Goal: Task Accomplishment & Management: Complete application form

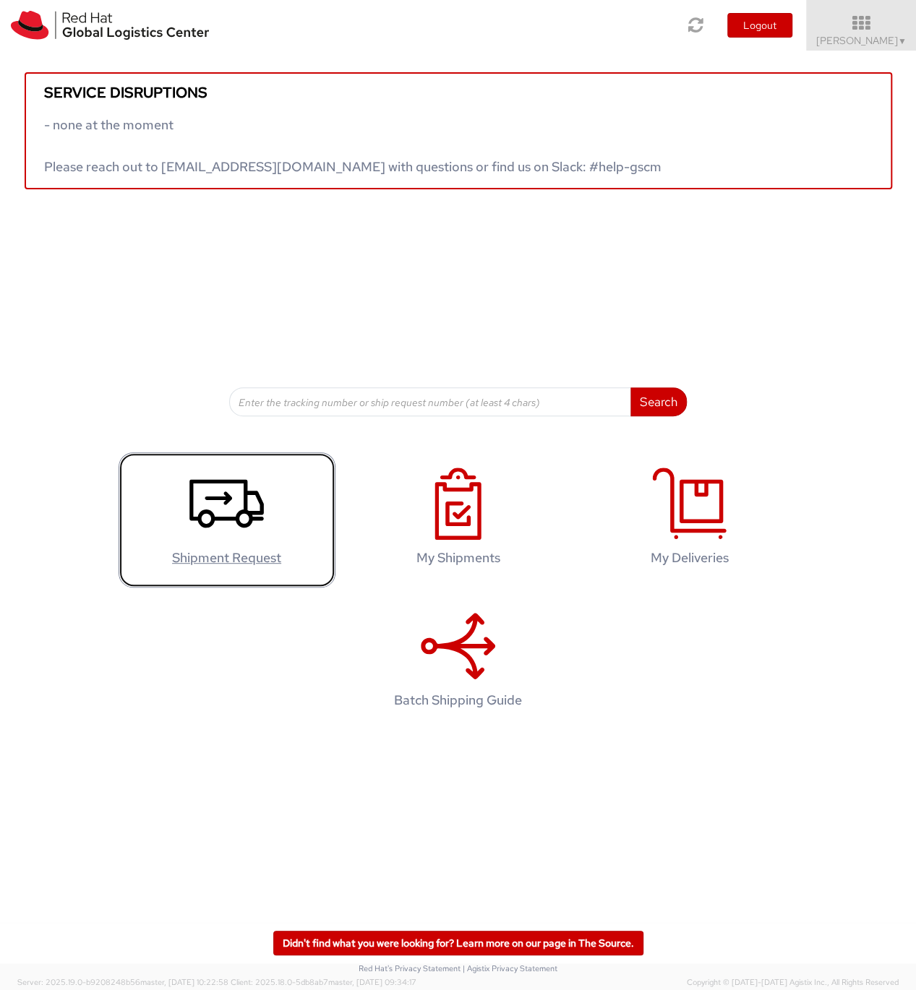
click at [273, 481] on link "Shipment Request" at bounding box center [227, 520] width 217 height 135
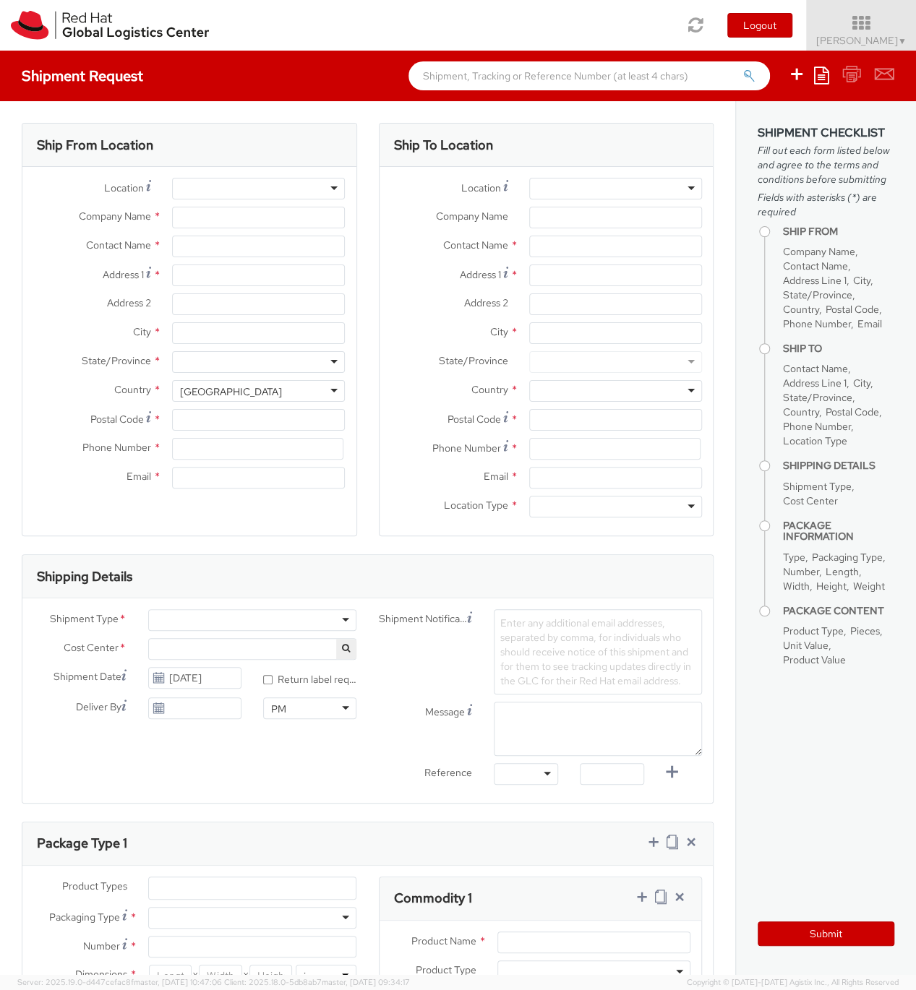
select select "706"
select select
click at [270, 197] on div at bounding box center [258, 189] width 173 height 22
type input "Red Hat"
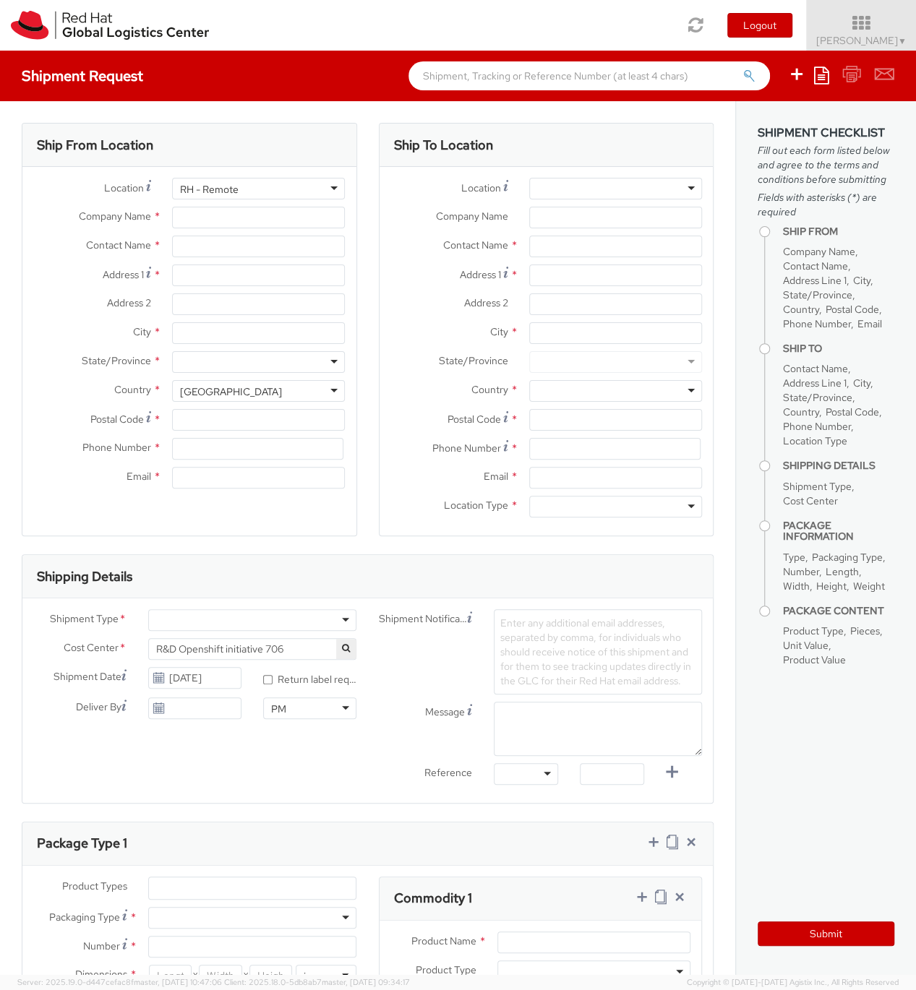
type input "[PERSON_NAME]"
type input "[EMAIL_ADDRESS][DOMAIN_NAME]"
click at [328, 194] on div "RH - Remote" at bounding box center [258, 189] width 173 height 22
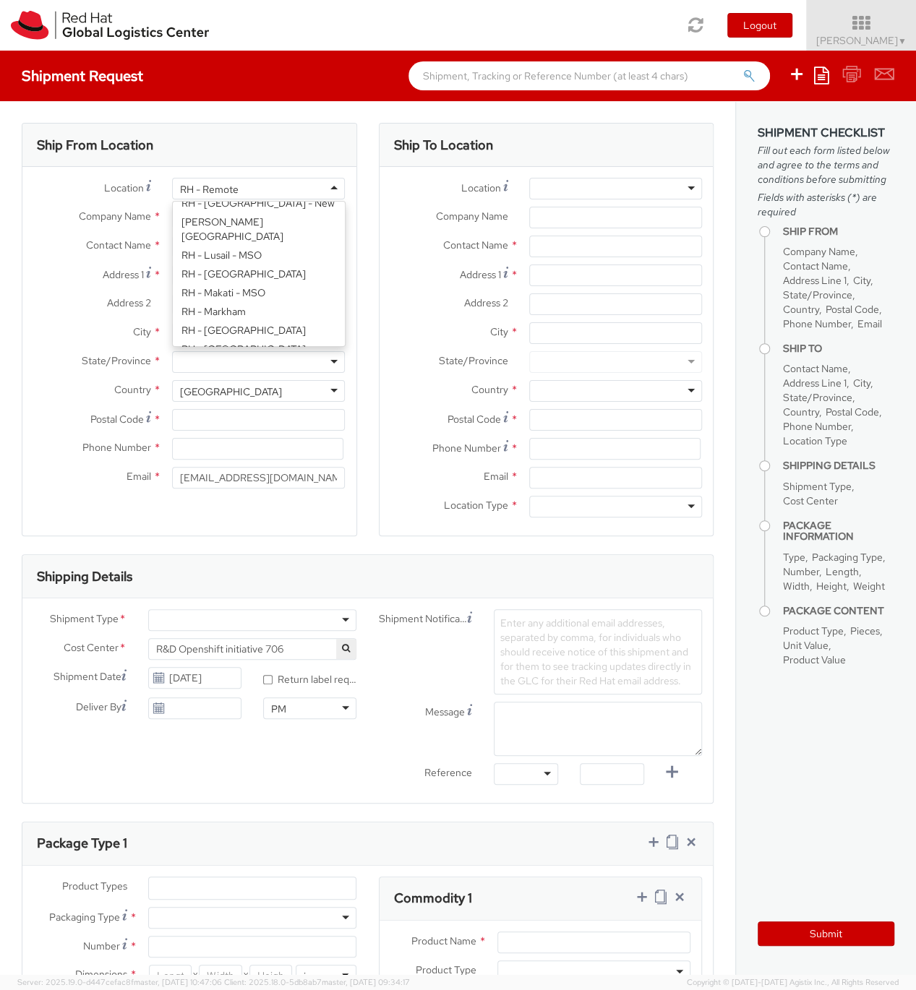
click at [328, 194] on div "RH - Remote" at bounding box center [258, 189] width 173 height 22
click at [38, 315] on div "Address 2 *" at bounding box center [189, 307] width 334 height 29
click at [267, 189] on div "RH - Remote" at bounding box center [258, 189] width 173 height 22
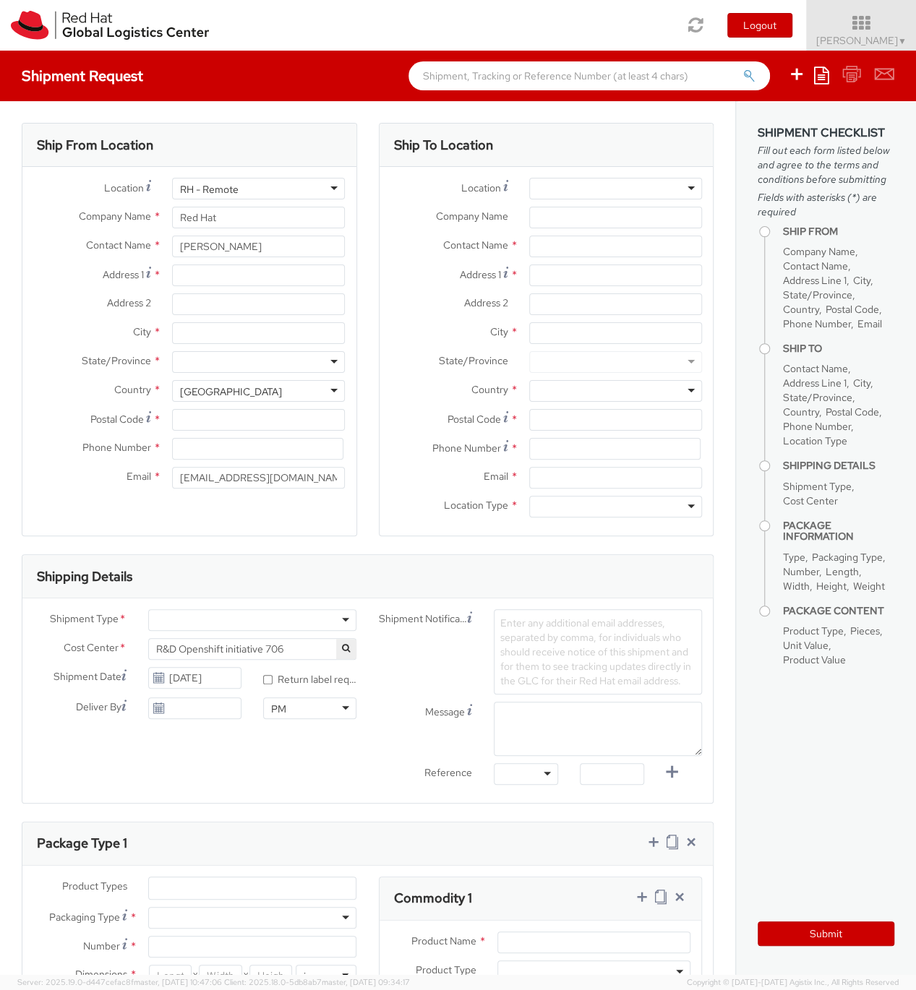
click at [310, 188] on div "RH - Remote" at bounding box center [258, 189] width 173 height 22
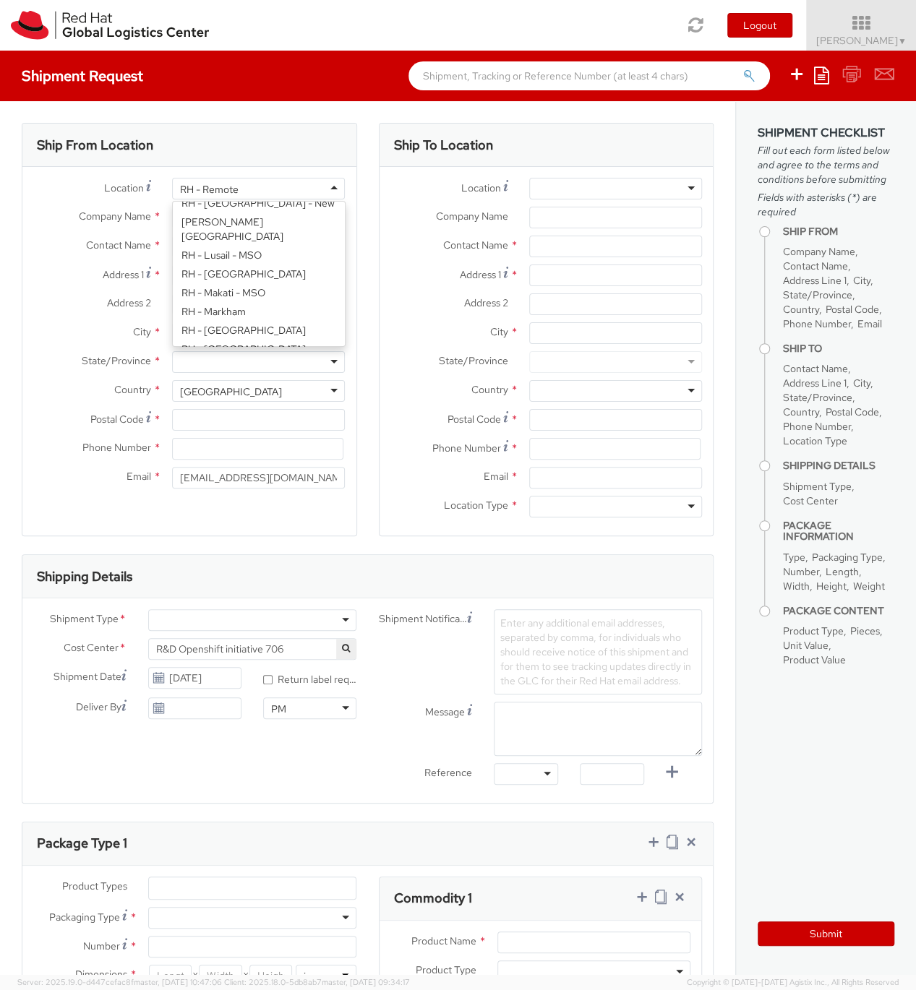
click at [337, 184] on div "RH - Remote" at bounding box center [258, 189] width 173 height 22
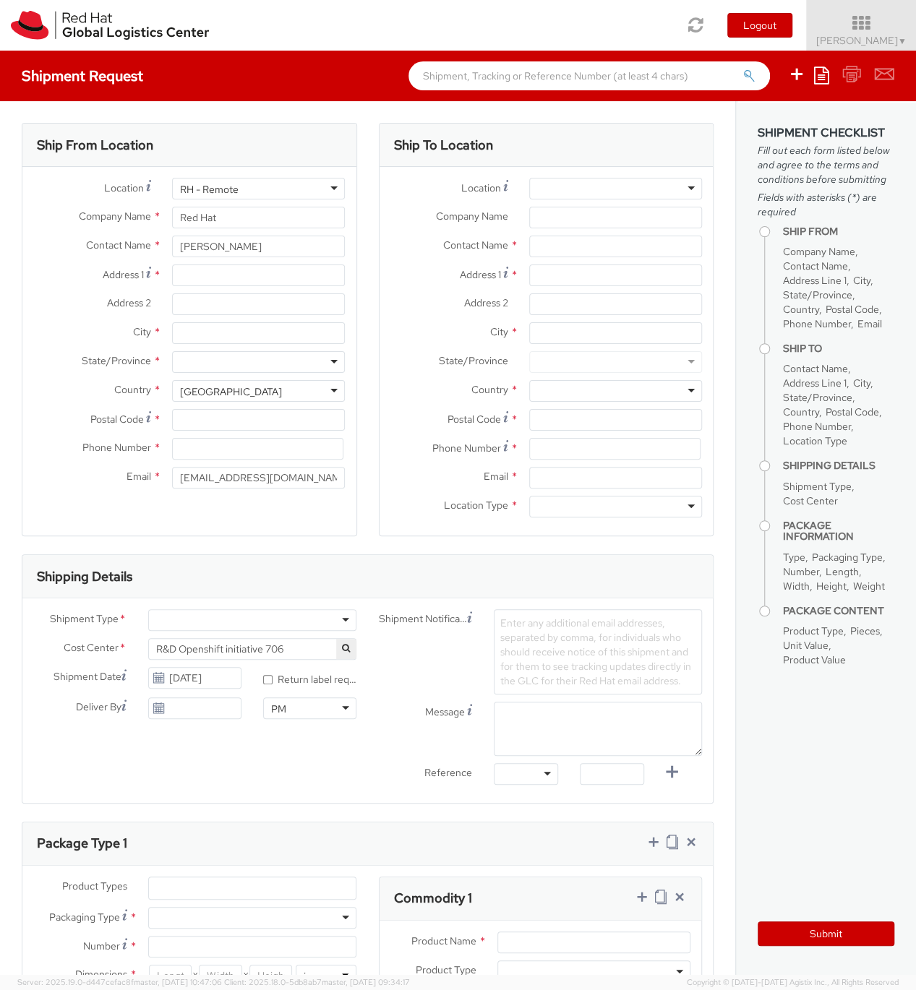
click at [337, 187] on div "RH - Remote" at bounding box center [258, 189] width 173 height 22
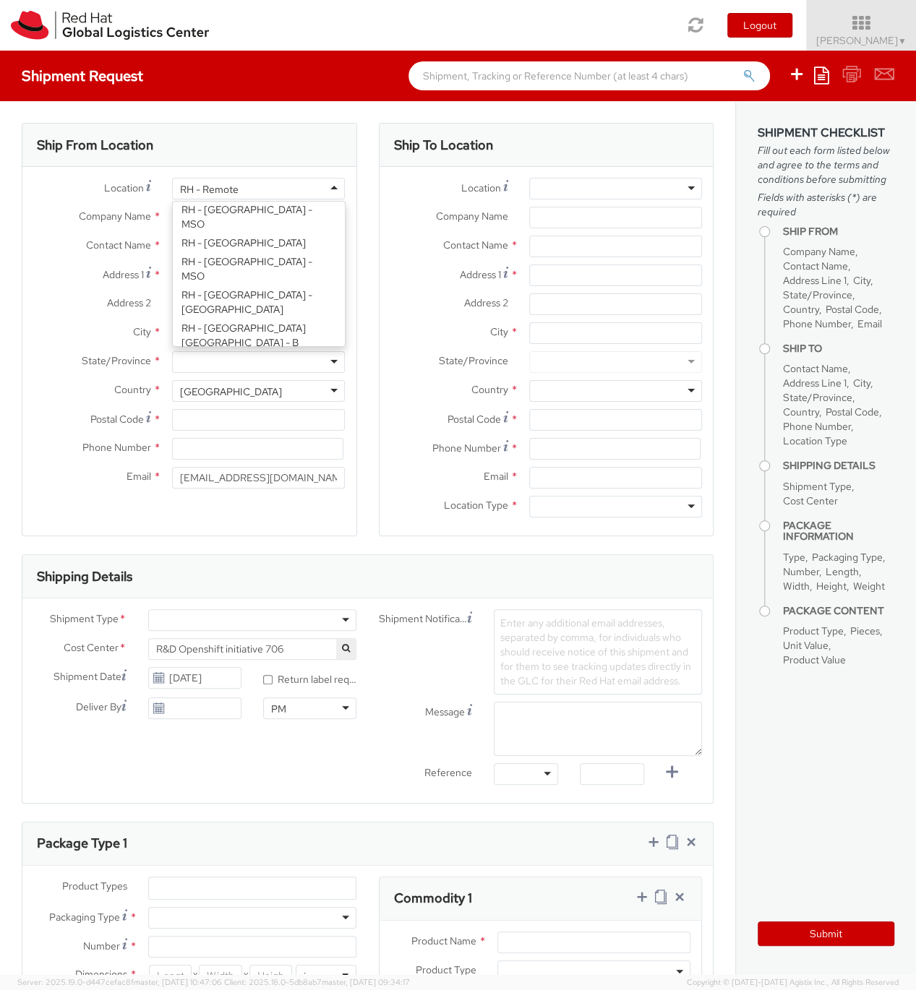
scroll to position [535, 0]
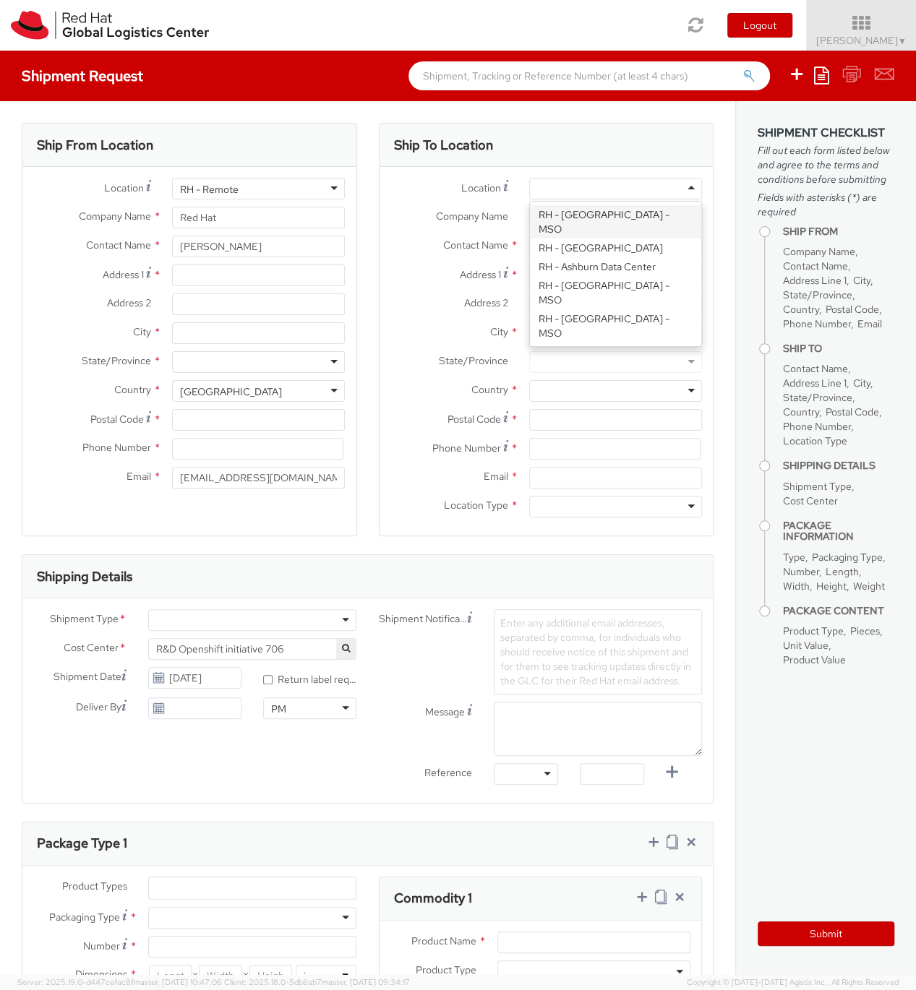
drag, startPoint x: 595, startPoint y: 187, endPoint x: 580, endPoint y: 187, distance: 14.5
click at [580, 187] on div at bounding box center [615, 189] width 173 height 22
type input "remo"
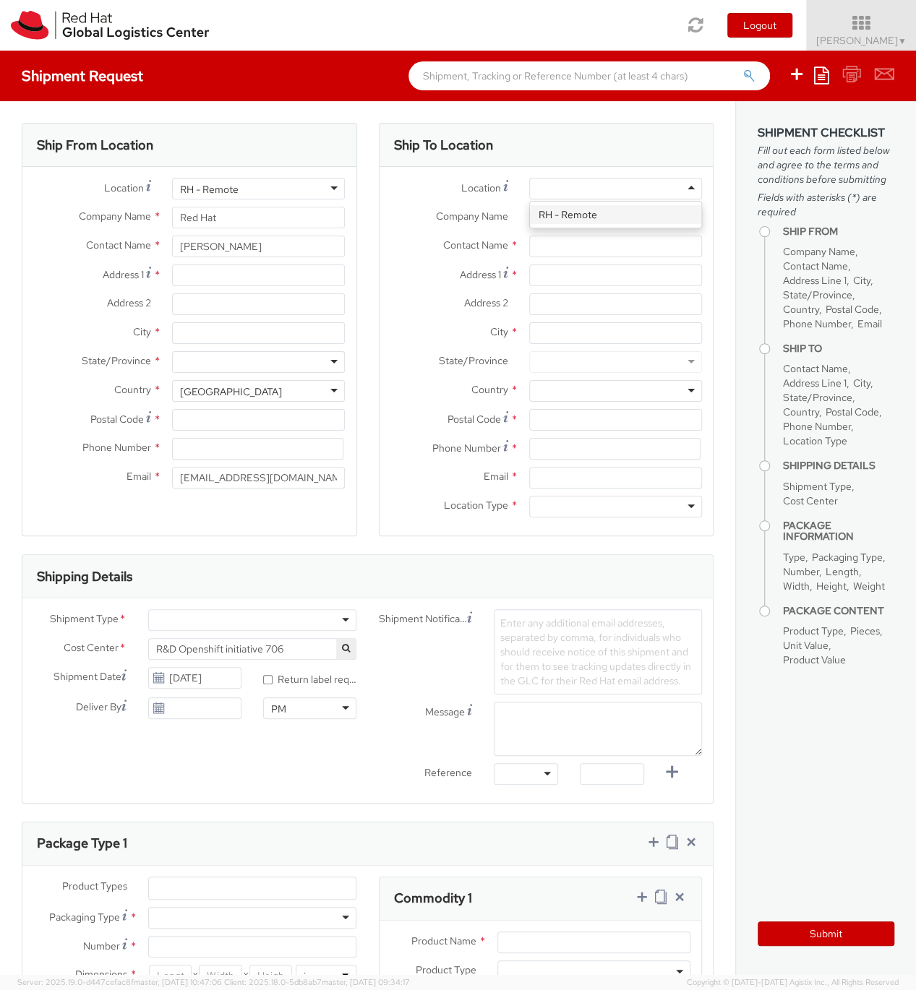
type input "Red Hat"
click at [588, 215] on div "Location * RH - Remote Company Name * Red Hat Contact Name * Address 1 * Addres…" at bounding box center [547, 351] width 334 height 347
click at [220, 188] on div "RH - Remote" at bounding box center [209, 189] width 59 height 14
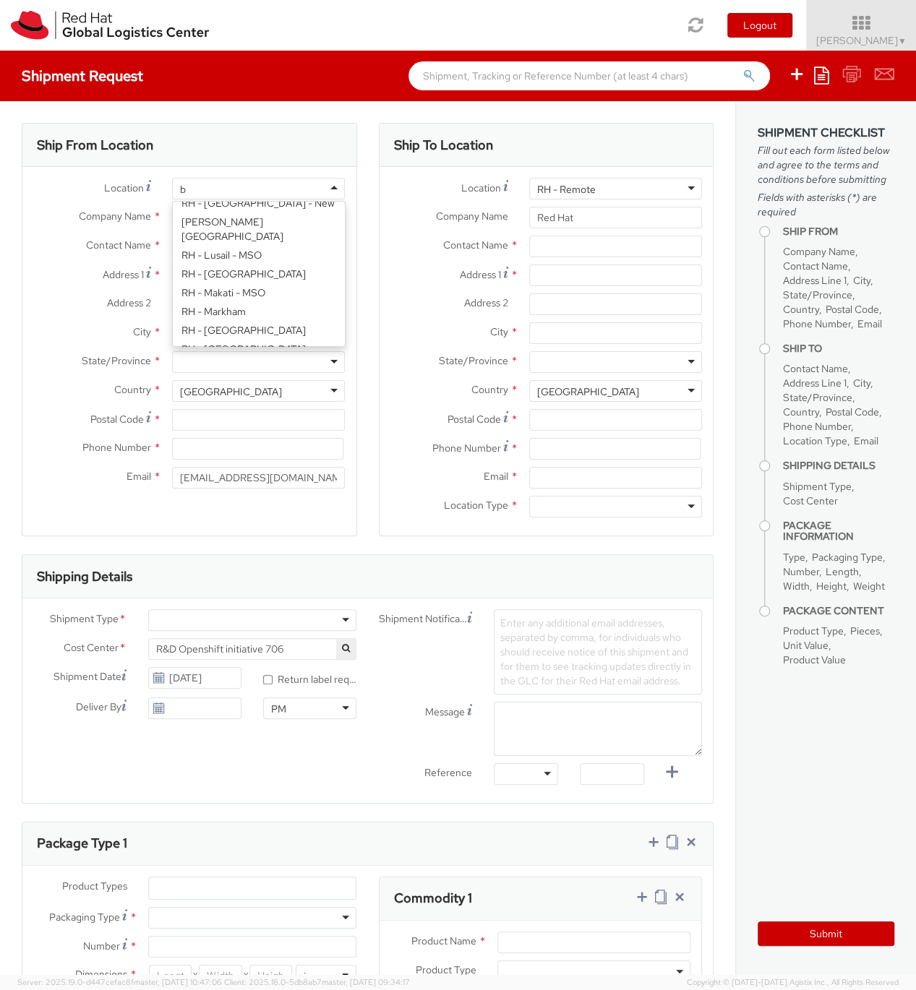
scroll to position [4, 0]
type input "brno"
click at [299, 270] on div "Location * RH - Brno Data Center RH - Brno - Masaryk University RH - Brno - Tec…" at bounding box center [189, 337] width 334 height 318
type input "Red Hat Czech s.r.o."
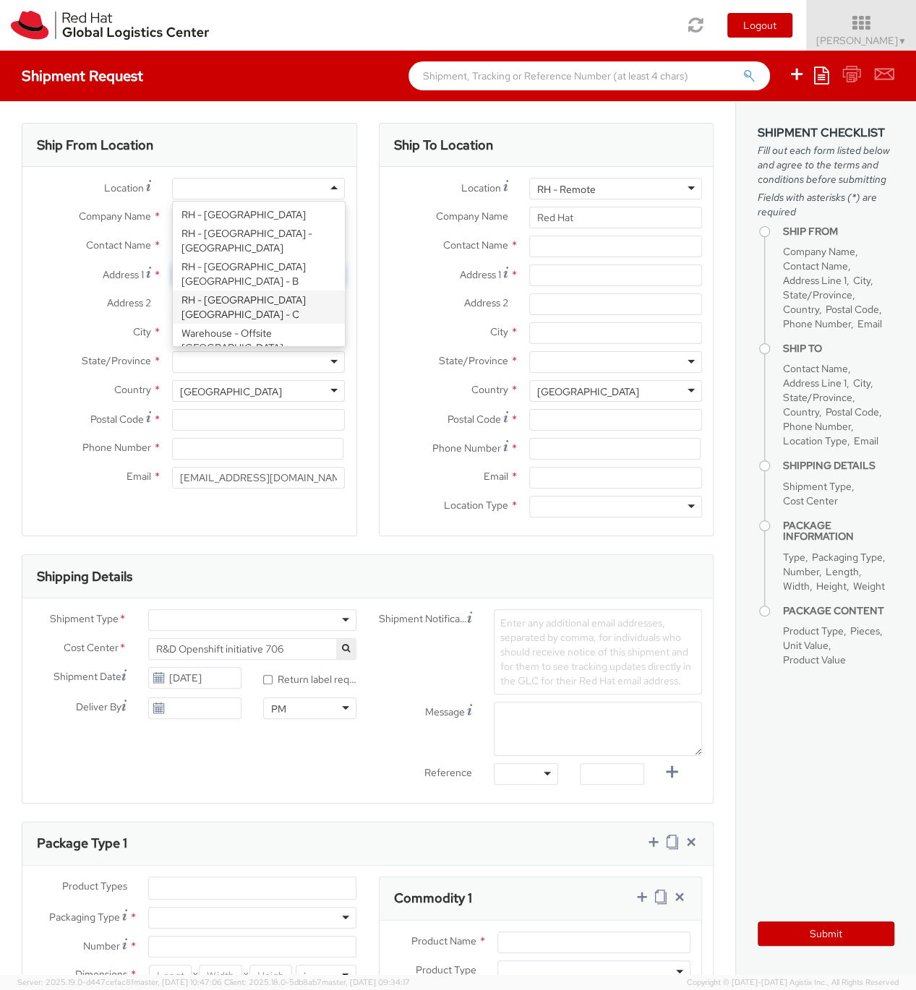
type input "Purkynova 665/115"
type input "[GEOGRAPHIC_DATA]"
type input "621 00"
type input "420 532 294 555"
select select "CM"
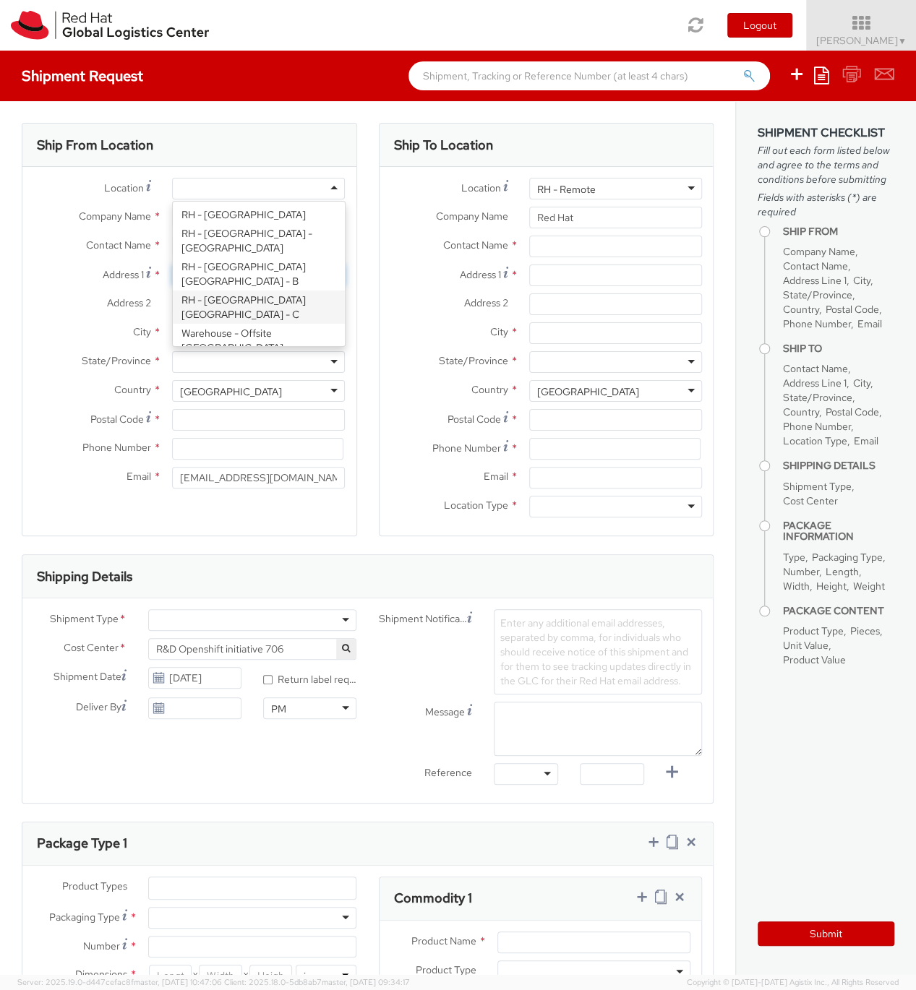
select select "KGS"
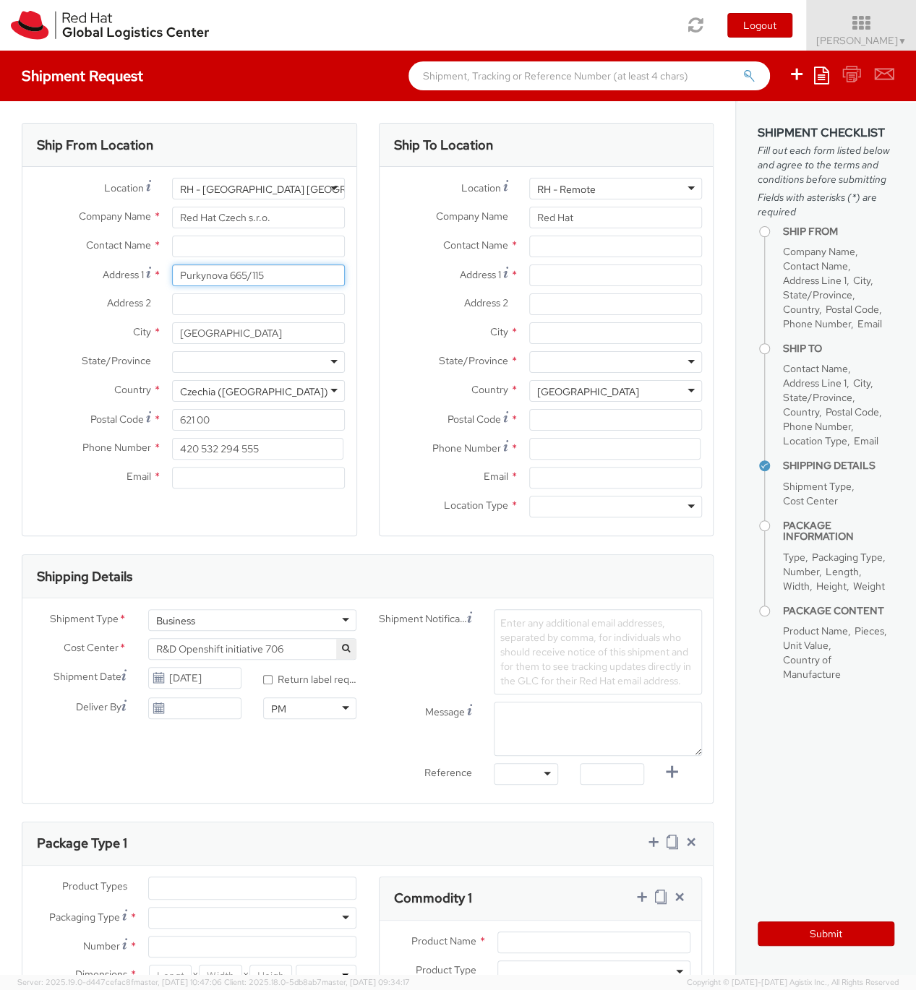
click at [299, 270] on input "Purkynova 665/115" at bounding box center [258, 276] width 173 height 22
click at [280, 247] on input "text" at bounding box center [258, 247] width 173 height 22
click at [229, 243] on input "Filip Li" at bounding box center [258, 247] width 173 height 22
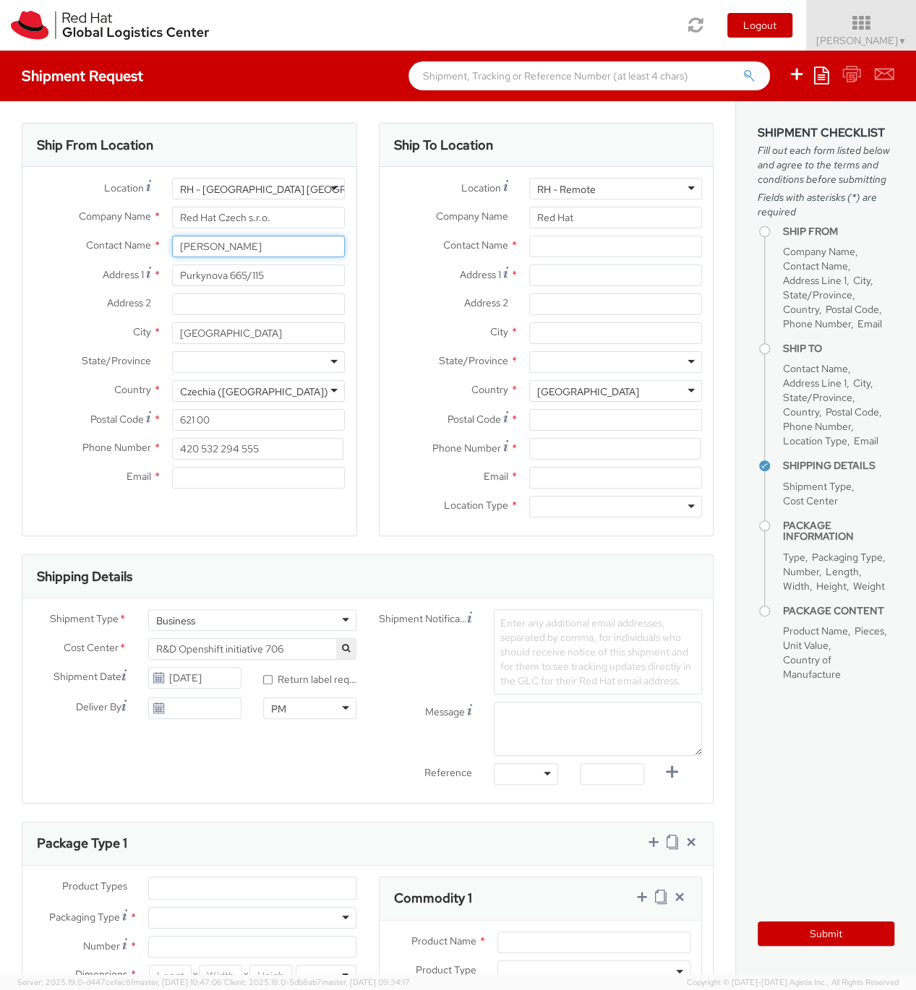
paste input "Lizuch"
click at [235, 246] on input "Lizuch Filip" at bounding box center [258, 247] width 173 height 22
paste input "Filip Lizuch"
type input "Filip Lizuch"
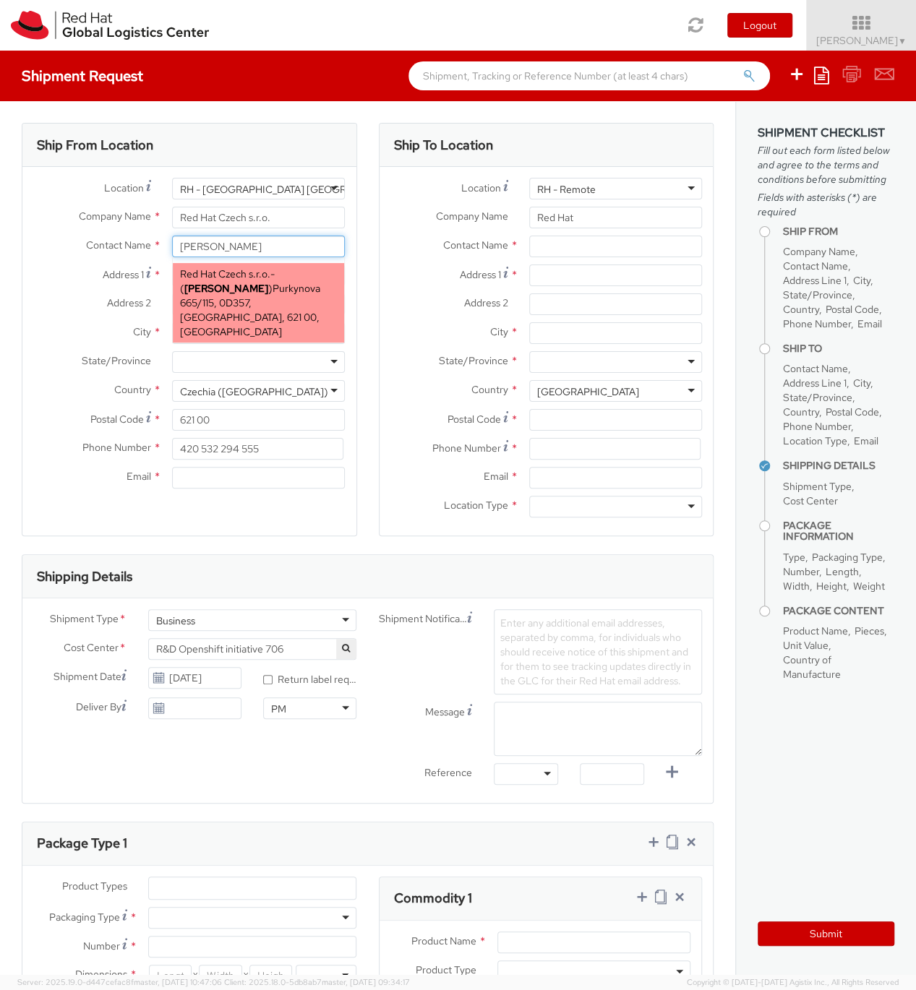
click at [222, 286] on span "Purkynova 665/115, 0D357, BRNO, 621 00, CZ" at bounding box center [250, 310] width 140 height 56
type input "420702253567"
type input "flizuch@redhat.com"
select select
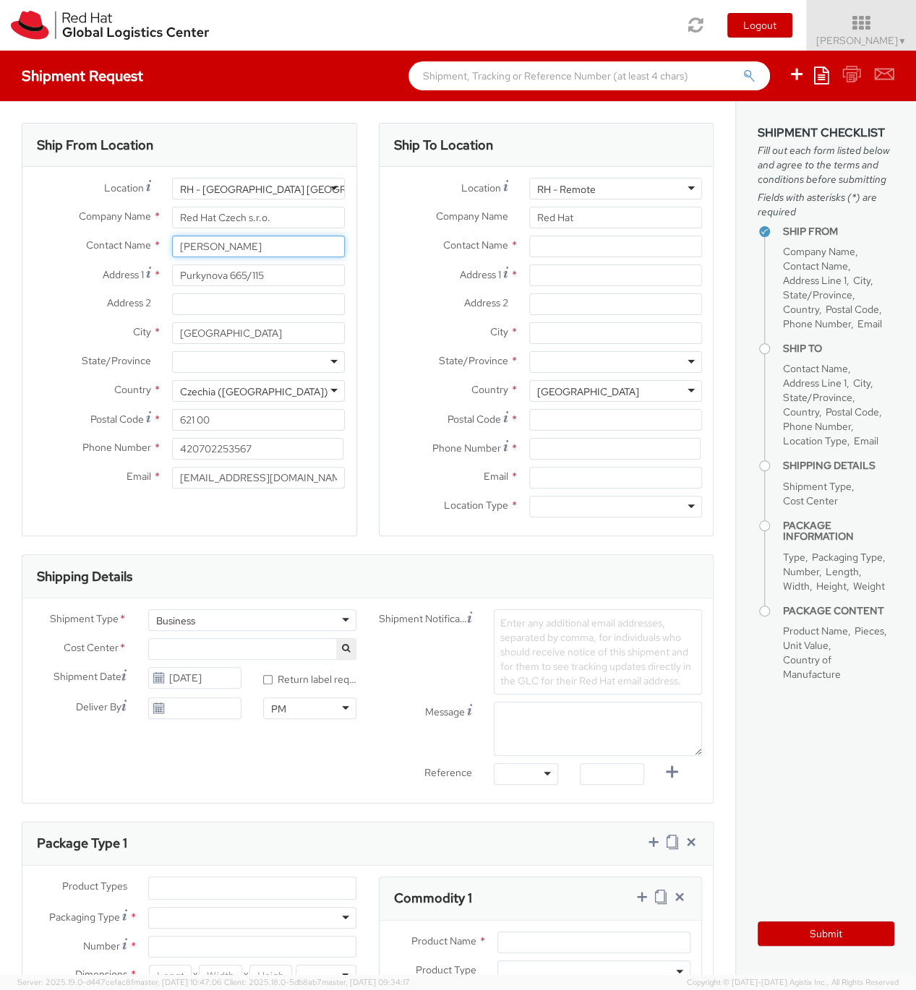
type input "Filip Lizuch"
click at [592, 248] on input "text" at bounding box center [615, 247] width 173 height 22
type input "[PERSON_NAME]"
click at [559, 246] on input "Šmakal Oliver" at bounding box center [615, 247] width 173 height 22
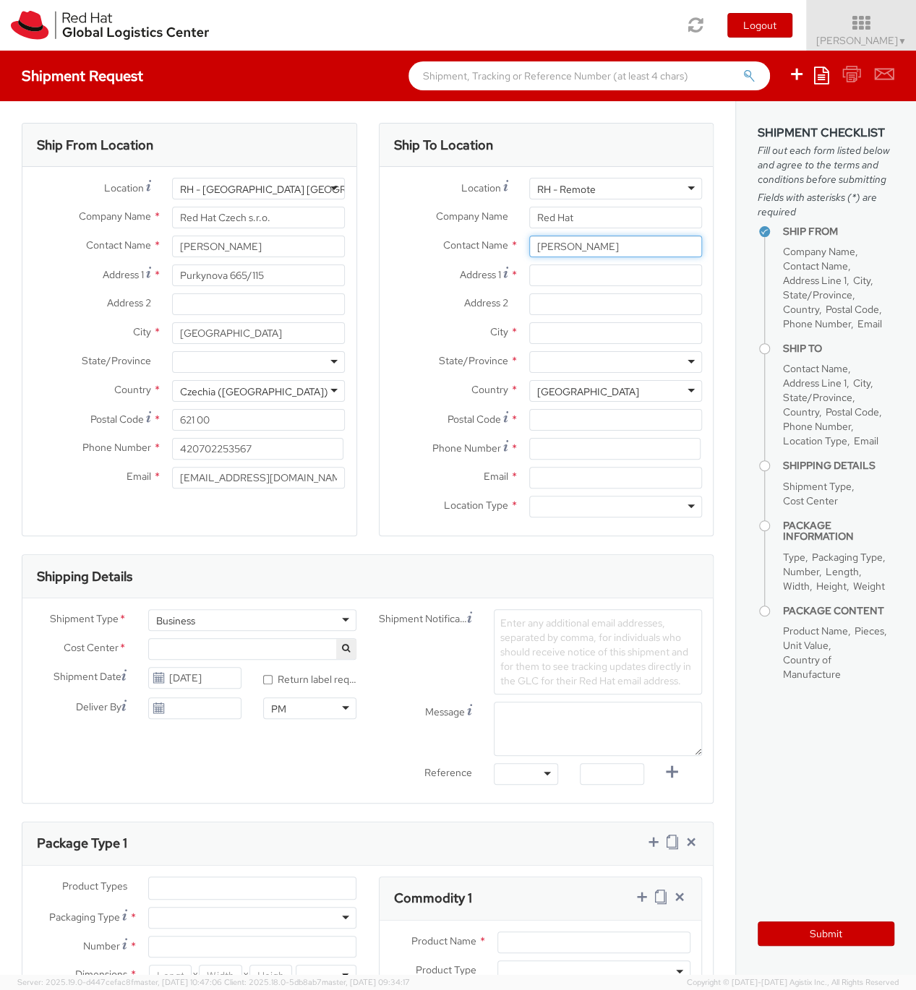
click at [559, 246] on input "Šmakal Oliver" at bounding box center [615, 247] width 173 height 22
click at [578, 245] on input "Oliver" at bounding box center [615, 247] width 173 height 22
type input "Oliver Šmakal"
click at [625, 210] on input "Red Hat" at bounding box center [615, 218] width 173 height 22
click at [646, 220] on input "Red Hat" at bounding box center [615, 218] width 173 height 22
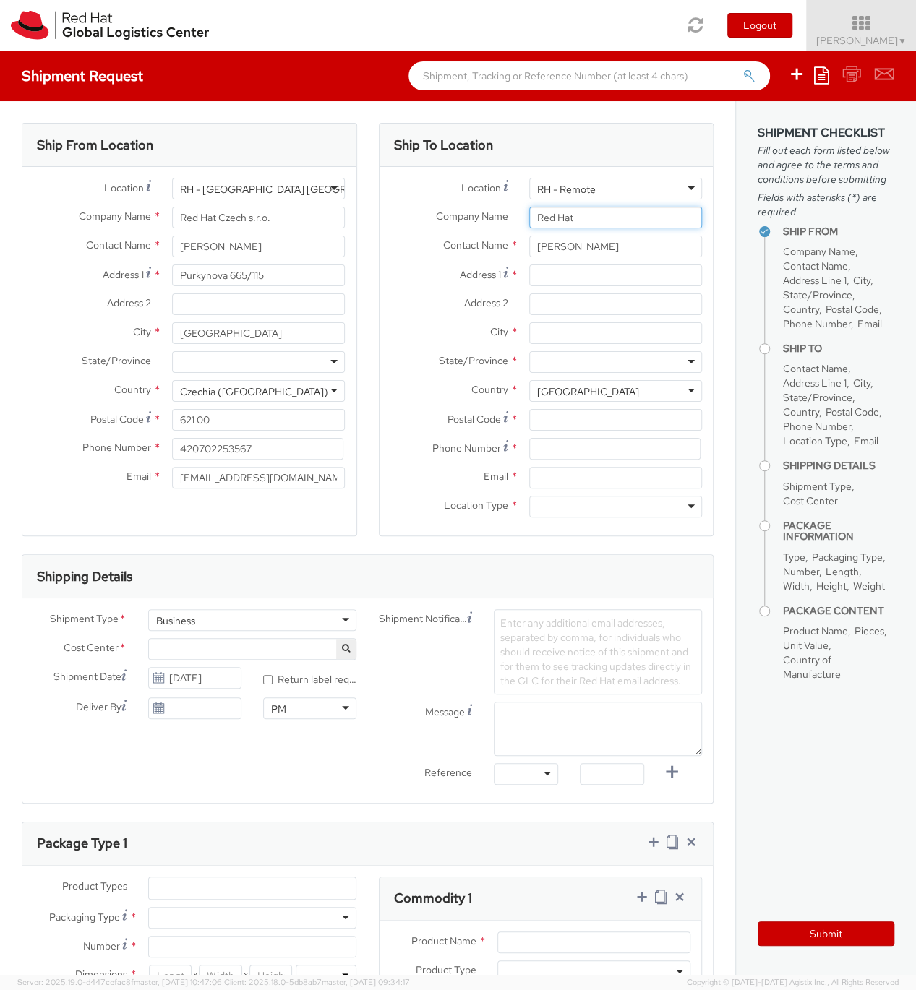
click at [646, 220] on input "Red Hat" at bounding box center [615, 218] width 173 height 22
click at [302, 218] on input "Red Hat Czech s.r.o." at bounding box center [258, 218] width 173 height 22
click at [577, 221] on input "Red Hat" at bounding box center [615, 218] width 173 height 22
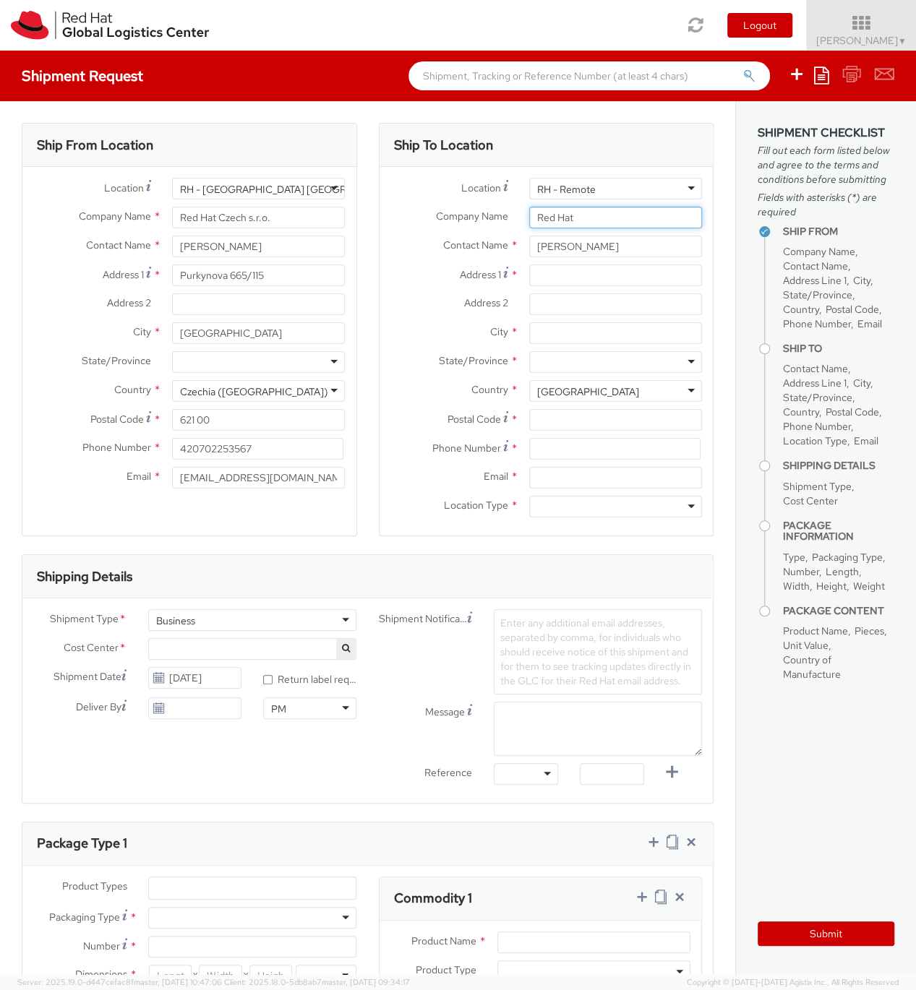
click at [577, 221] on input "Red Hat" at bounding box center [615, 218] width 173 height 22
paste input "Czech s.r.o."
type input "Red Hat Czech s.r.o."
click at [664, 205] on div "Location * RH - Remote RH - Remote RH - Amsterdam - MSO RH - Amsterdam Data Cen…" at bounding box center [547, 192] width 334 height 29
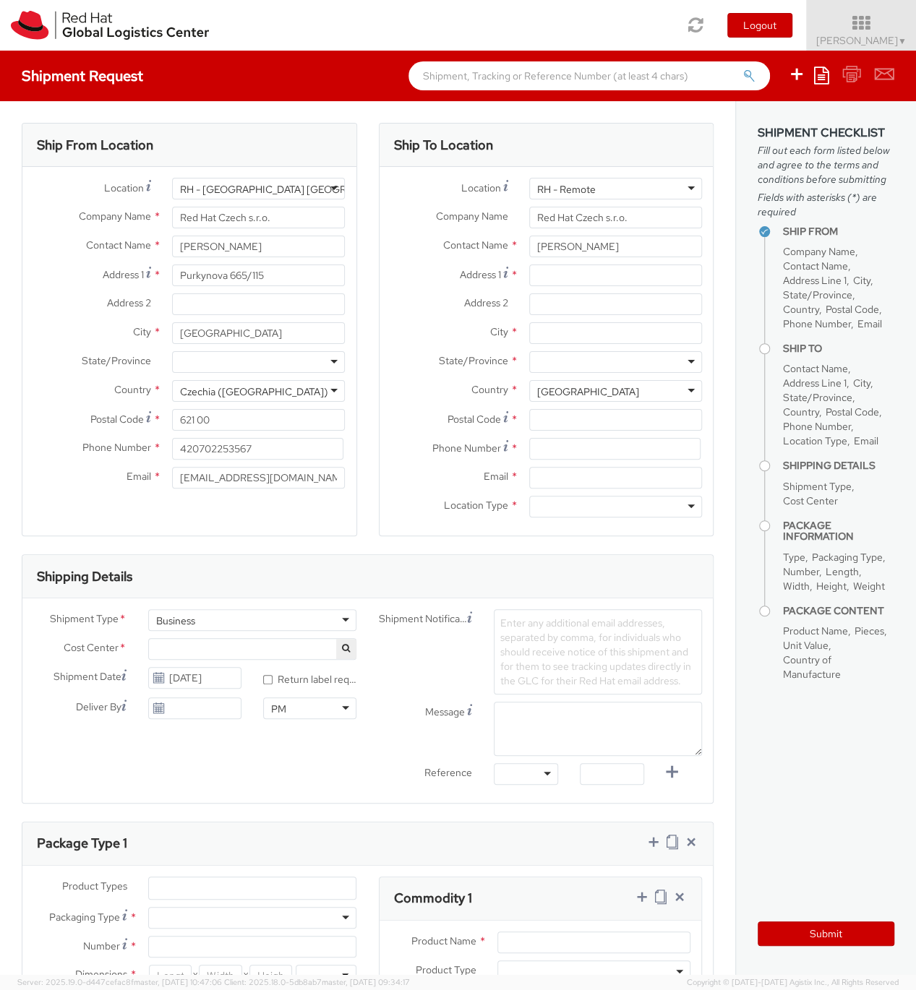
click at [664, 193] on div "RH - Remote" at bounding box center [615, 189] width 173 height 22
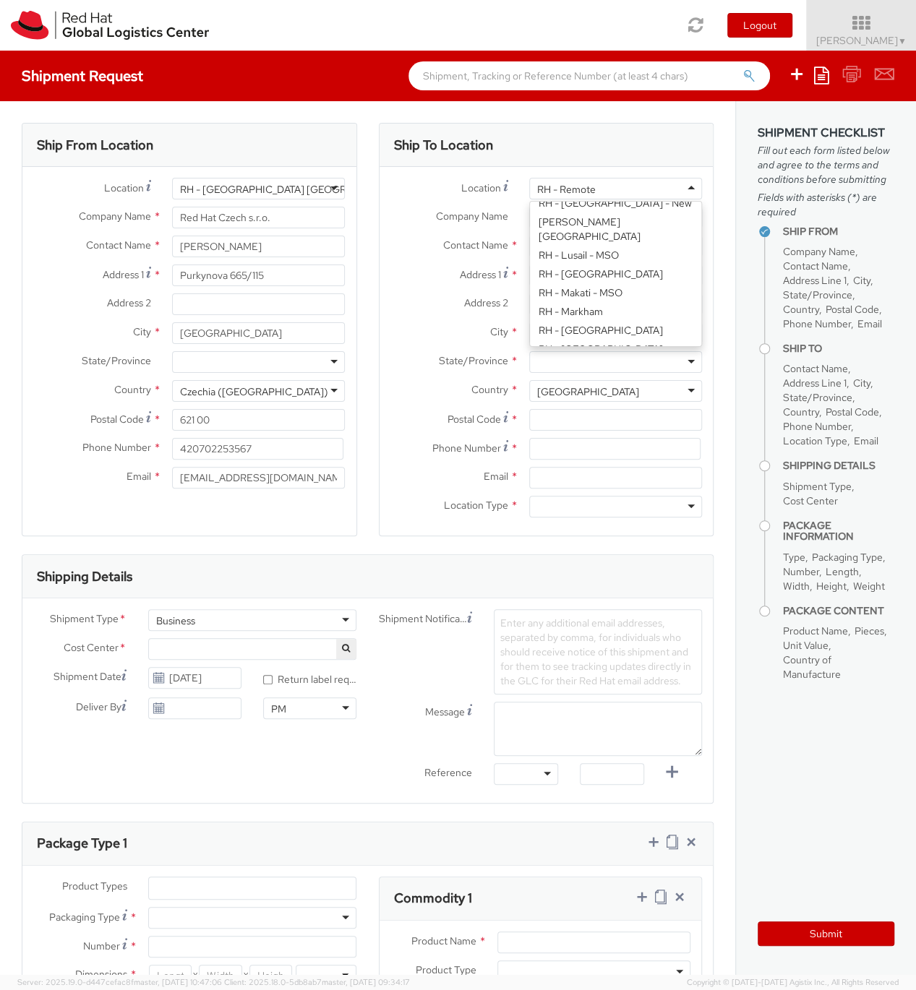
click at [453, 200] on div "Location * RH - Remote RH - Remote RH - Amsterdam - MSO RH - Amsterdam Data Cen…" at bounding box center [547, 192] width 334 height 29
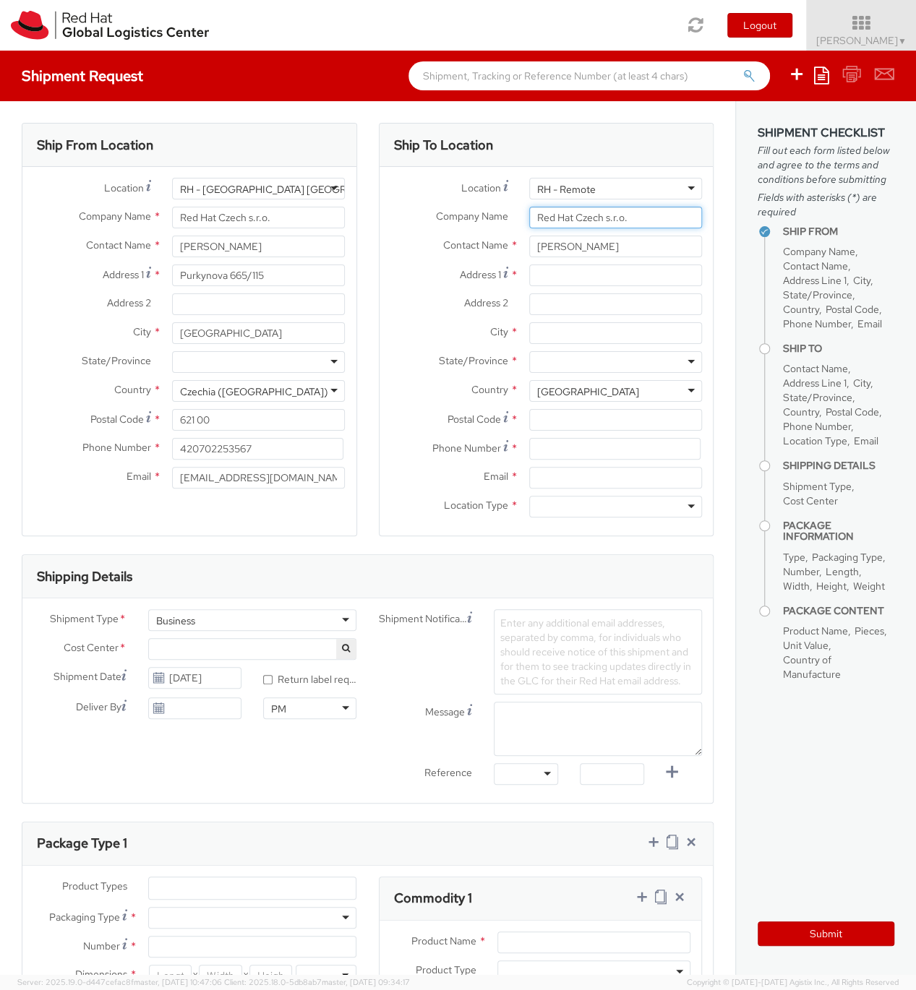
click at [617, 219] on input "Red Hat Czech s.r.o." at bounding box center [615, 218] width 173 height 22
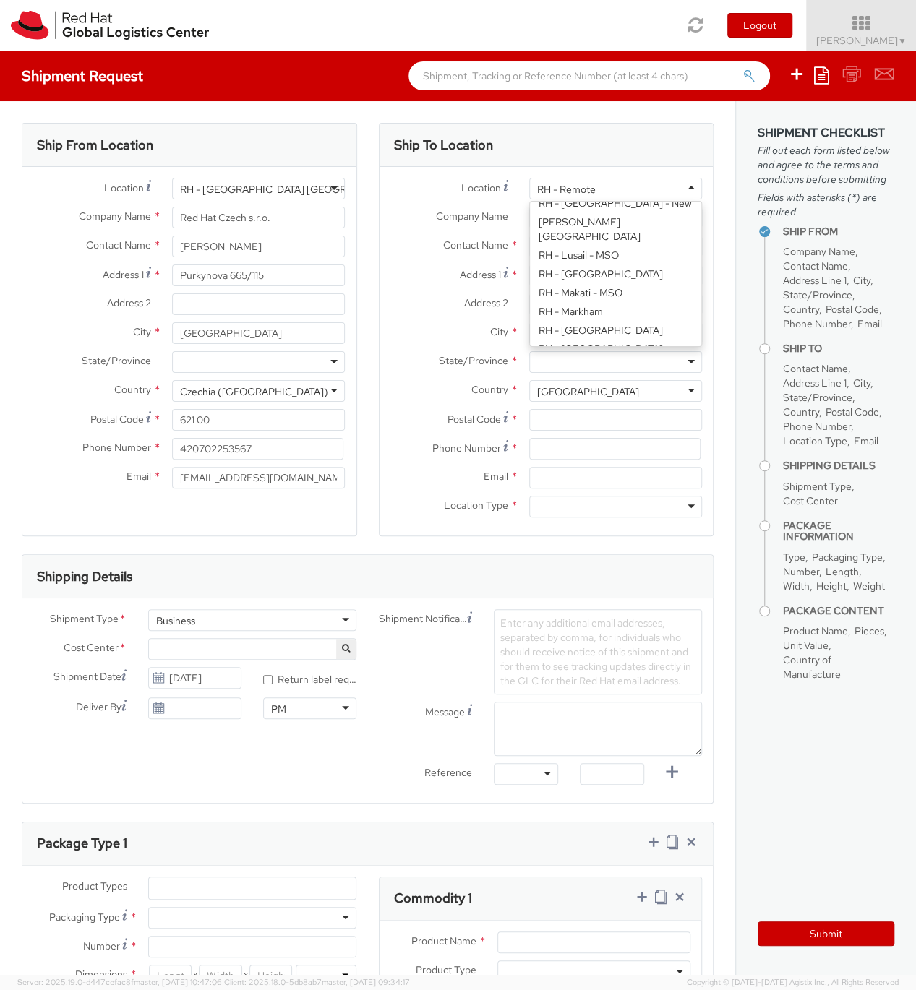
click at [633, 187] on div "RH - Remote" at bounding box center [615, 189] width 173 height 22
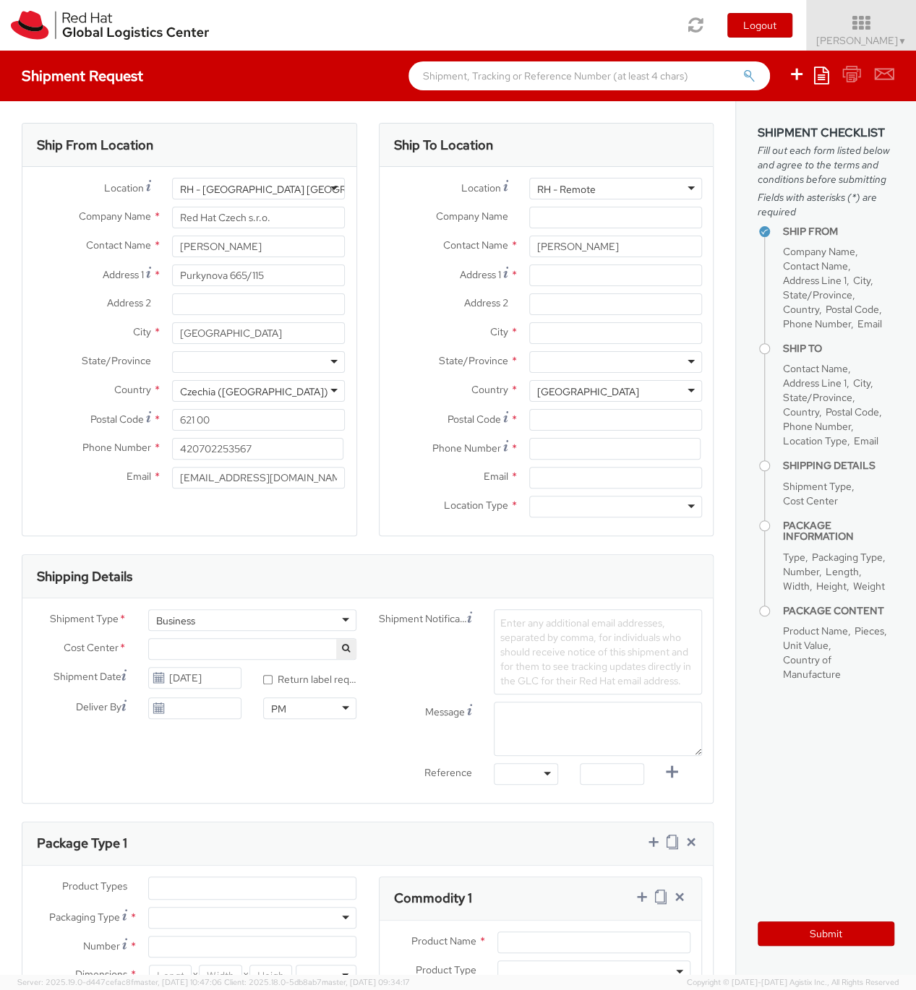
click at [398, 233] on div "Company Name *" at bounding box center [547, 221] width 334 height 29
click at [560, 276] on input "Address 1 For cross streets use street names with '&' or 'and' in between. For …" at bounding box center [615, 276] width 173 height 22
type input "Reigrova 2810"
click at [572, 333] on input "City *" at bounding box center [615, 333] width 173 height 22
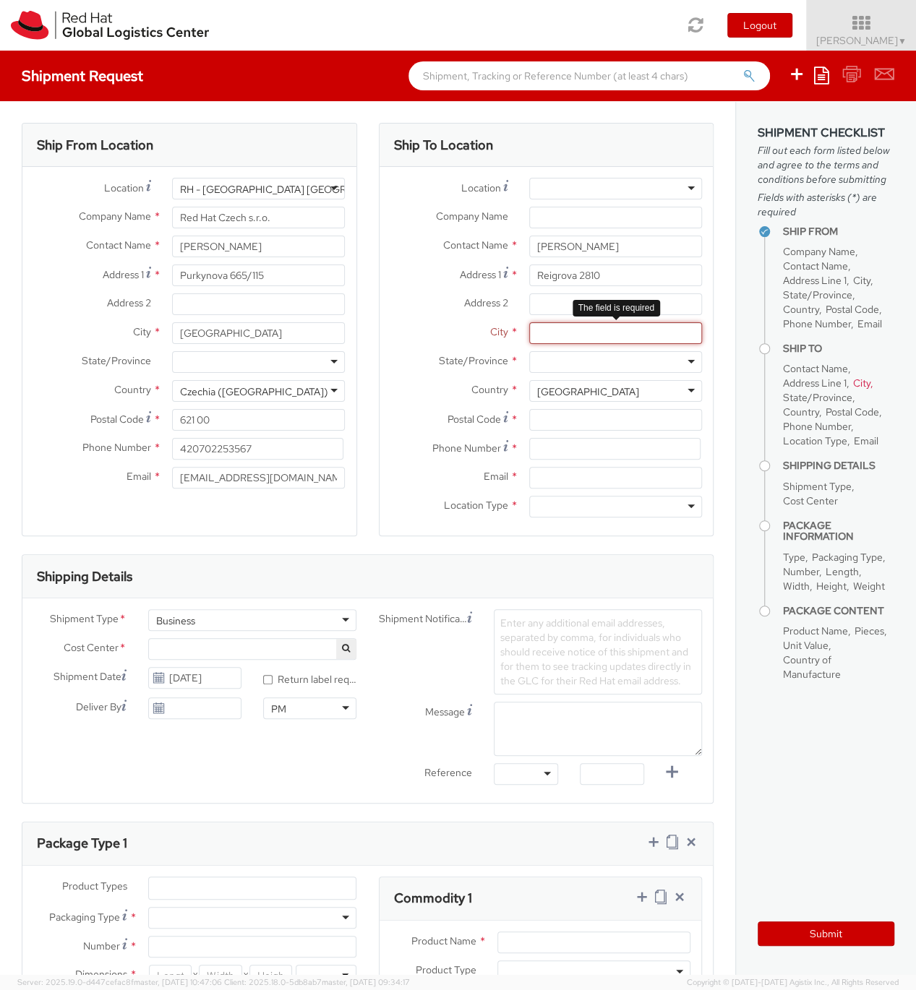
type input "3"
type input "š"
type input "č"
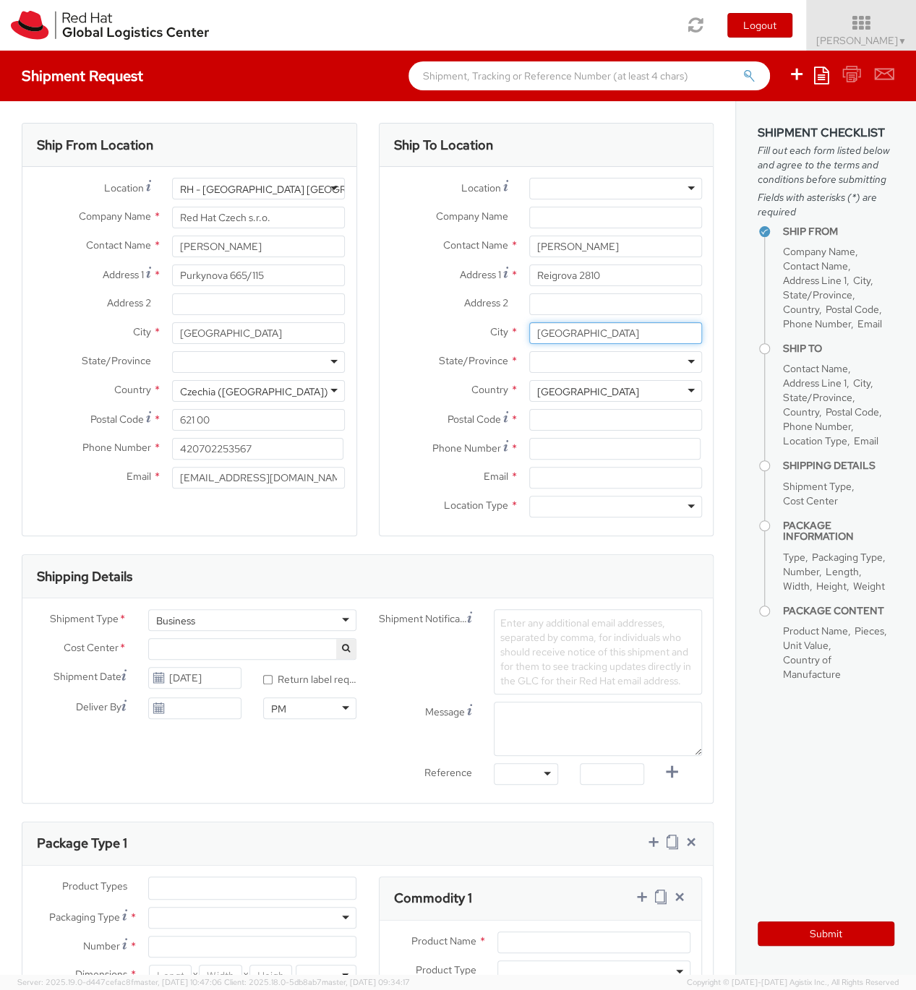
click at [548, 335] on input "české Budějovice" at bounding box center [615, 333] width 173 height 22
type input "České Budějovice"
click at [620, 362] on div at bounding box center [615, 362] width 173 height 22
type input "C"
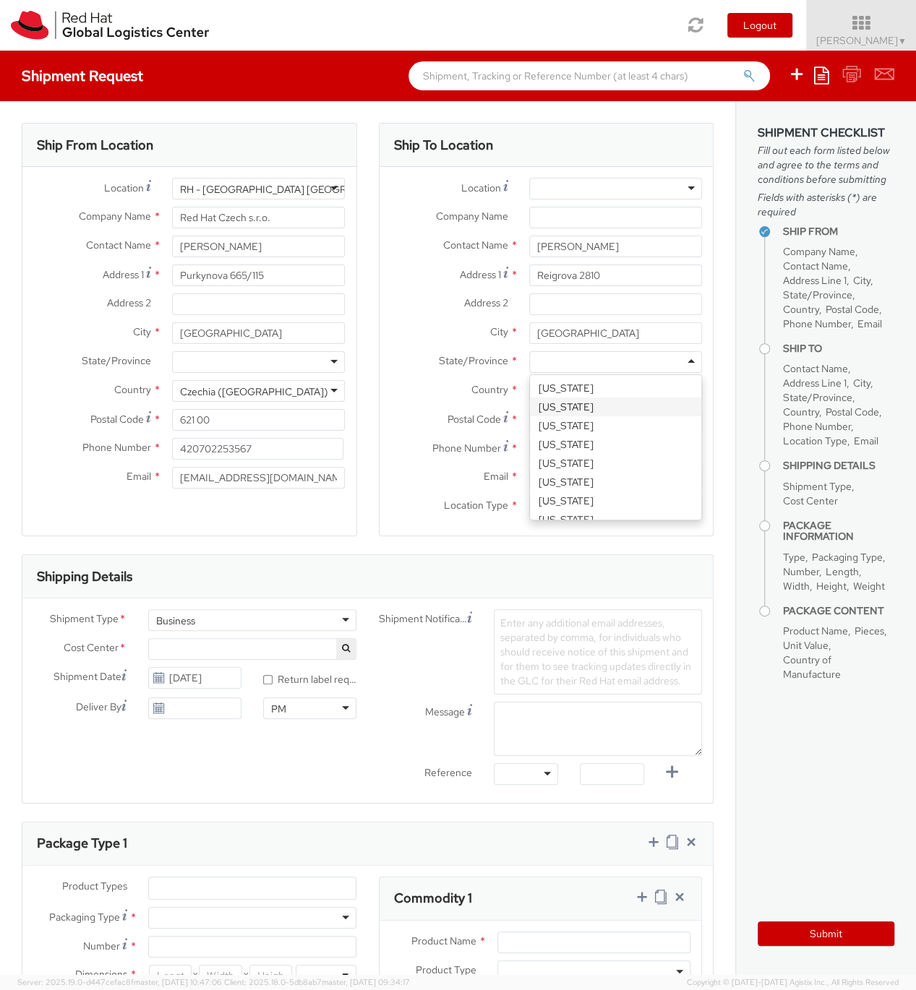
scroll to position [16, 0]
click at [398, 387] on label "Country *" at bounding box center [449, 389] width 139 height 19
click at [579, 386] on div "United States" at bounding box center [588, 392] width 102 height 14
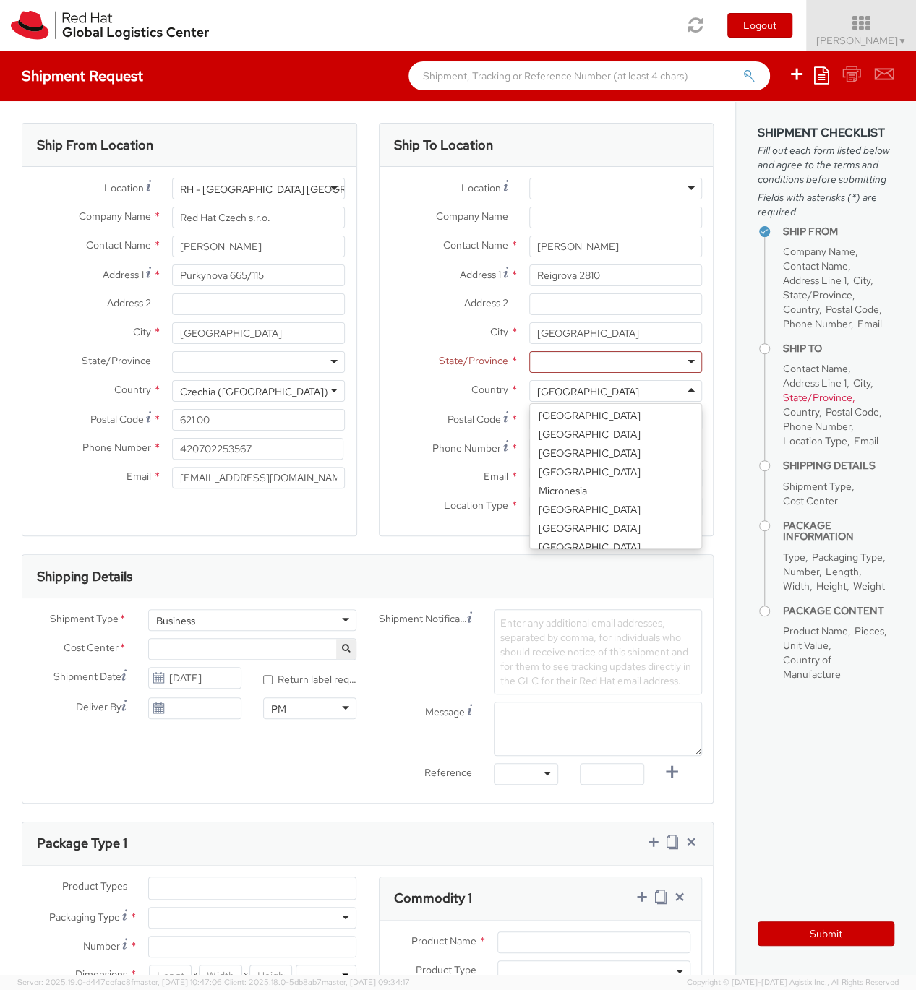
scroll to position [2275, 0]
click at [591, 465] on div "Location * RH - Amsterdam - MSO RH - Amsterdam Data Center RH - Ashburn Data Ce…" at bounding box center [547, 351] width 334 height 347
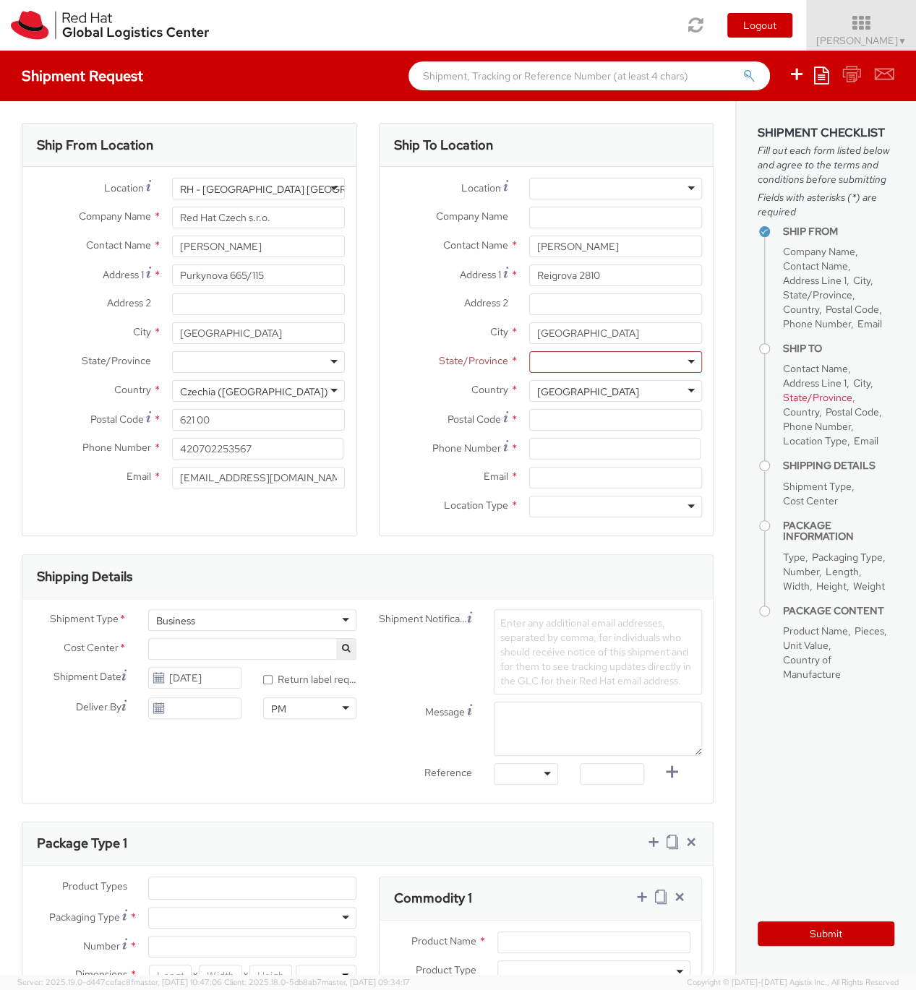
click at [591, 398] on div "Mexico" at bounding box center [615, 391] width 173 height 22
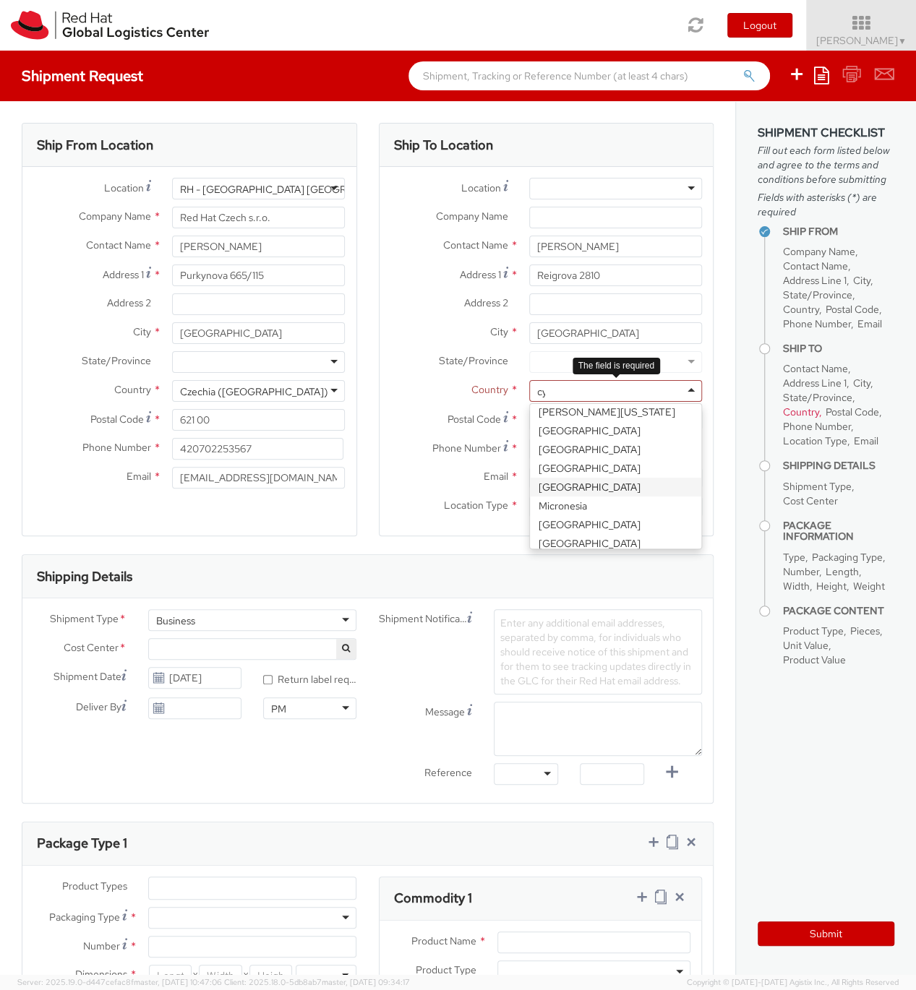
scroll to position [0, 0]
type input "cz"
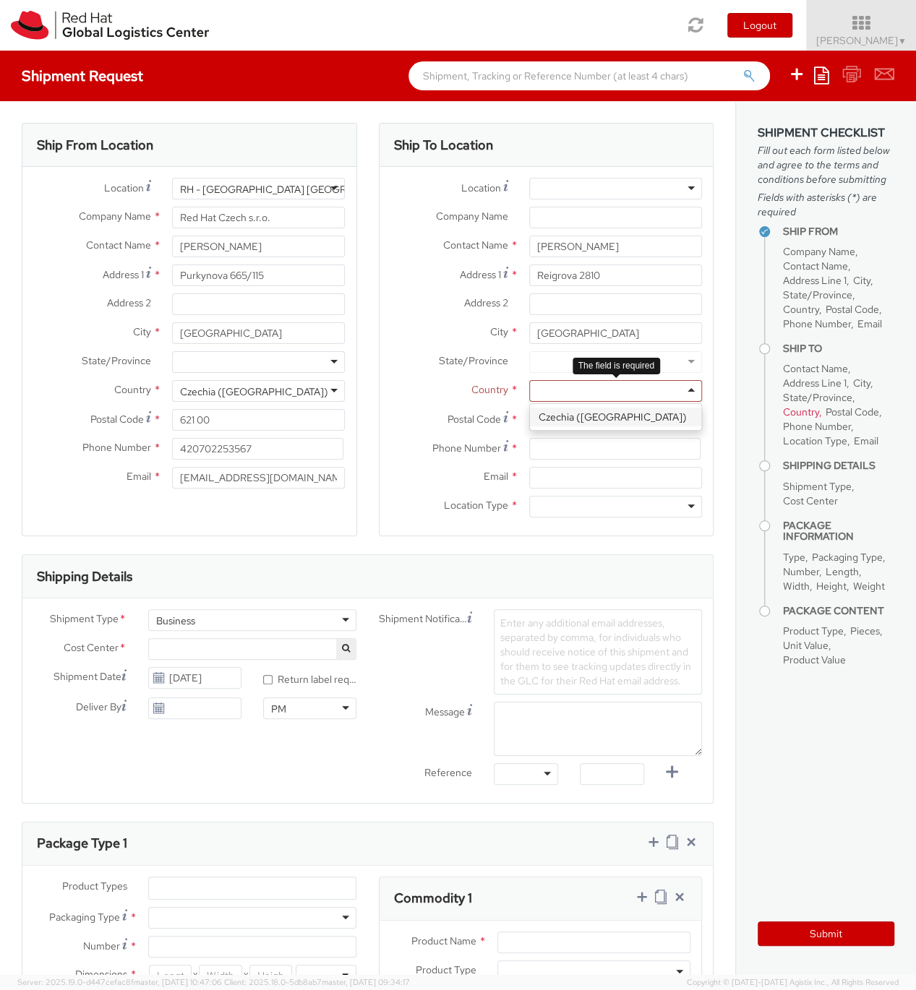
click at [586, 415] on div "Location * RH - Amsterdam - MSO RH - Amsterdam Data Center RH - Ashburn Data Ce…" at bounding box center [547, 351] width 334 height 347
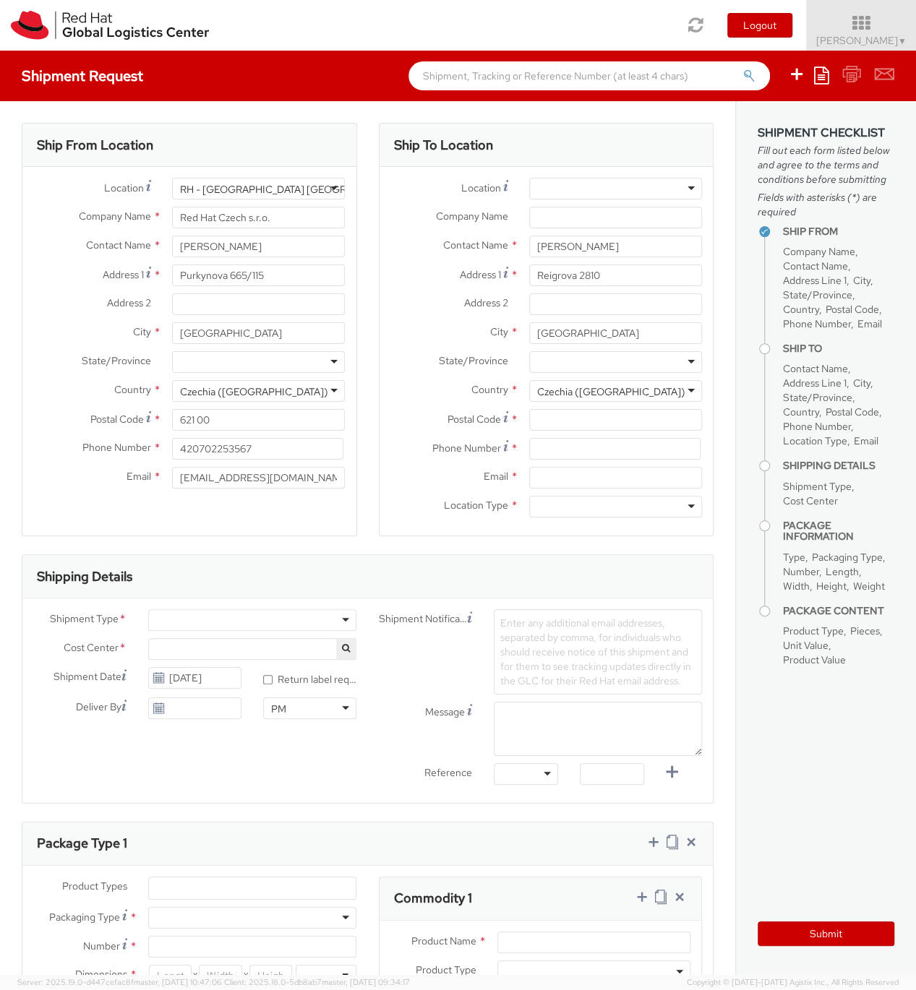
click at [590, 367] on div at bounding box center [615, 362] width 173 height 22
type input "Jiho"
click at [578, 385] on div "Location * RH - Amsterdam - MSO RH - Amsterdam Data Center RH - Ashburn Data Ce…" at bounding box center [547, 351] width 334 height 347
click at [575, 421] on input "Postal Code *" at bounding box center [615, 420] width 173 height 22
type input "4"
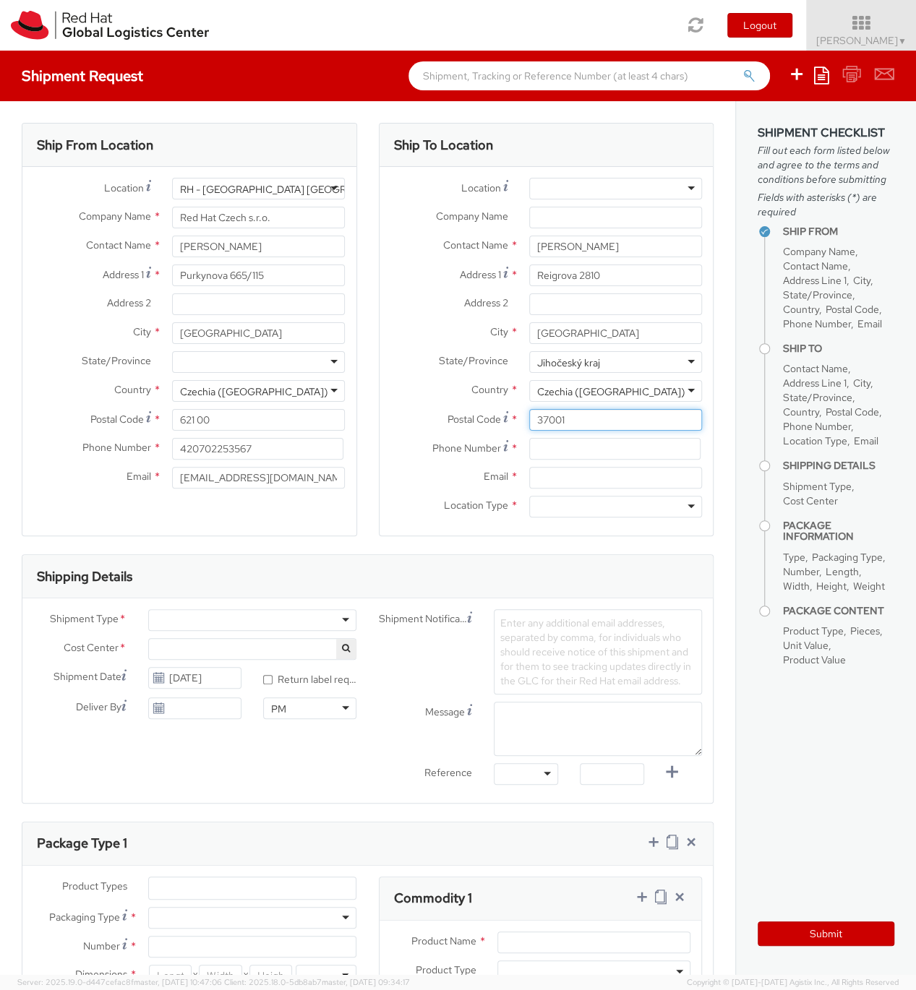
type input "37001"
click at [597, 448] on input at bounding box center [614, 449] width 171 height 22
type input "773990519"
click at [623, 480] on input "Email *" at bounding box center [615, 478] width 173 height 22
type input "oliver.smakal"
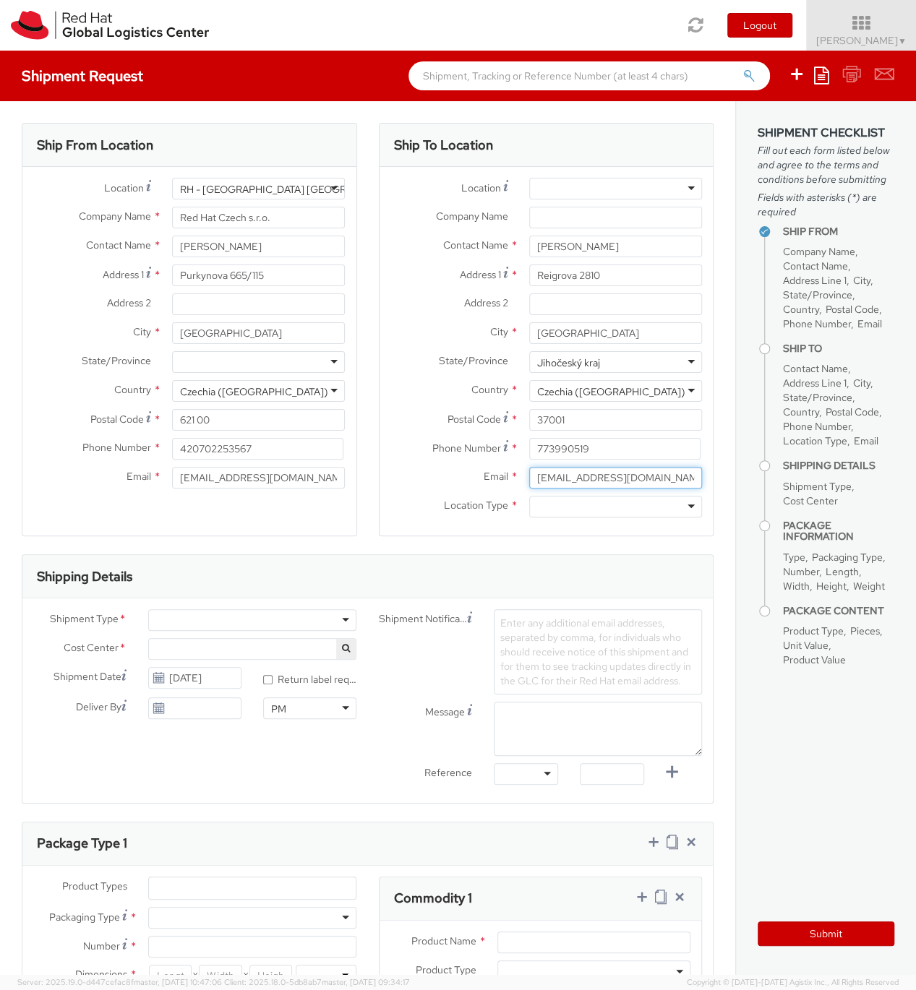
type input "[EMAIL_ADDRESS][DOMAIN_NAME]"
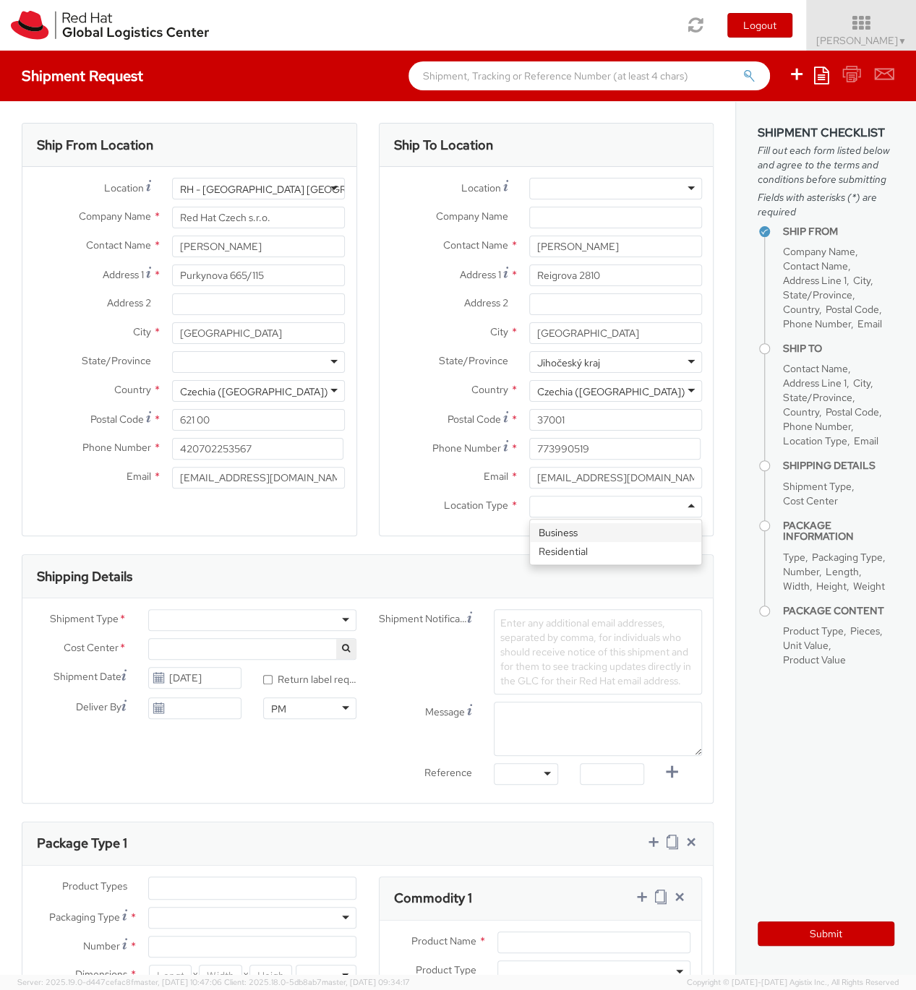
click at [574, 508] on div at bounding box center [615, 507] width 173 height 22
click at [570, 553] on div "Ship To Location Location * RH - Amsterdam - MSO RH - Amsterdam Data Center RH …" at bounding box center [546, 339] width 335 height 432
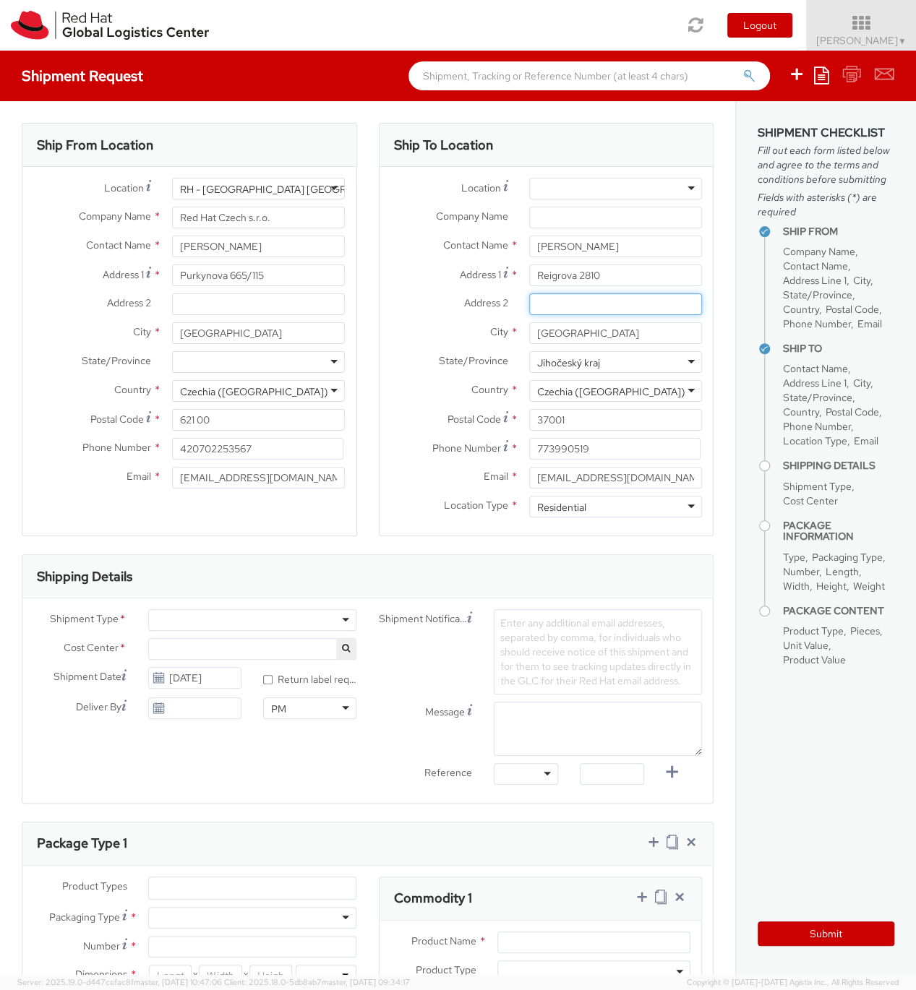
click at [555, 307] on input "Address 2 *" at bounding box center [615, 304] width 173 height 22
click at [554, 206] on div "Location * RH - Amsterdam - MSO RH - Amsterdam Data Center RH - Ashburn Data Ce…" at bounding box center [547, 192] width 334 height 29
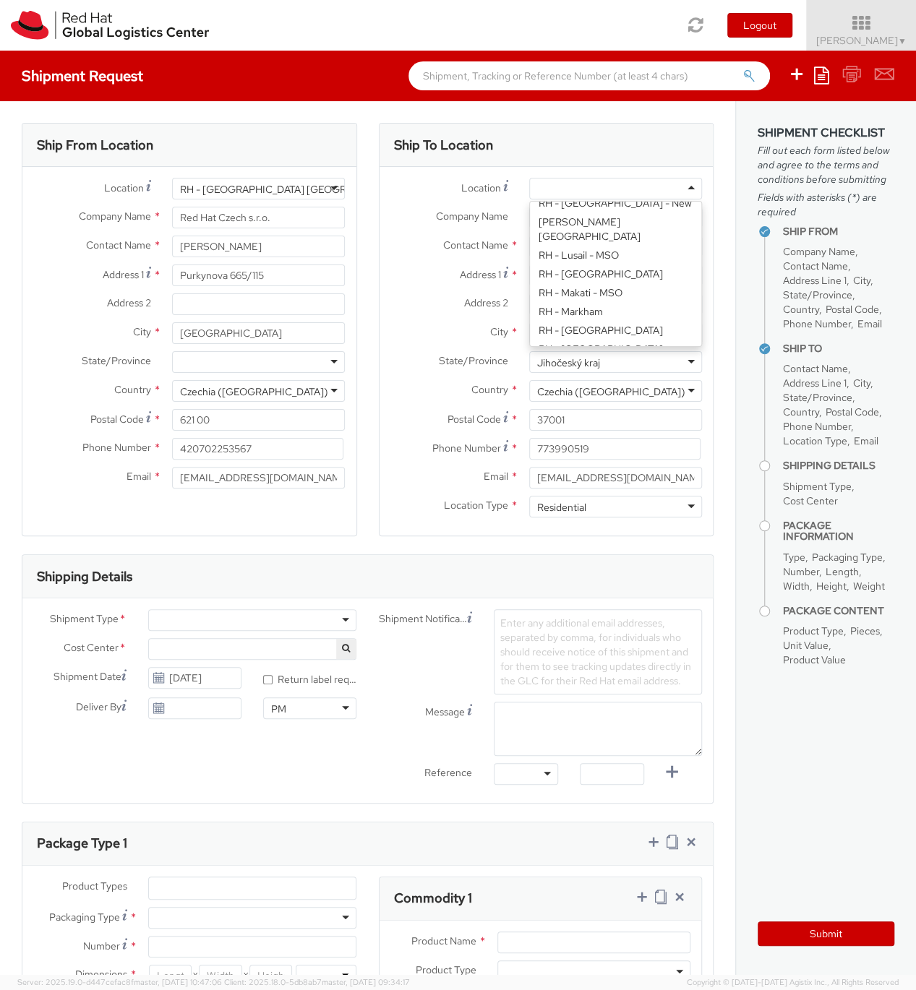
click at [562, 190] on div at bounding box center [615, 189] width 173 height 22
type input "Remo"
type input "Red Hat"
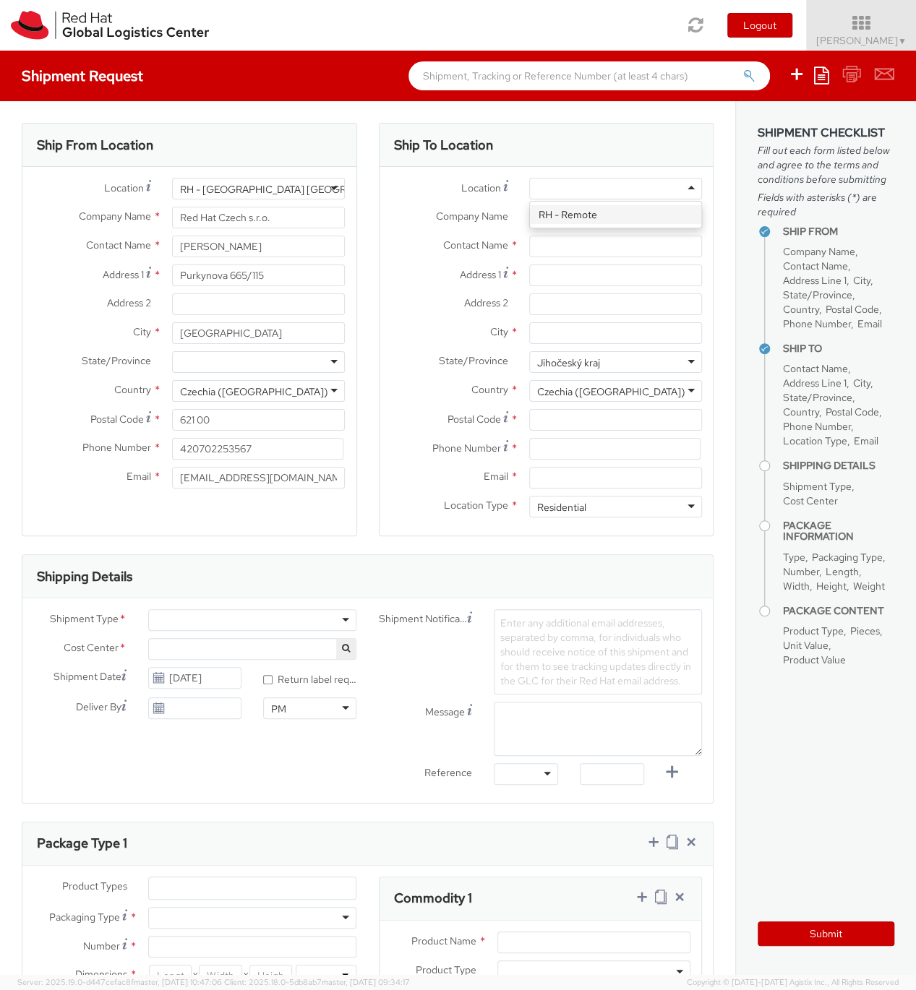
click at [566, 215] on div "Location * RH - Remote Company Name * Red Hat Contact Name * Oliver Address 1 *…" at bounding box center [547, 351] width 334 height 347
select select "706"
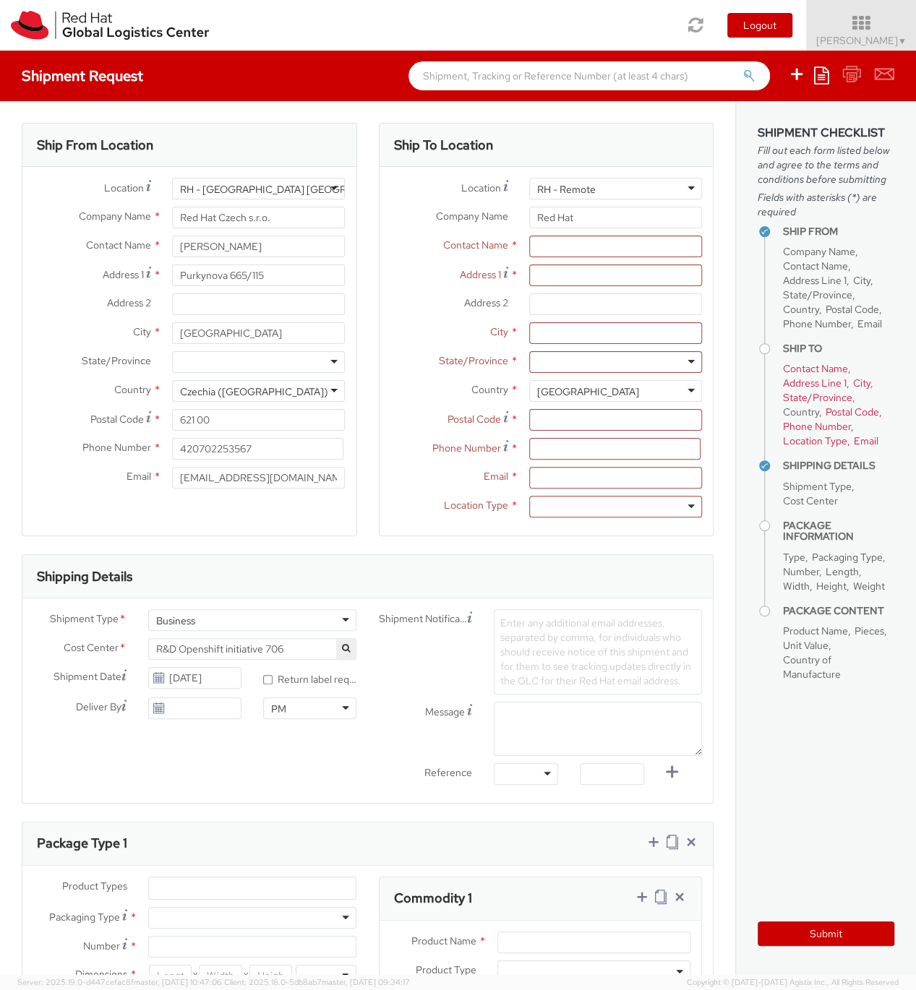
click at [409, 304] on label "Address 2 *" at bounding box center [449, 302] width 139 height 19
click at [529, 304] on input "Address 2 *" at bounding box center [615, 304] width 173 height 22
click at [589, 249] on input "text" at bounding box center [615, 247] width 173 height 22
type input "Oliver Šmakal"
type input "Reigrova 2810"
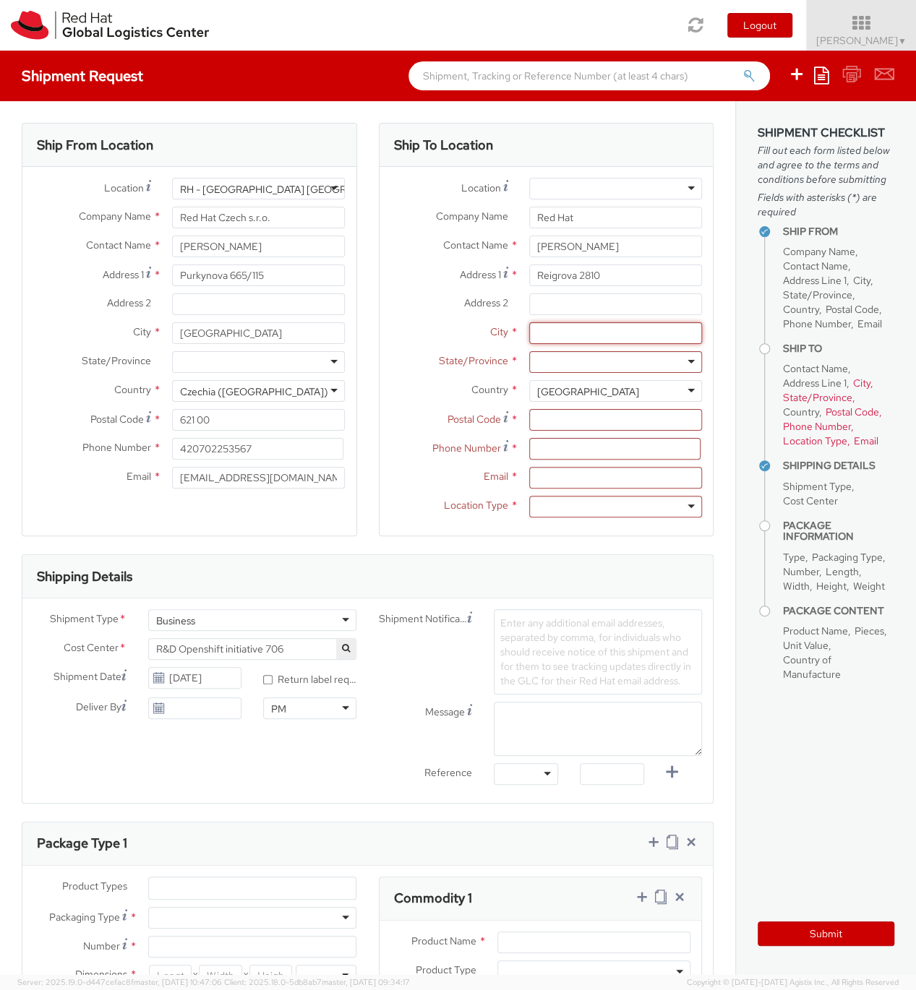
type input "3"
type input "České Budějovice"
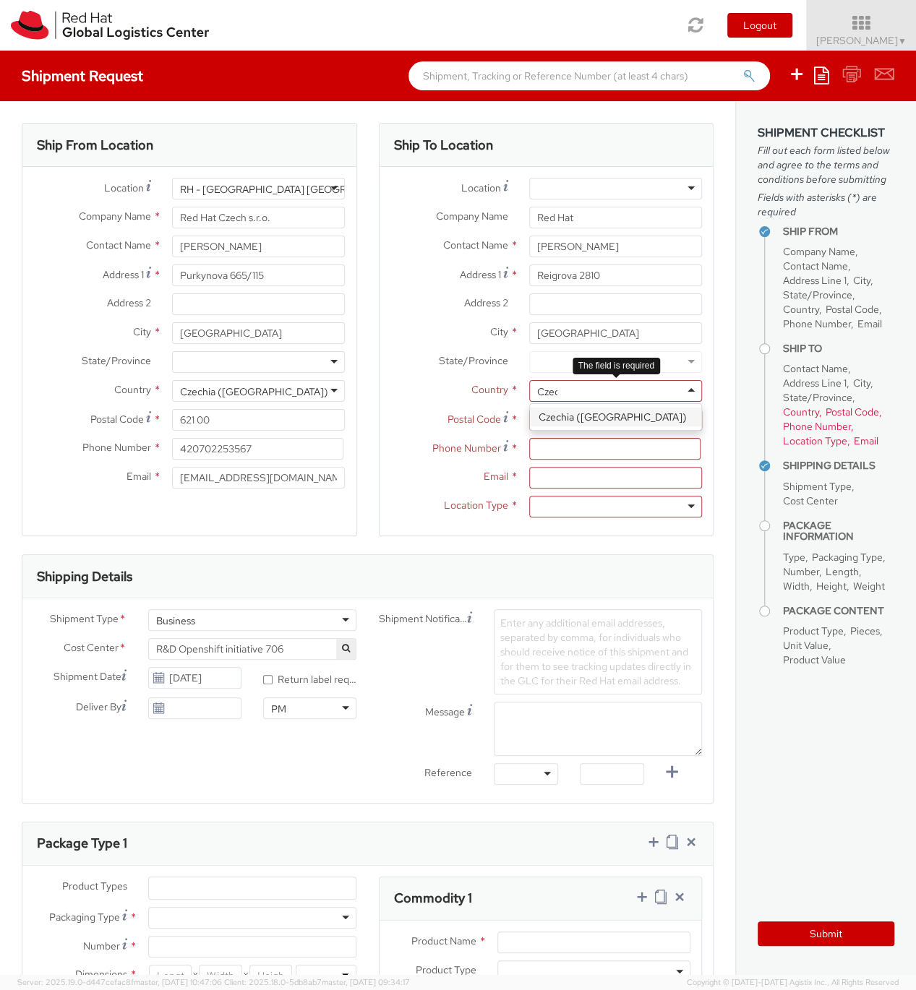
type input "Czech"
click at [600, 368] on div at bounding box center [615, 362] width 173 height 22
type input "Jiho"
click at [599, 387] on div "Location * RH - Amsterdam - MSO RH - Amsterdam Data Center RH - Ashburn Data Ce…" at bounding box center [547, 351] width 334 height 347
click at [582, 428] on input "Postal Code *" at bounding box center [615, 420] width 173 height 22
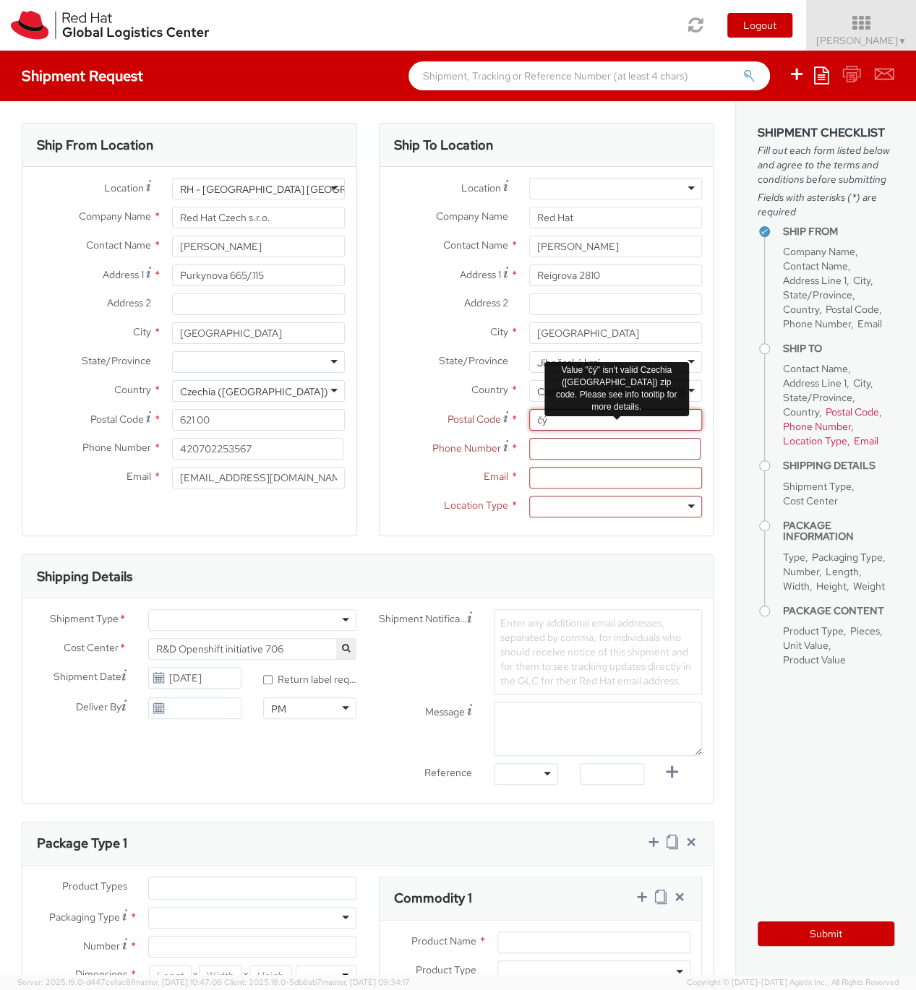
type input "č"
type input "37001"
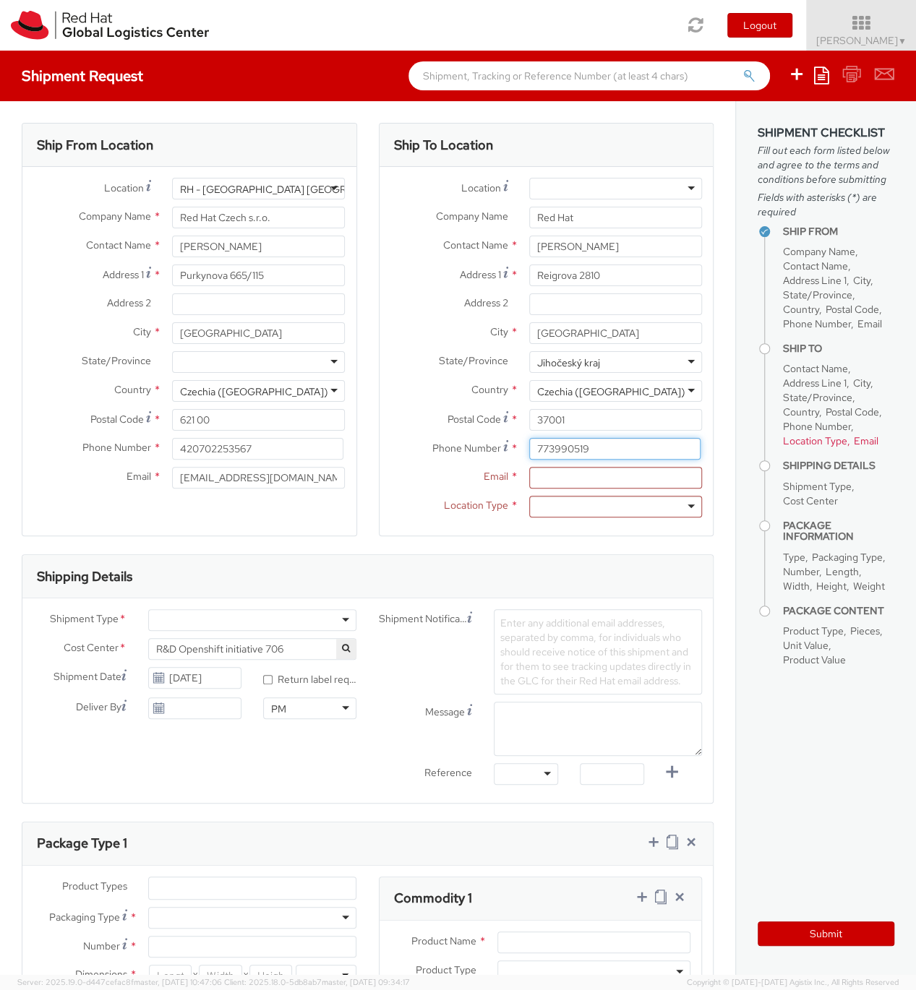
type input "773990519"
type input "[EMAIL_ADDRESS][DOMAIN_NAME]"
type input "Re"
click at [656, 515] on div at bounding box center [615, 507] width 173 height 22
click at [635, 552] on div "Ship To Location Location * RH - Amsterdam - MSO RH - Amsterdam Data Center RH …" at bounding box center [546, 339] width 335 height 432
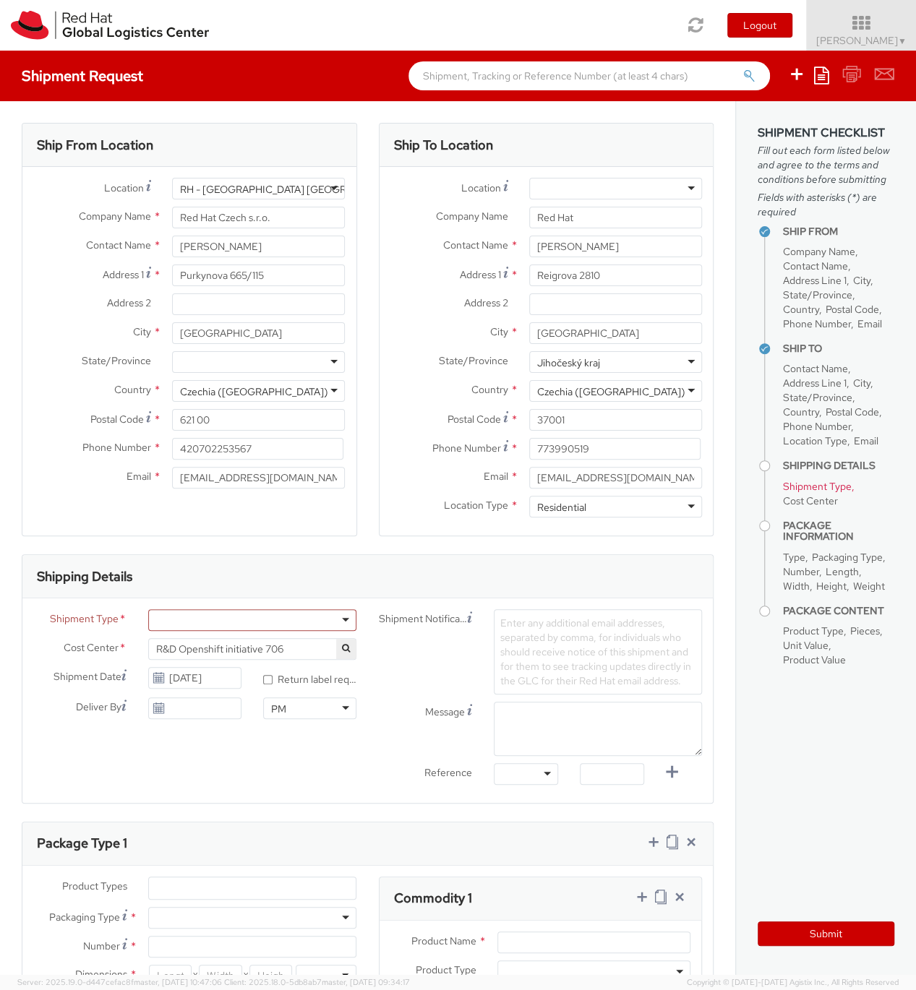
click at [217, 627] on div at bounding box center [252, 620] width 208 height 22
click at [173, 669] on div "Shipment Type * Batch Business The field is required Cost Center * R&D Openshif…" at bounding box center [195, 667] width 346 height 117
click at [264, 627] on div "Business" at bounding box center [252, 620] width 208 height 22
click at [249, 667] on div "Shipment Type * Business Business Batch Business Cost Center * R&D Openshift in…" at bounding box center [195, 667] width 346 height 117
click at [254, 620] on div "Business" at bounding box center [252, 620] width 208 height 22
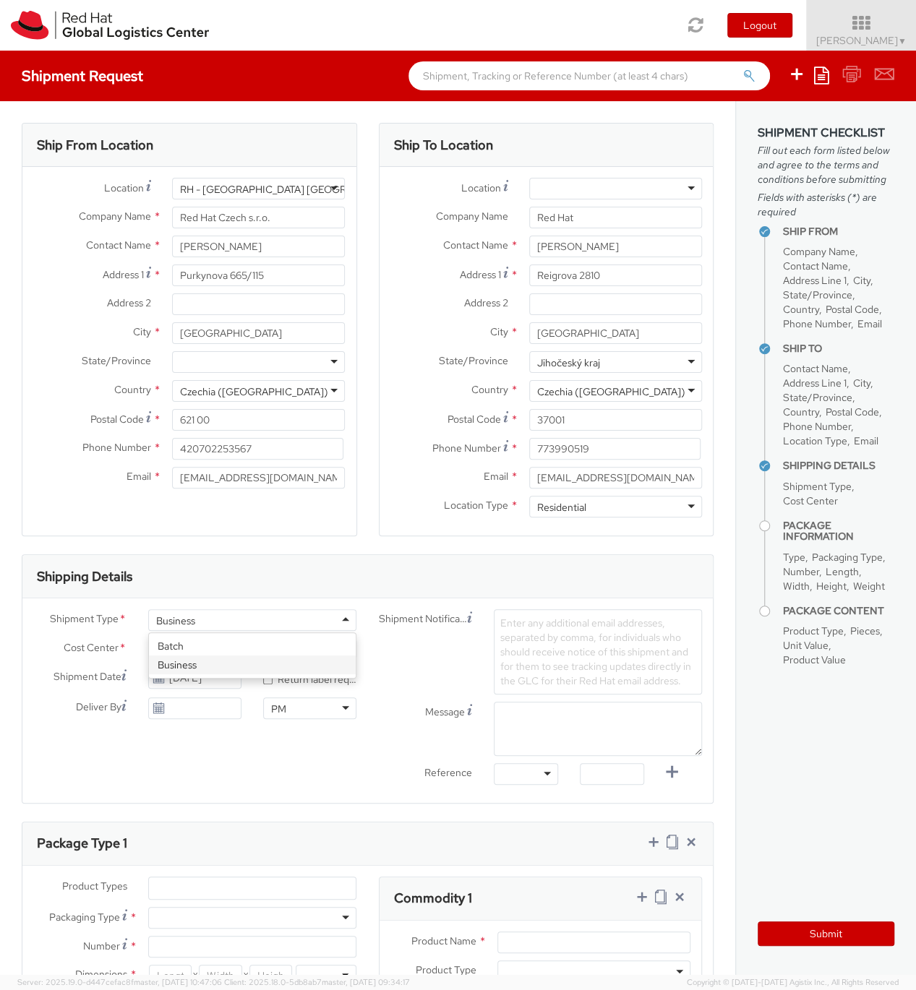
click at [252, 638] on div "Shipment Type * Business Business Batch Business Cost Center * R&D Openshift in…" at bounding box center [195, 667] width 346 height 117
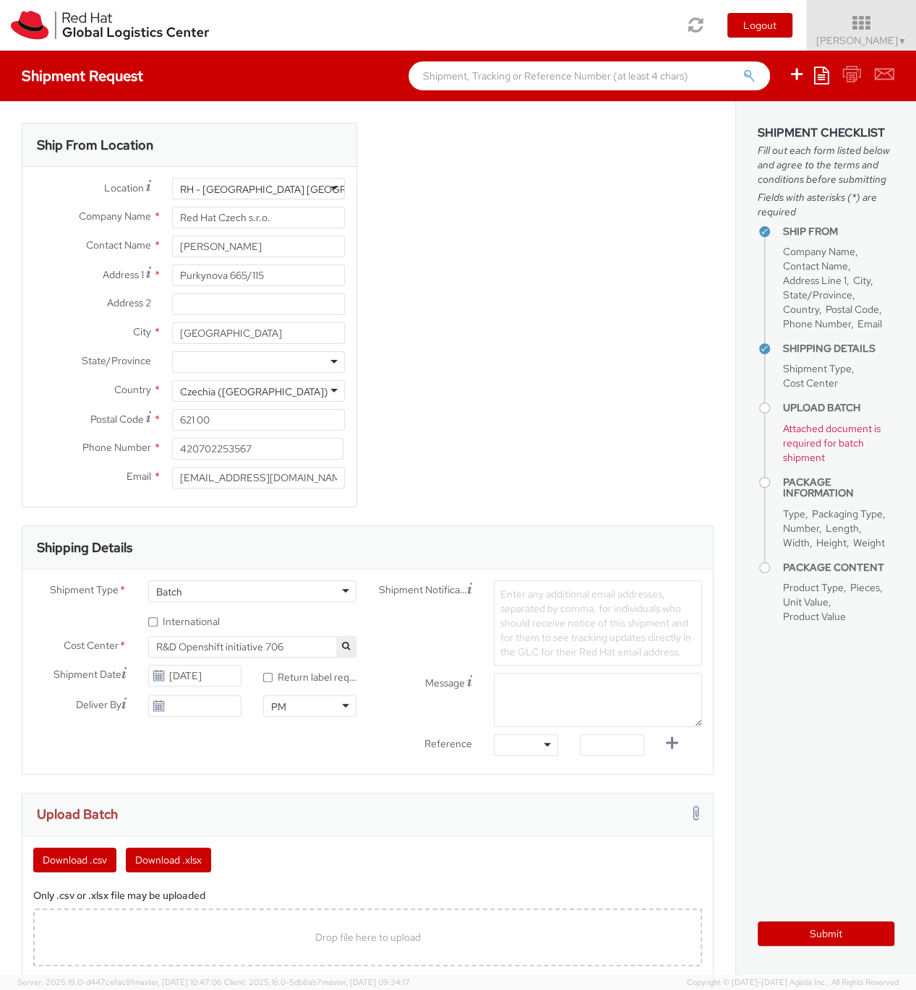
click at [267, 596] on div "Batch" at bounding box center [252, 591] width 208 height 22
click at [265, 629] on div "Shipment Type * Batch Batch Batch Business * International" at bounding box center [195, 604] width 324 height 48
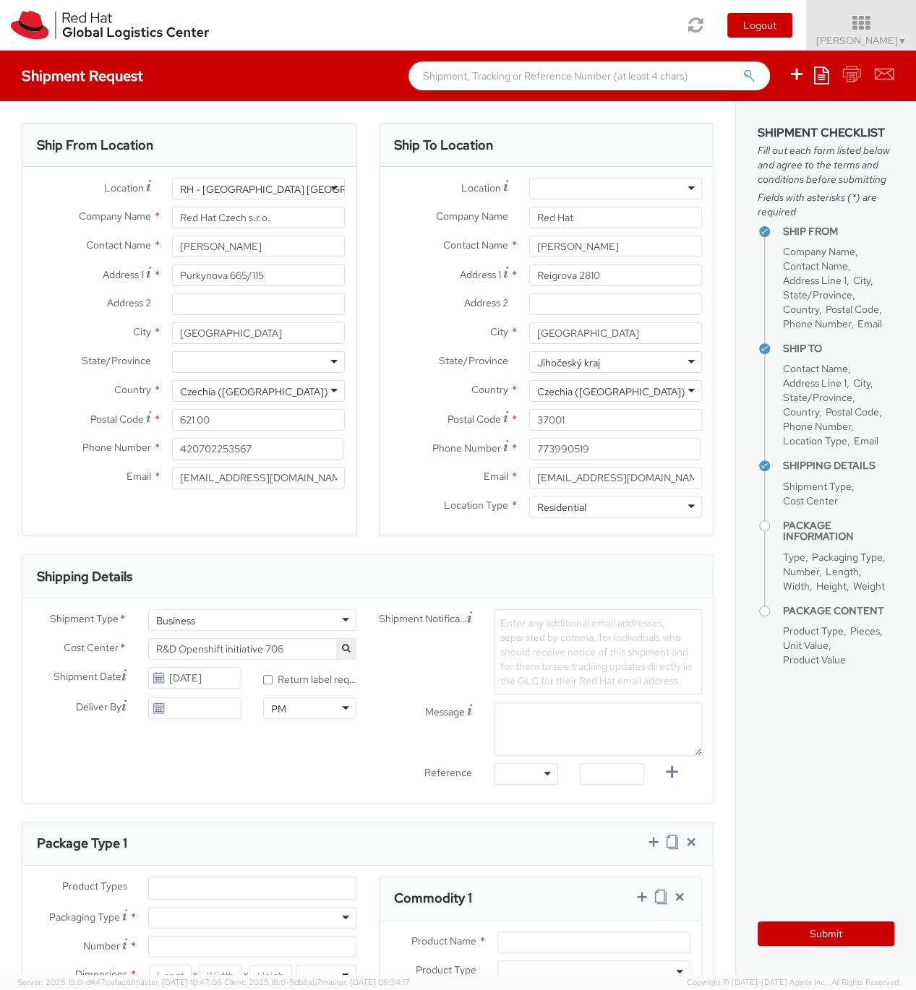
click at [76, 615] on span "Shipment Type" at bounding box center [84, 620] width 69 height 17
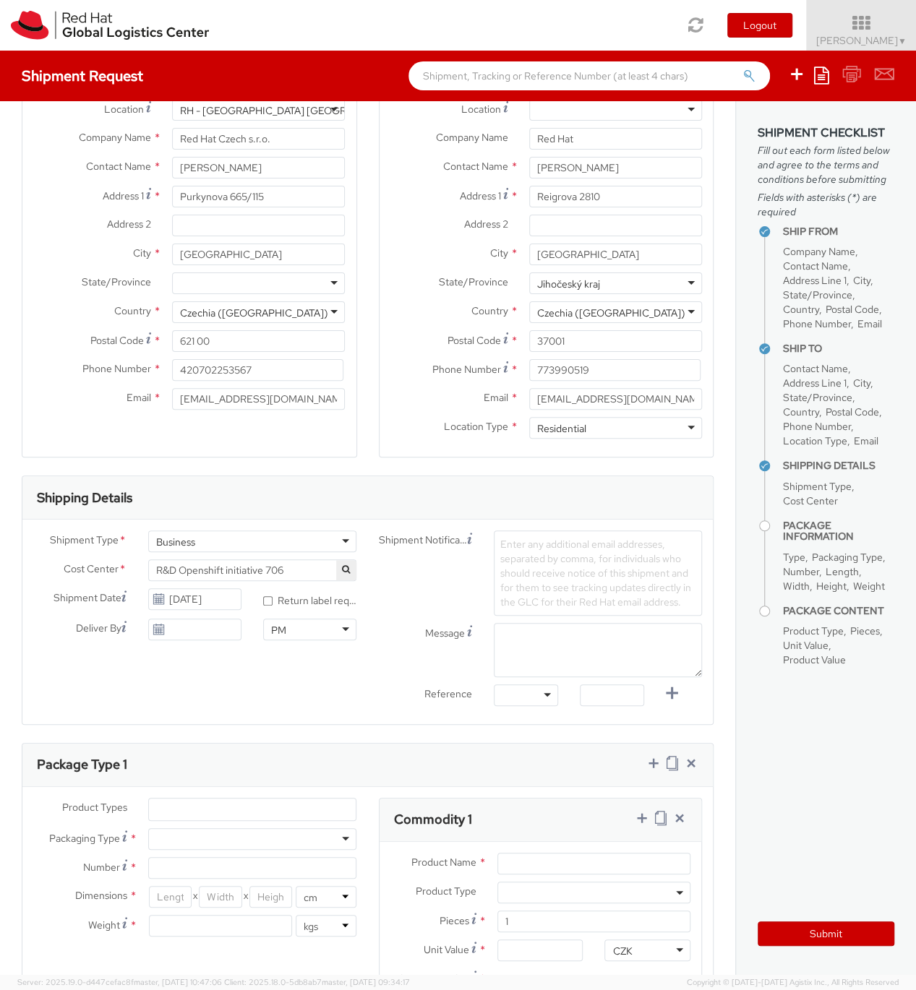
scroll to position [80, 0]
click at [598, 566] on span "Enter any additional email addresses, separated by comma, for individuals who s…" at bounding box center [595, 572] width 191 height 71
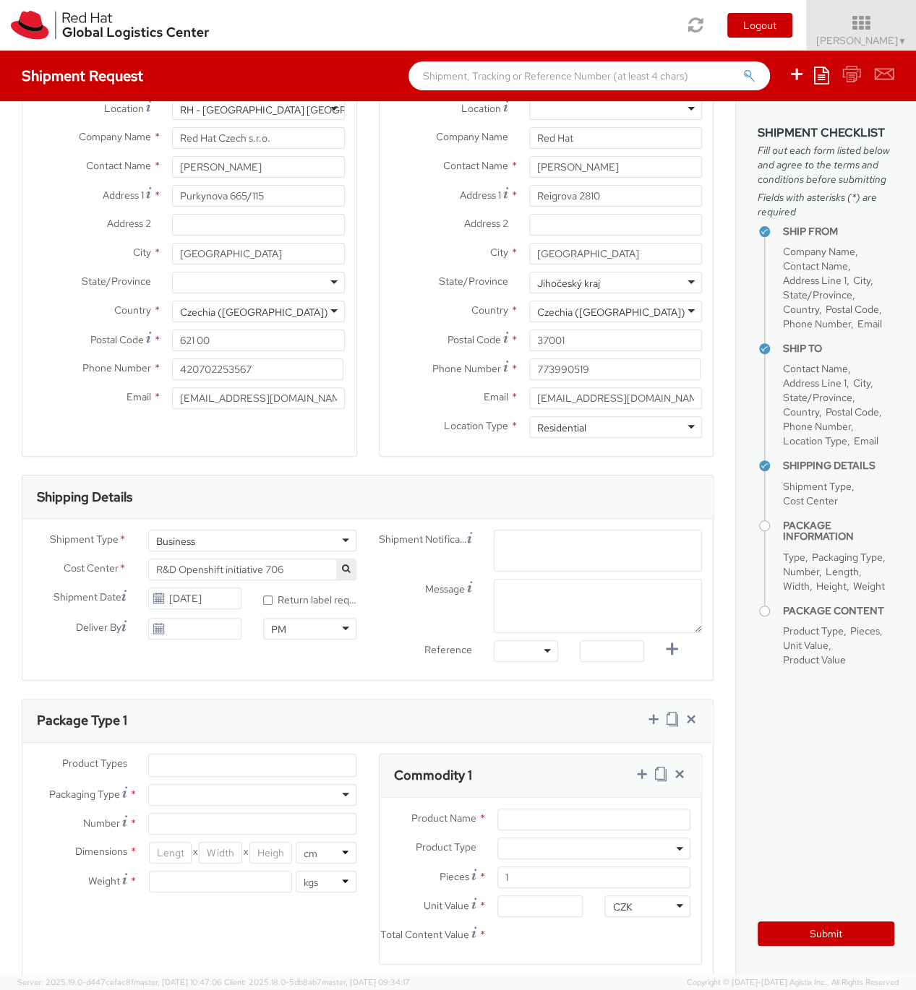
click at [281, 543] on div "Business" at bounding box center [252, 541] width 208 height 22
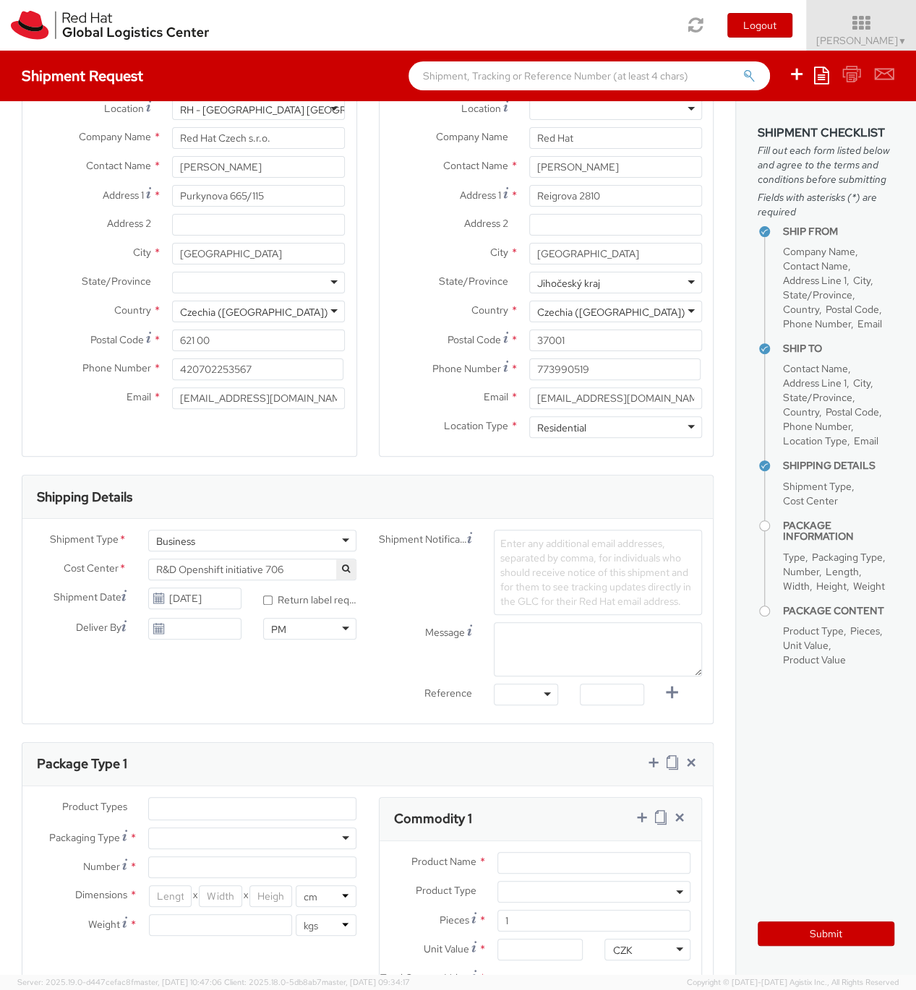
click at [281, 543] on div "Business" at bounding box center [252, 541] width 208 height 22
click at [520, 544] on span "Enter any additional email addresses, separated by comma, for individuals who s…" at bounding box center [595, 572] width 191 height 71
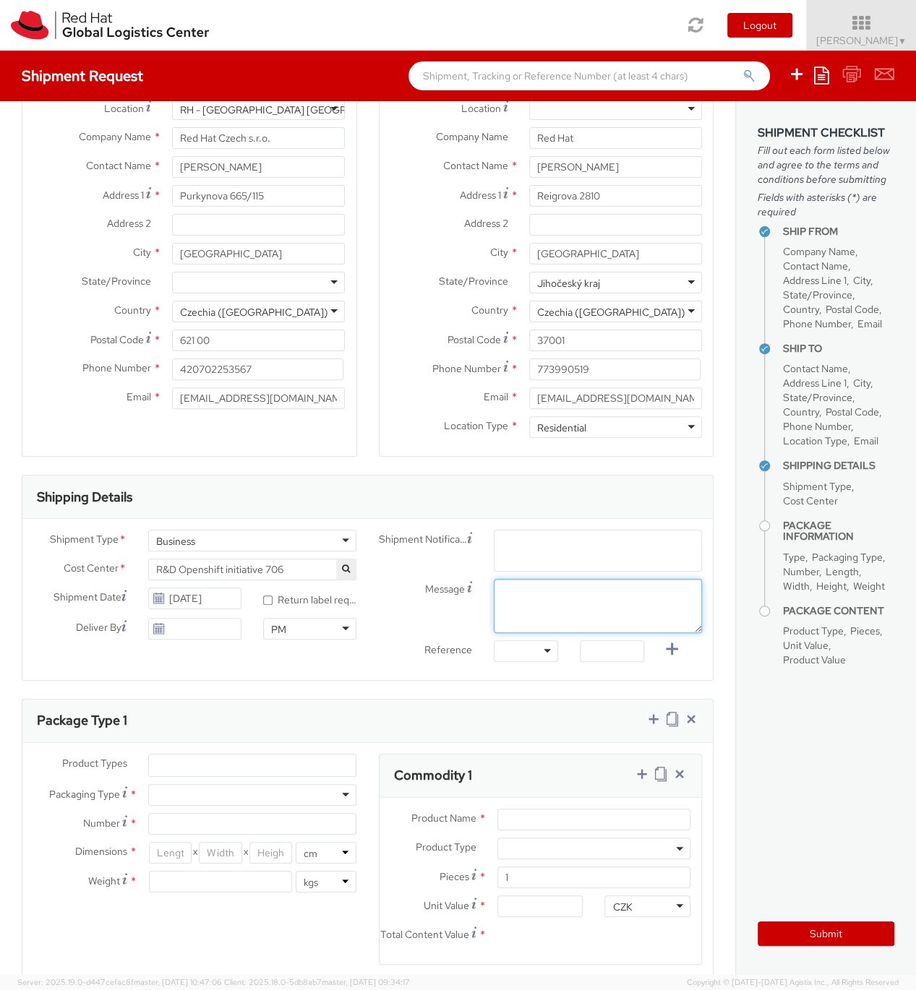
click at [521, 604] on textarea "Message" at bounding box center [598, 606] width 208 height 54
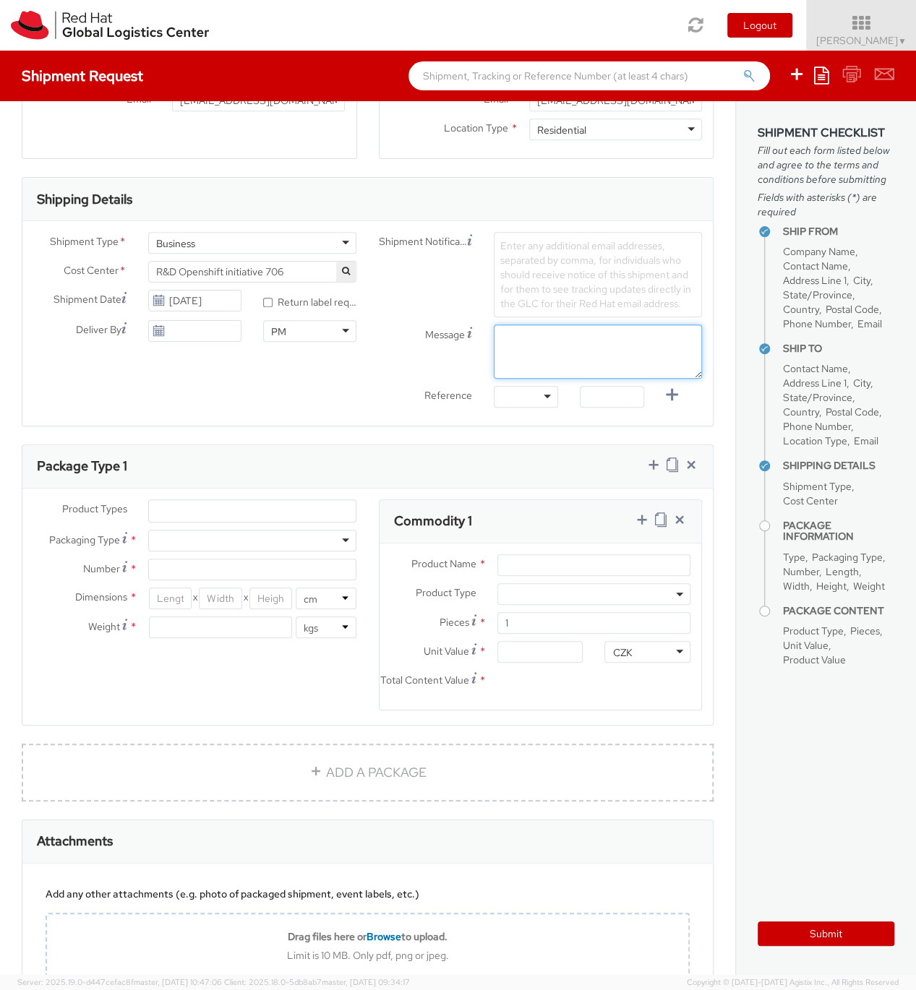
scroll to position [398, 0]
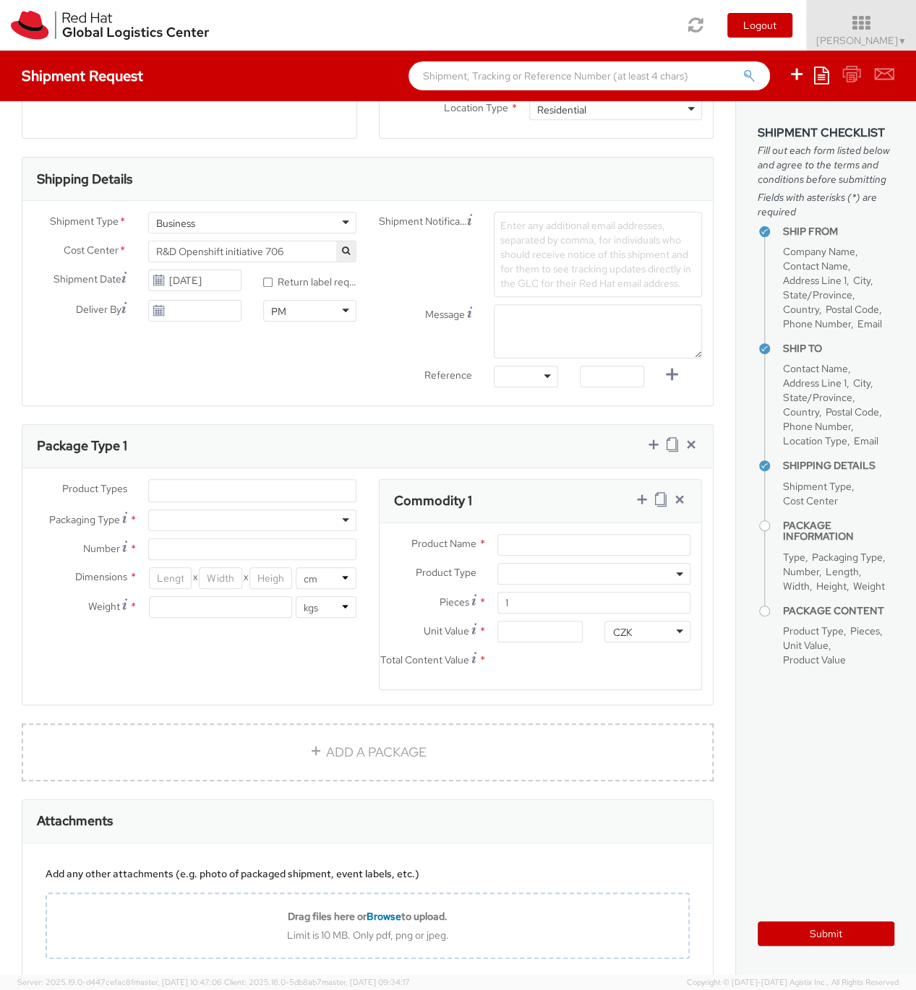
click at [209, 484] on ul at bounding box center [252, 491] width 207 height 22
click at [213, 473] on div "Product Types * Documents Docking Station Laptop Monitor Other Hardware Server …" at bounding box center [367, 586] width 690 height 236
click at [211, 490] on ul at bounding box center [252, 491] width 207 height 22
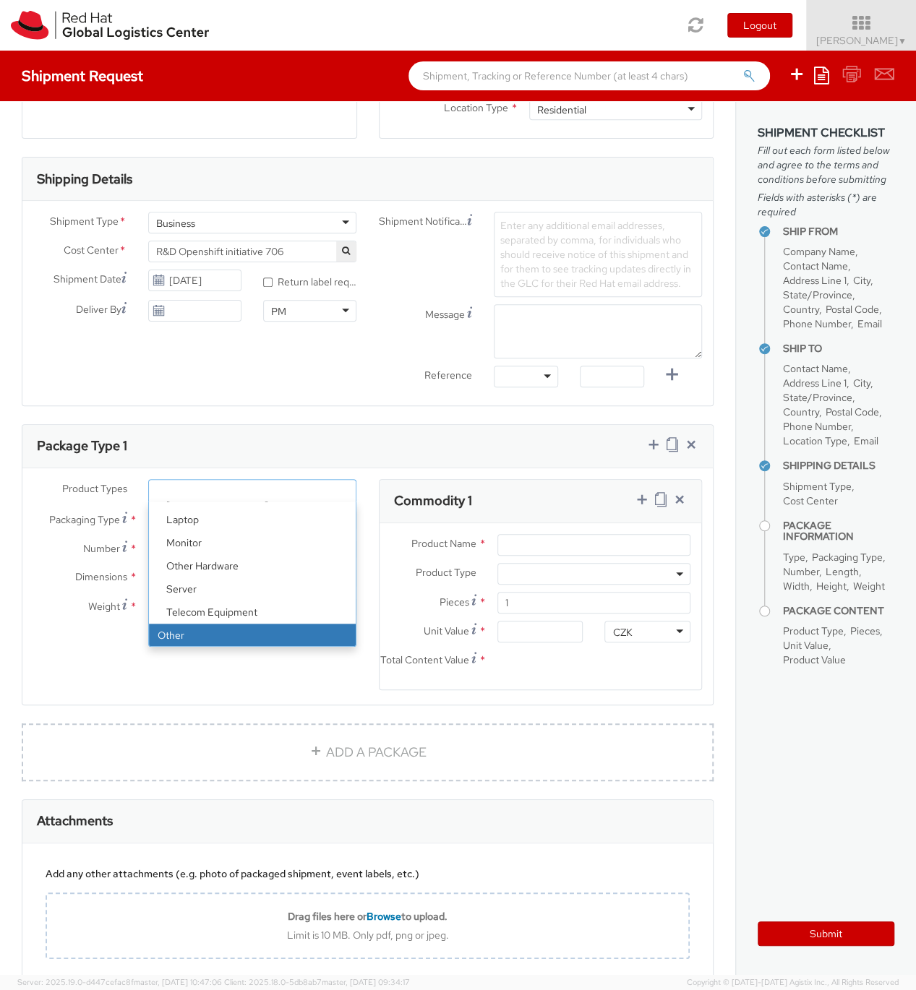
select select "OTHER"
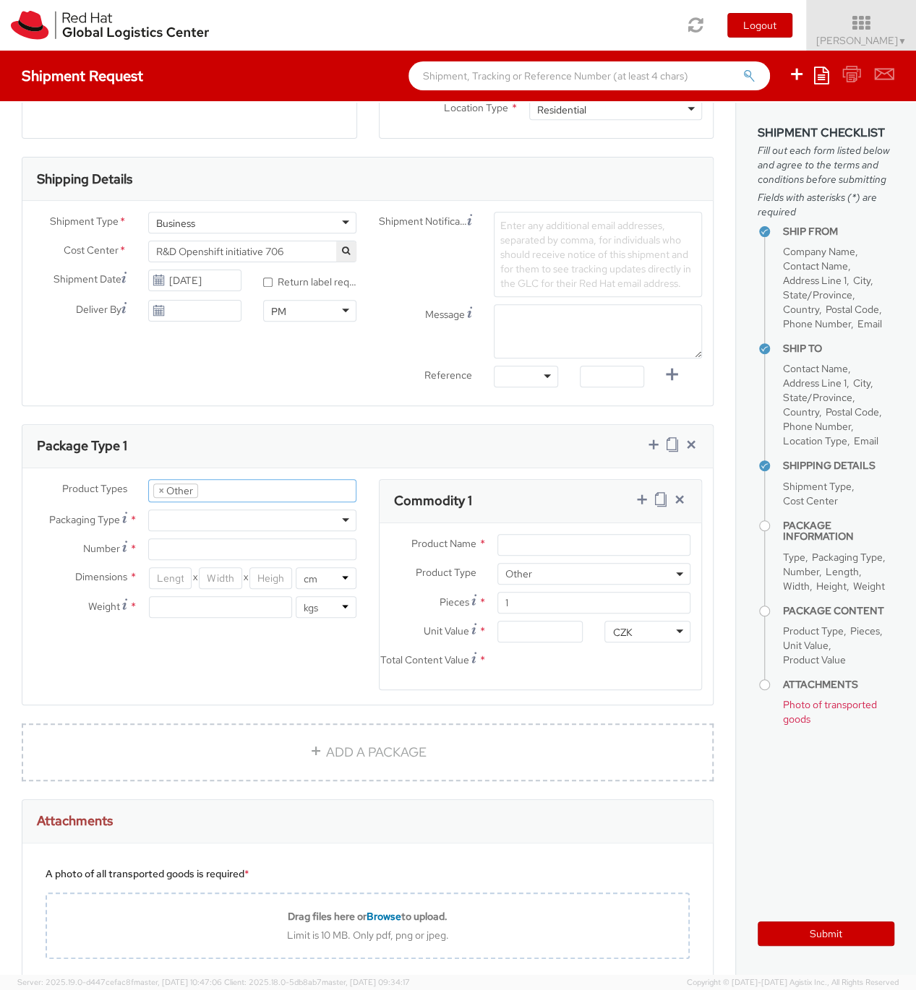
click at [234, 519] on div at bounding box center [252, 521] width 208 height 22
type input "1"
type input "24.13"
type input "31.75"
type input "0.64"
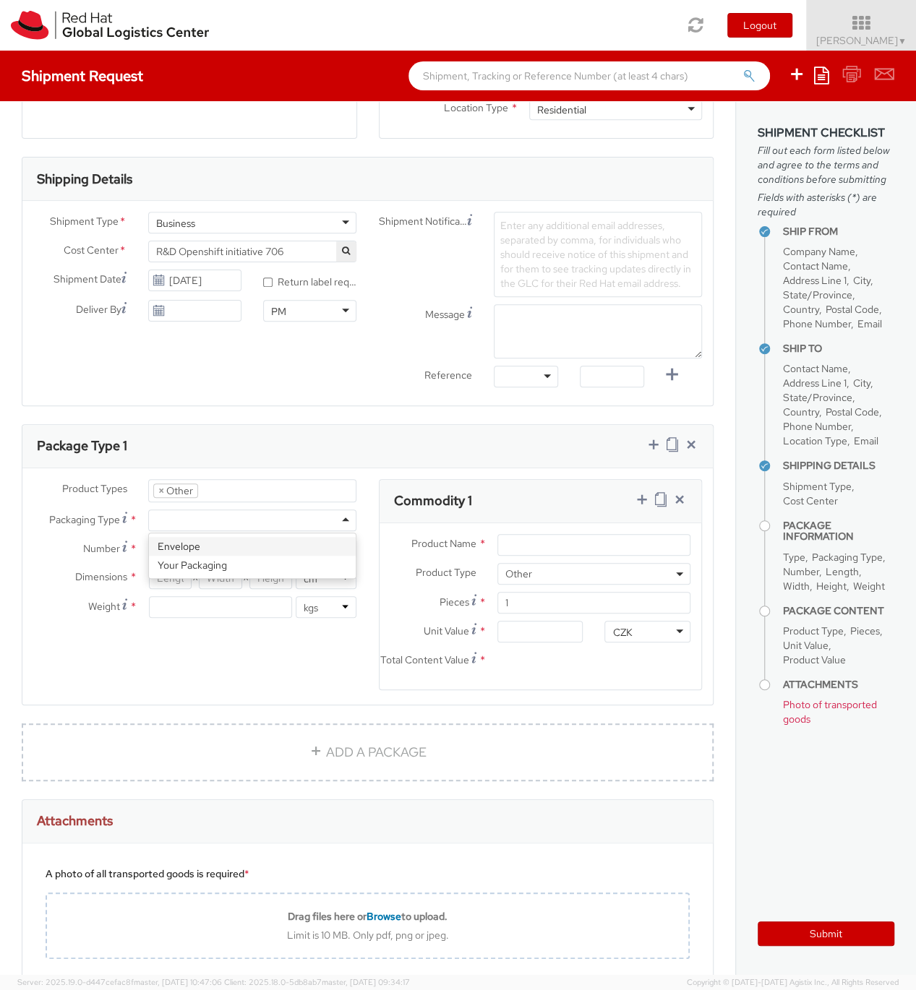
type input "0.5"
click at [232, 549] on div "Product Types * Documents Docking Station Laptop Monitor Other Hardware Server …" at bounding box center [195, 555] width 346 height 153
click at [232, 549] on input "1" at bounding box center [252, 550] width 208 height 22
click at [223, 648] on div "Product Types * Documents Docking Station Laptop Monitor Other Hardware Server …" at bounding box center [367, 593] width 690 height 229
click at [523, 540] on input "Product Name *" at bounding box center [593, 545] width 193 height 22
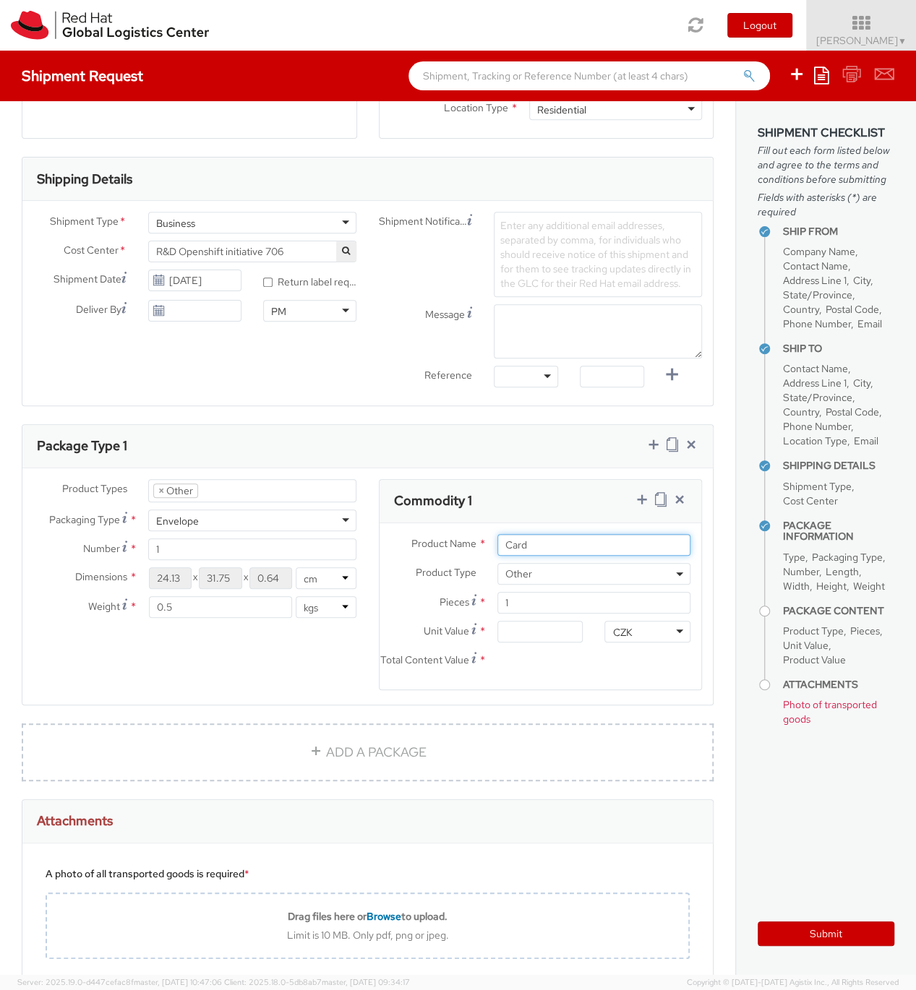
type input "Card"
click at [577, 588] on div "Product Type * Documents Docking Station Laptop Monitor Other Hardware Server T…" at bounding box center [541, 577] width 322 height 29
click at [574, 575] on span "Other" at bounding box center [593, 573] width 177 height 13
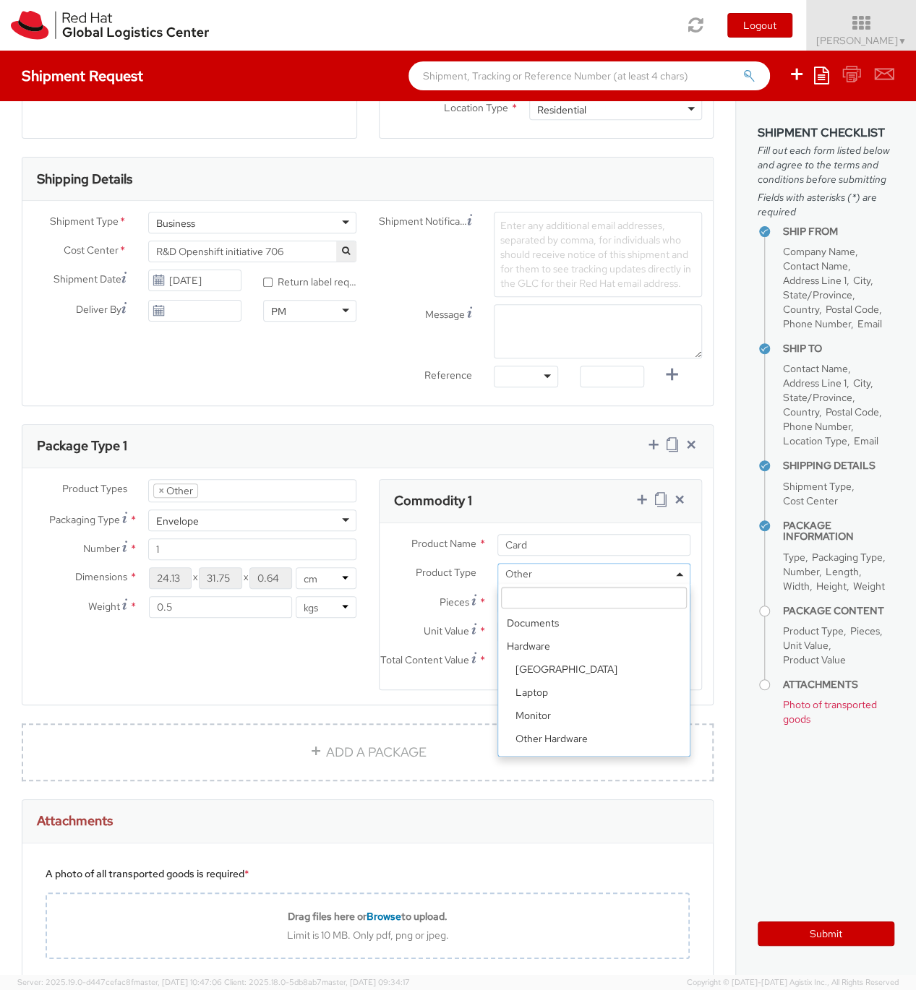
scroll to position [64, 0]
click at [574, 575] on span "Other" at bounding box center [593, 573] width 177 height 13
click at [573, 575] on span "Other" at bounding box center [593, 573] width 177 height 13
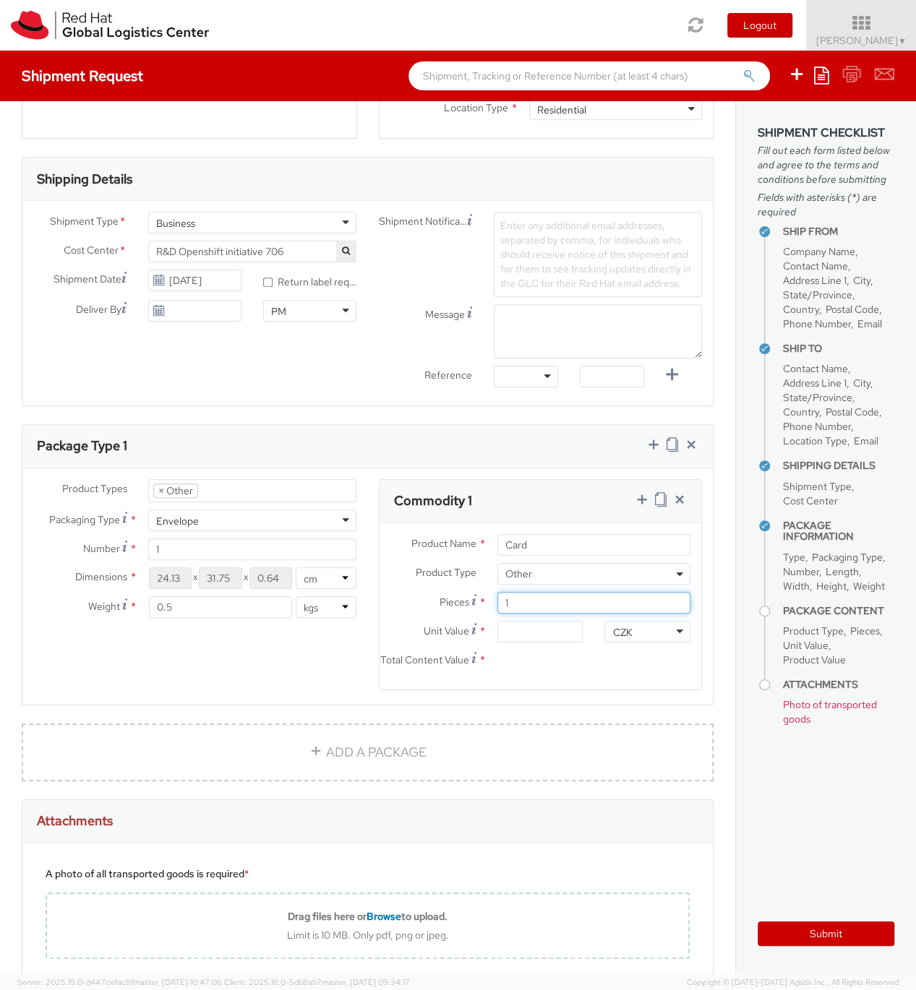
click at [557, 612] on input "1" at bounding box center [593, 603] width 193 height 22
click at [547, 633] on input "Unit Value *" at bounding box center [539, 632] width 85 height 22
click at [566, 636] on div "Total Content Value of all the pieces" at bounding box center [479, 623] width 173 height 45
click at [566, 650] on input "Total Content Value Total Content Value of all the pieces *" at bounding box center [539, 661] width 85 height 22
click at [566, 636] on input "Unit Value *" at bounding box center [539, 632] width 85 height 22
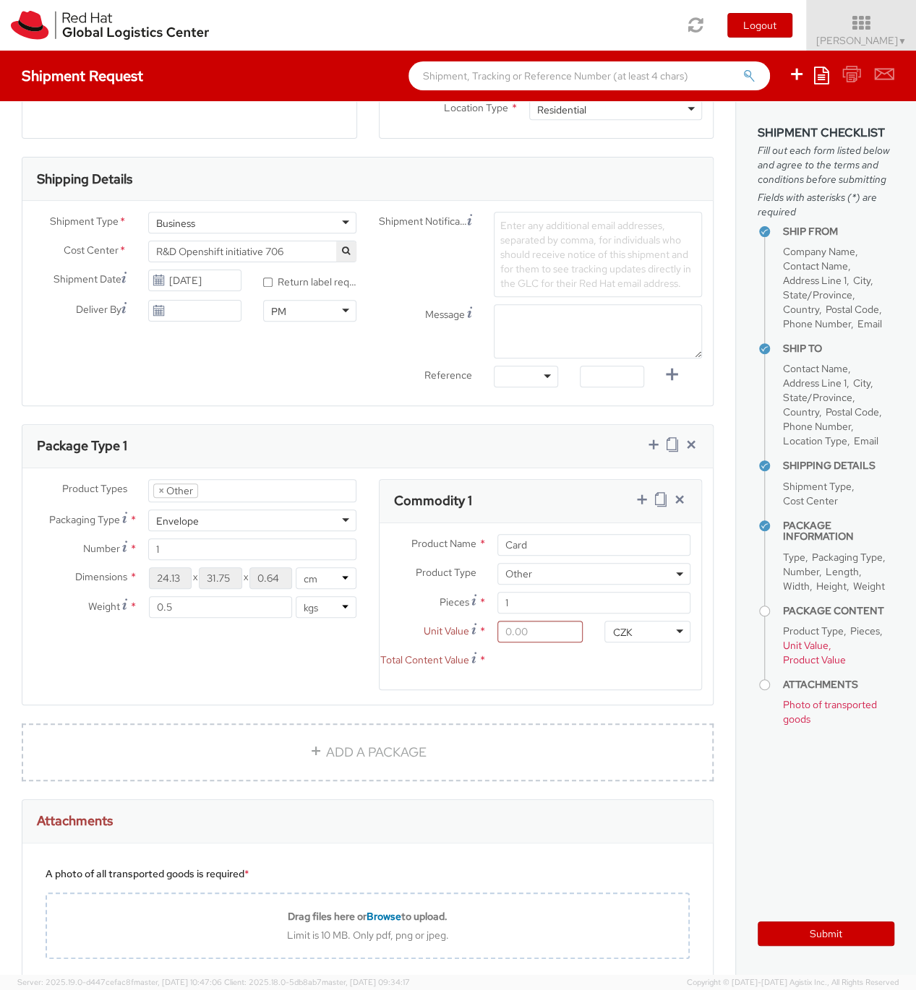
click at [565, 651] on input "Total Content Value *" at bounding box center [539, 661] width 85 height 22
click at [609, 690] on div "Product Name * Card Product Type * Documents Docking Station Laptop Monitor Oth…" at bounding box center [541, 606] width 322 height 166
click at [549, 633] on input "Unit Value *" at bounding box center [539, 632] width 85 height 22
type input "1.00"
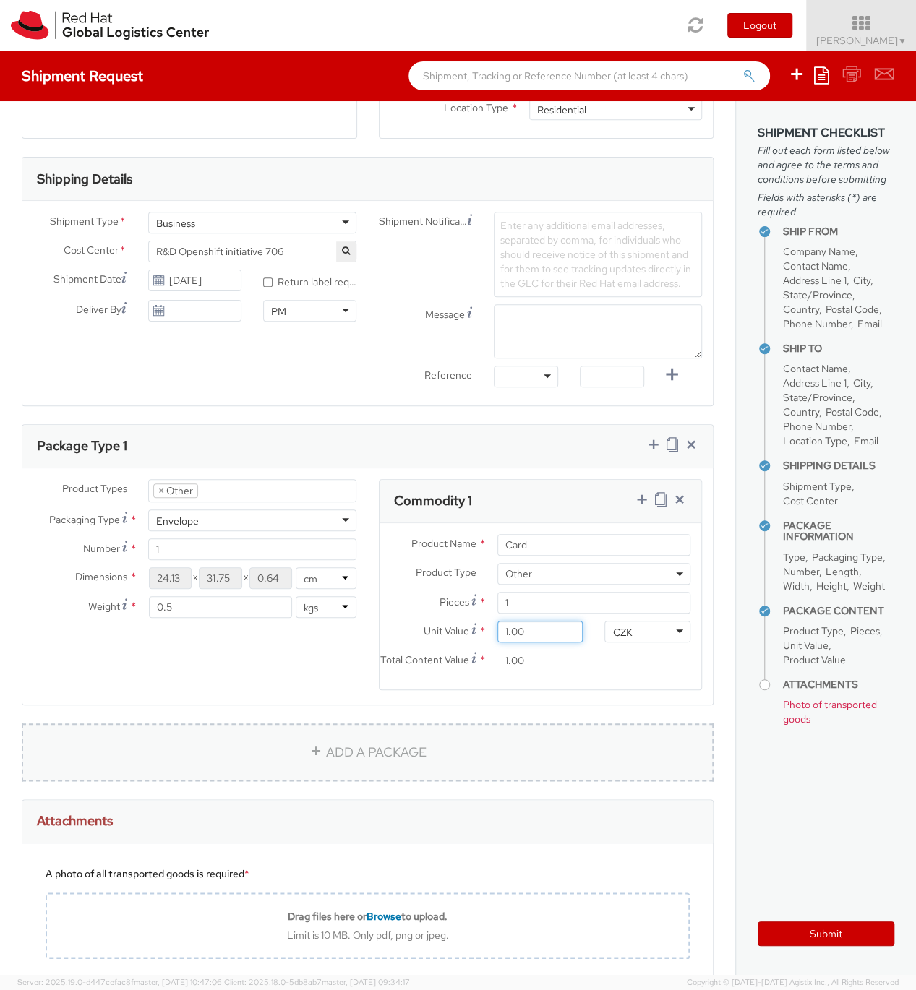
type input "10.00"
type input "100.00"
type input "5.00"
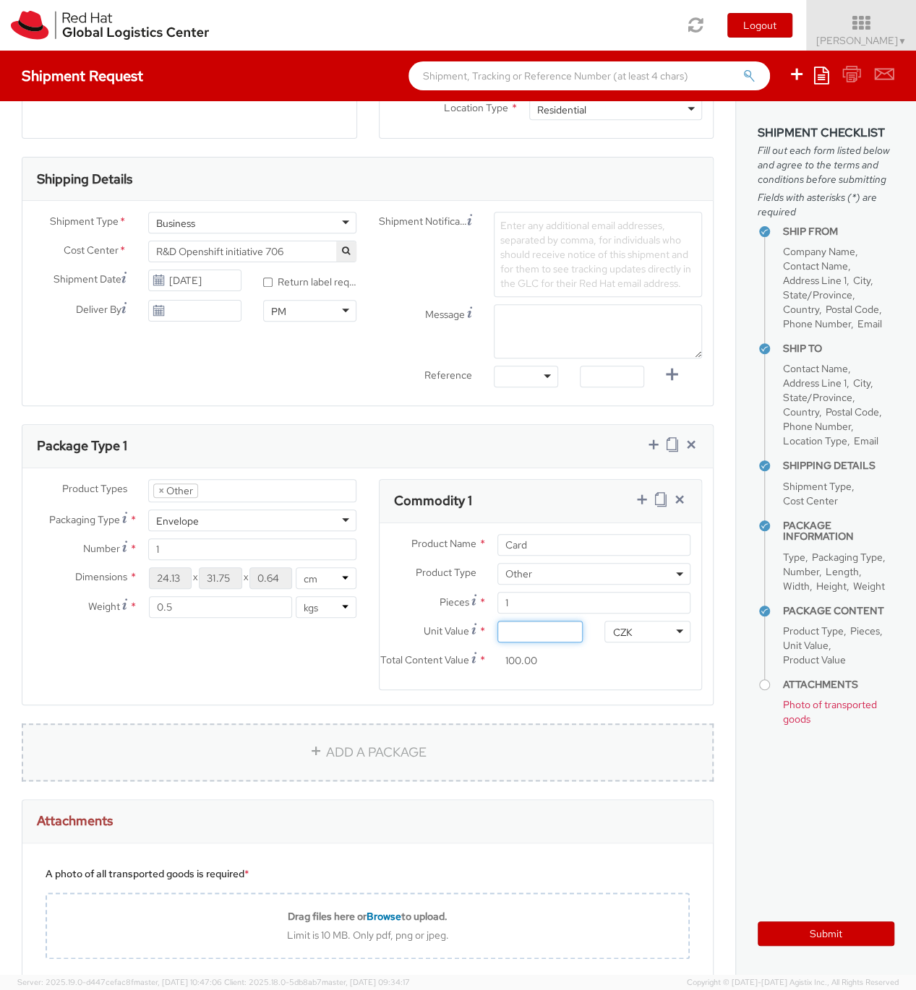
type input "5.00"
type input "50.00"
type input "500.00"
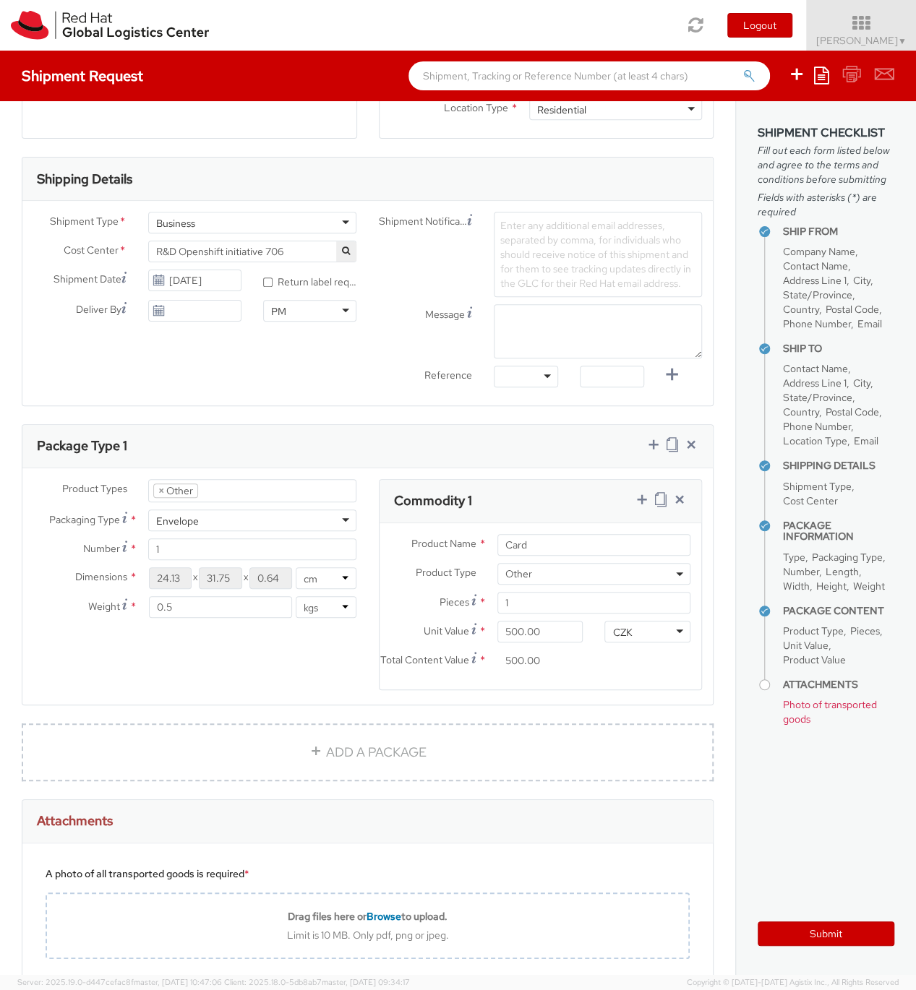
click at [269, 653] on div "Product Types * Documents Docking Station Laptop Monitor Other Hardware Server …" at bounding box center [367, 593] width 690 height 229
click at [225, 608] on input "0.5" at bounding box center [220, 607] width 143 height 22
click at [220, 672] on div "Product Types * Documents Docking Station Laptop Monitor Other Hardware Server …" at bounding box center [367, 593] width 690 height 229
click at [136, 737] on link "ADD A PACKAGE" at bounding box center [368, 753] width 692 height 58
select select
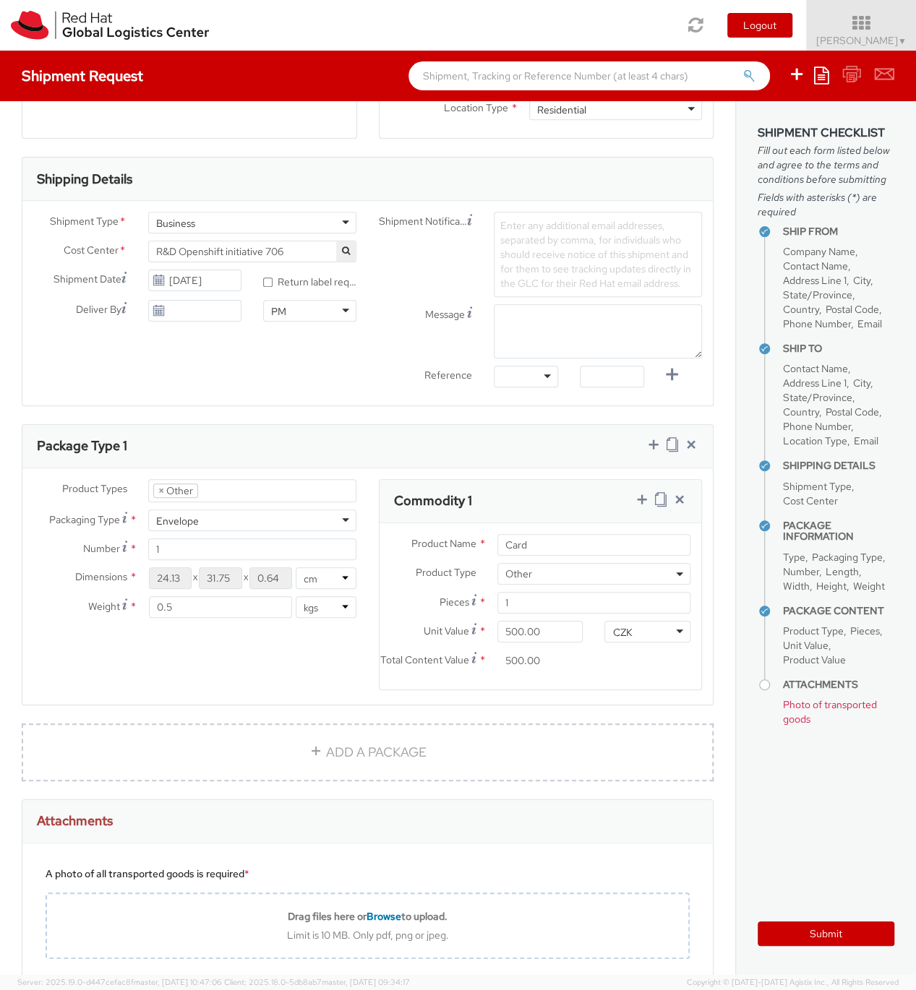
select select
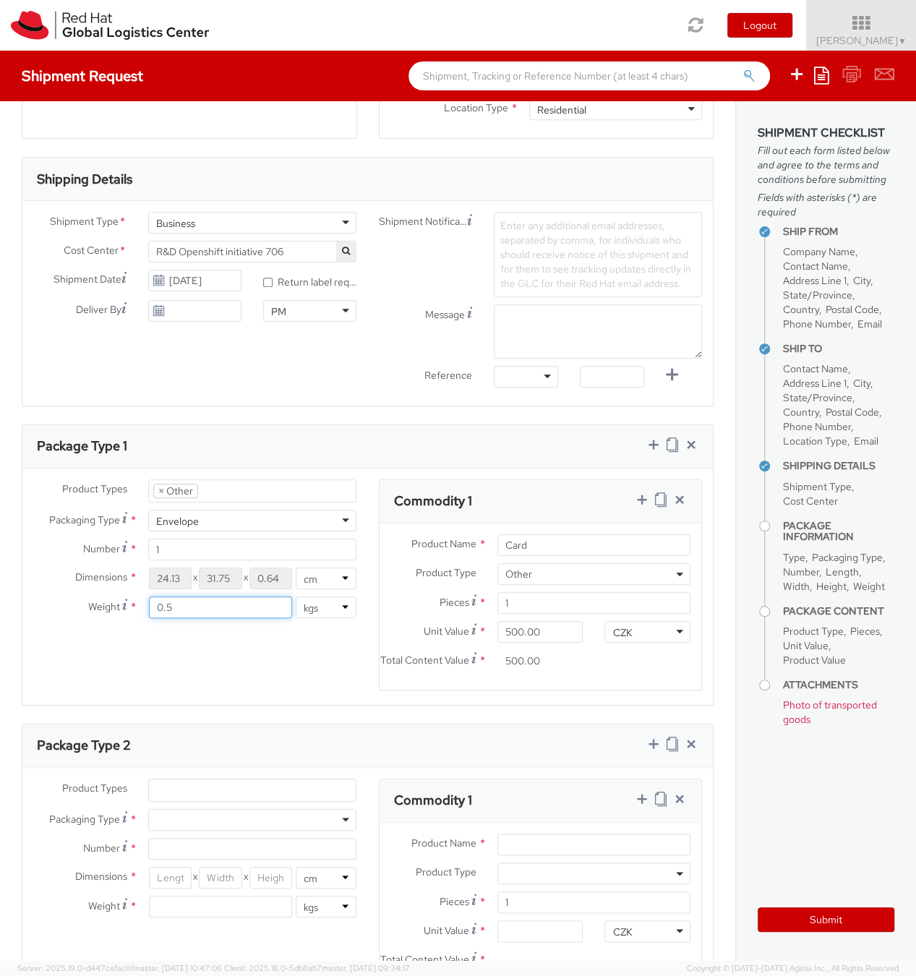
click at [255, 604] on input "0.5" at bounding box center [220, 607] width 143 height 22
type input "1"
click at [296, 596] on select "lbs kgs" at bounding box center [326, 607] width 61 height 22
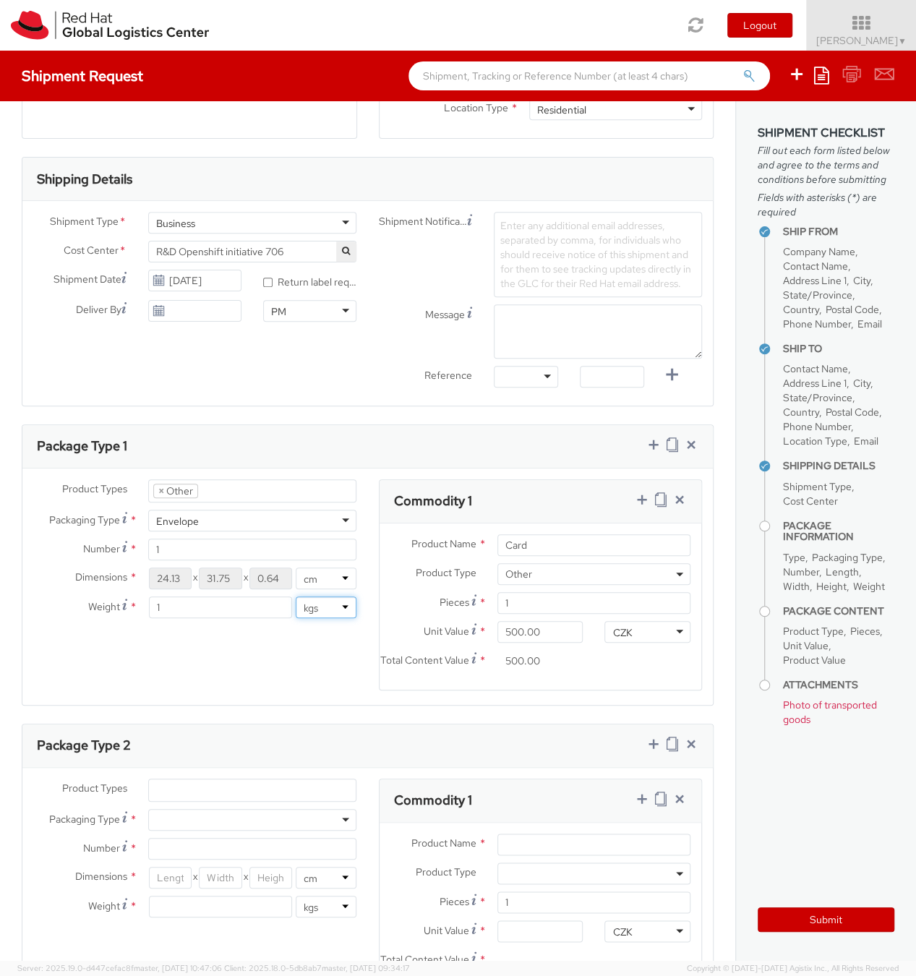
select select "LBS"
click option "lbs" at bounding box center [0, 0] width 0 height 0
type input "2.2"
select select "LBS"
click at [257, 678] on div "Product Types * Documents Docking Station Laptop Monitor Other Hardware Server …" at bounding box center [367, 593] width 690 height 229
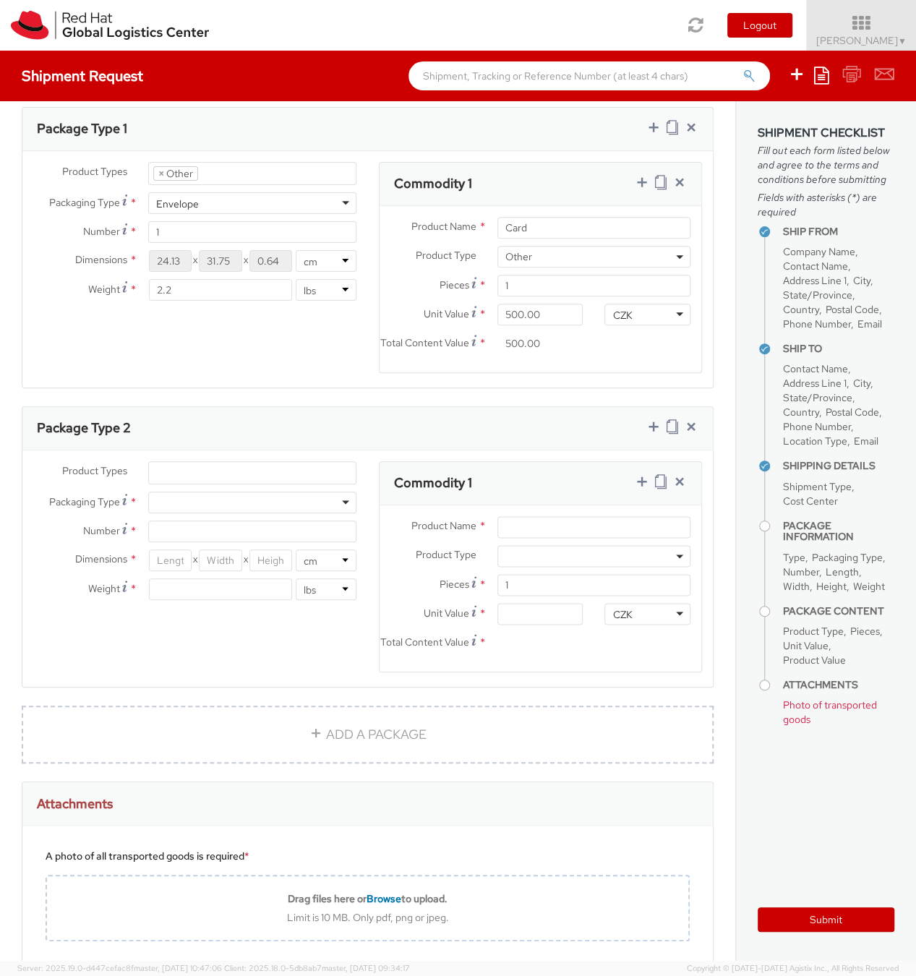
scroll to position [716, 0]
click at [689, 433] on icon at bounding box center [691, 426] width 14 height 14
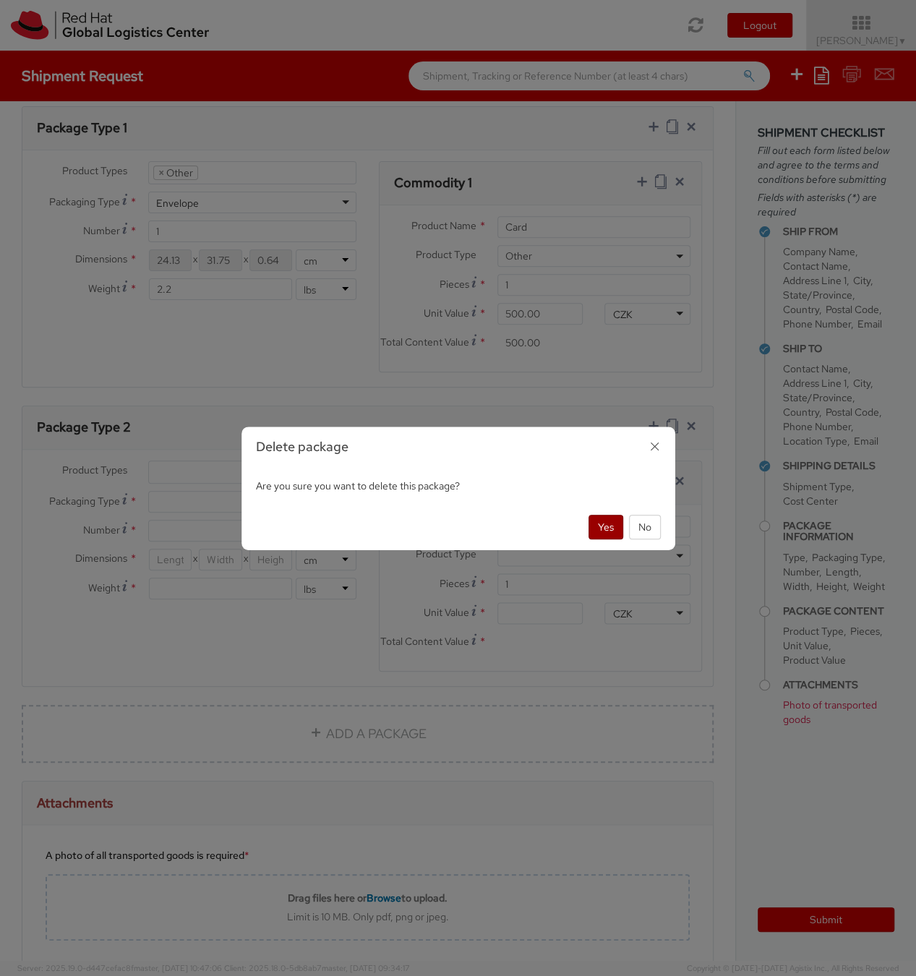
click at [606, 528] on button "Yes" at bounding box center [605, 527] width 35 height 25
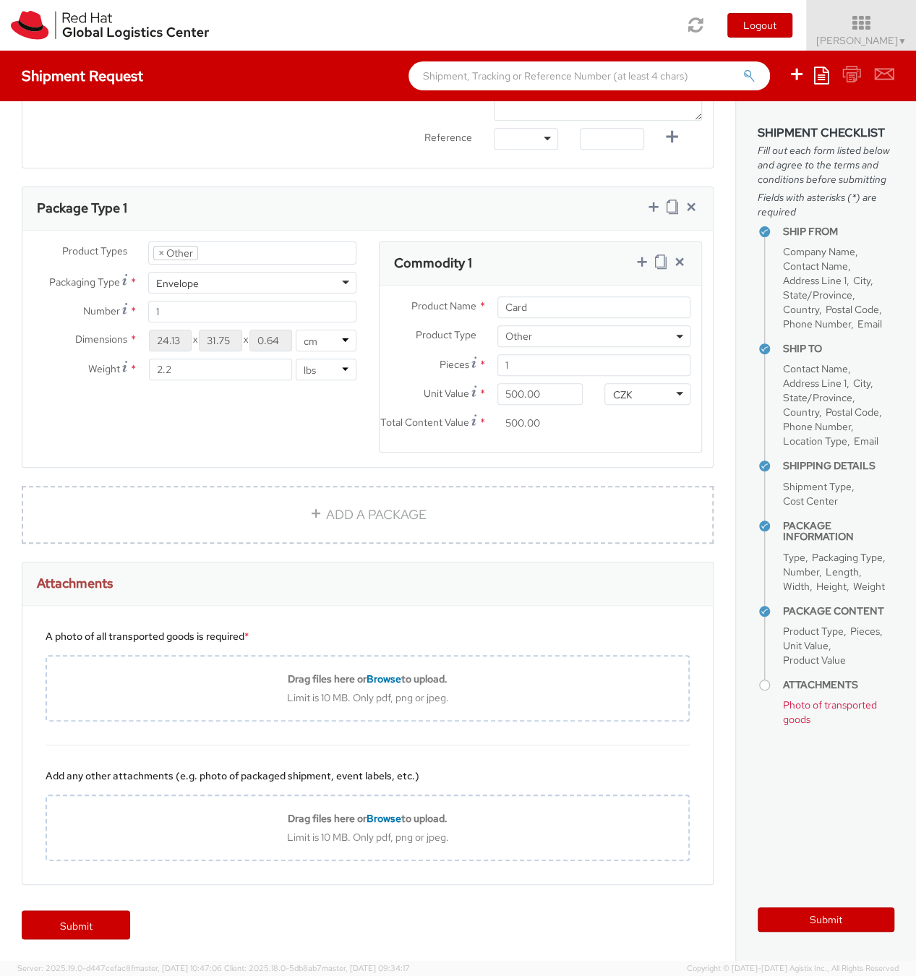
scroll to position [645, 0]
click at [535, 286] on div "Product Name * Card Product Type * Documents Docking Station Laptop Monitor Oth…" at bounding box center [541, 369] width 322 height 166
click at [535, 296] on input "Card" at bounding box center [593, 307] width 193 height 22
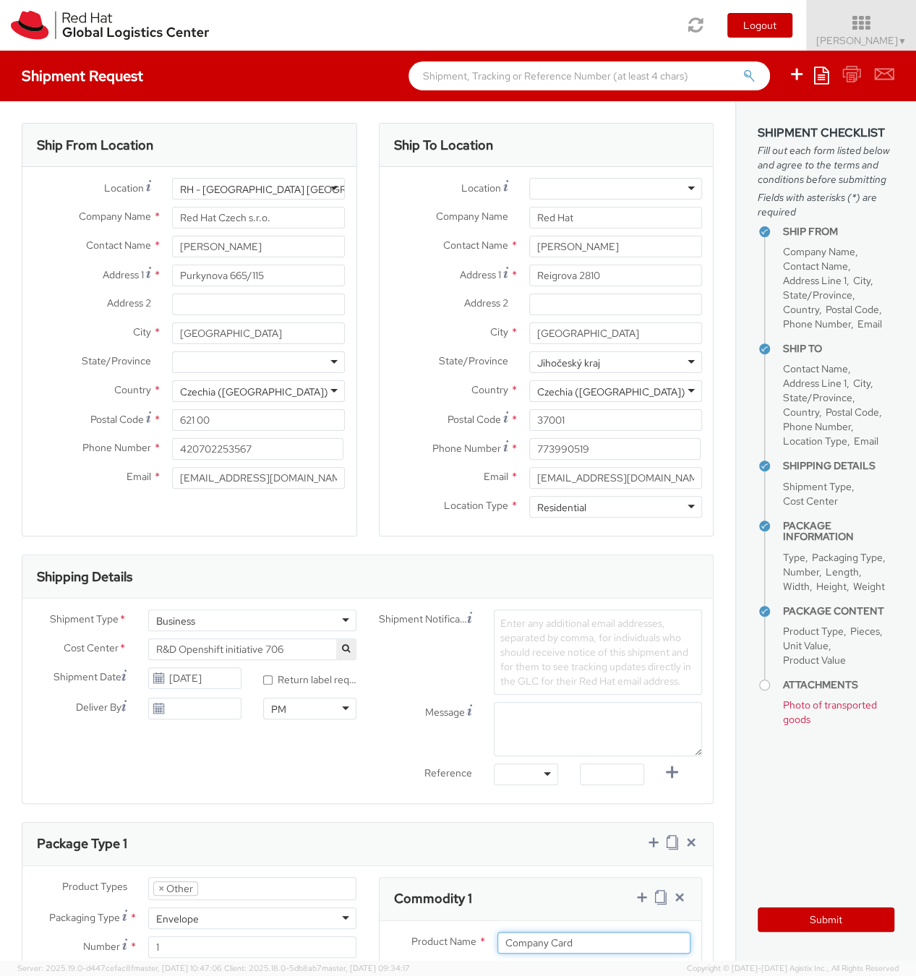
scroll to position [0, 0]
type input "Company Card"
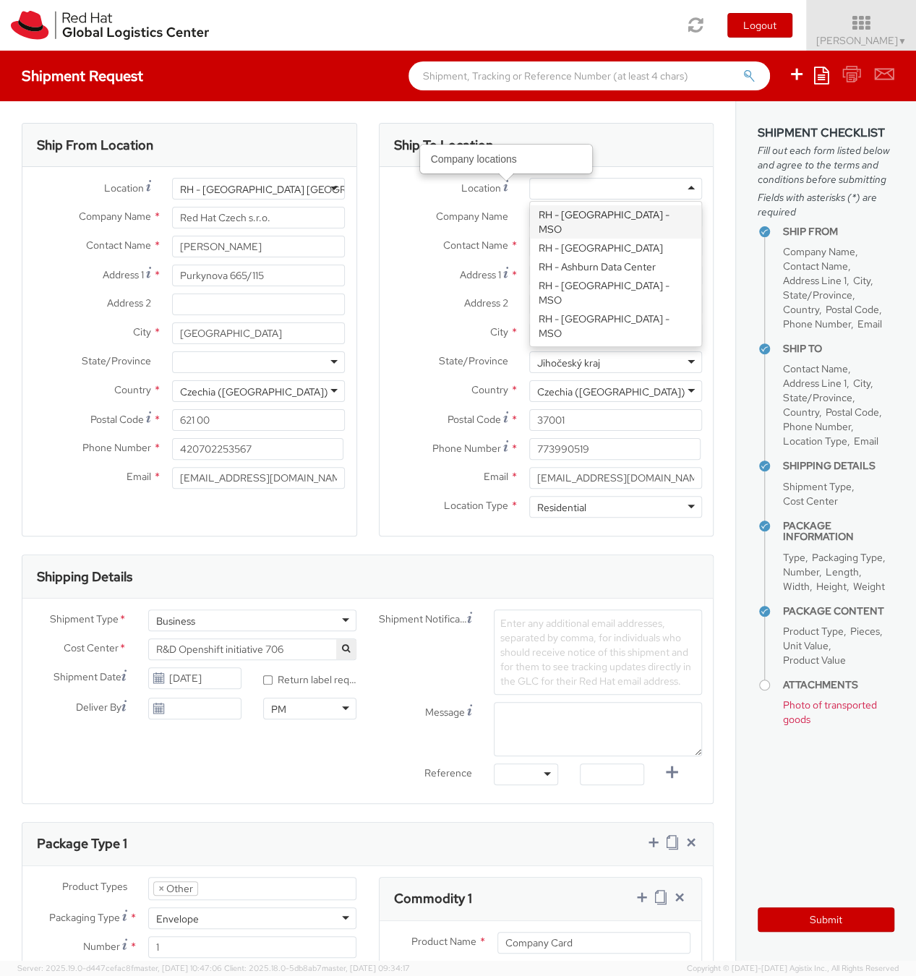
click at [599, 187] on div at bounding box center [615, 189] width 173 height 22
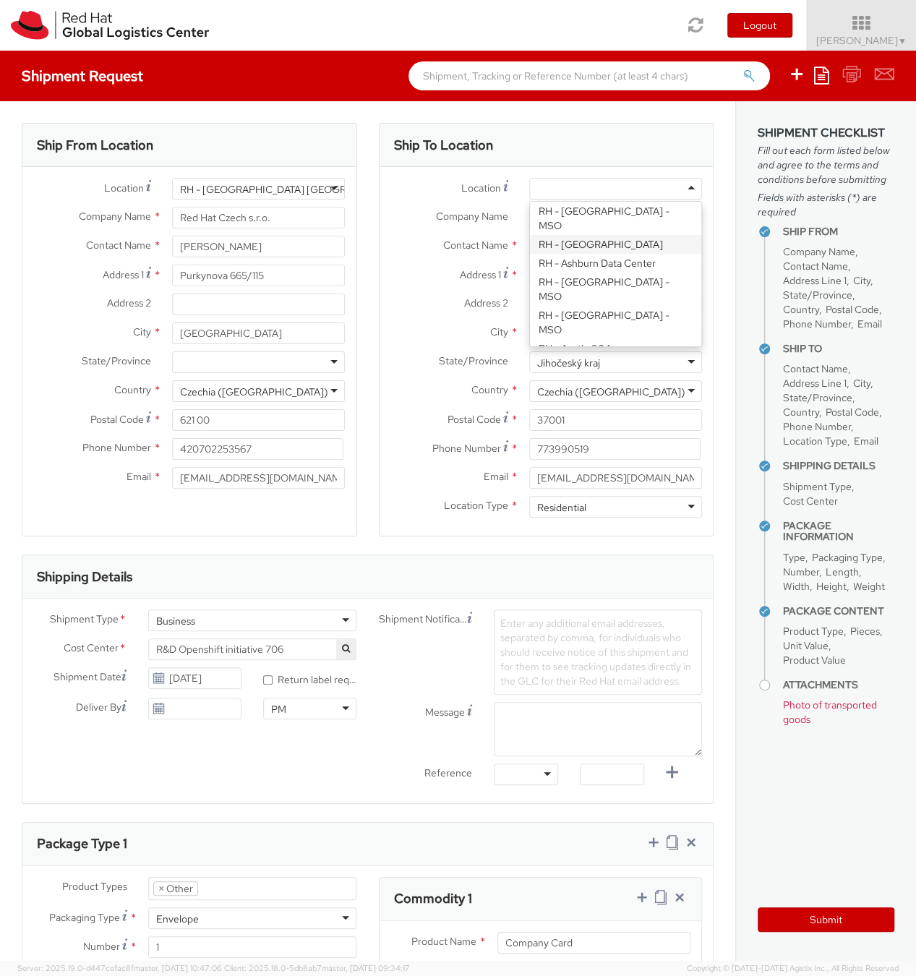
click at [371, 541] on div "Ship To Location Location * RH - Amsterdam - MSO RH - Amsterdam Data Center RH …" at bounding box center [546, 339] width 357 height 432
click at [575, 187] on div at bounding box center [615, 189] width 173 height 22
type input "m"
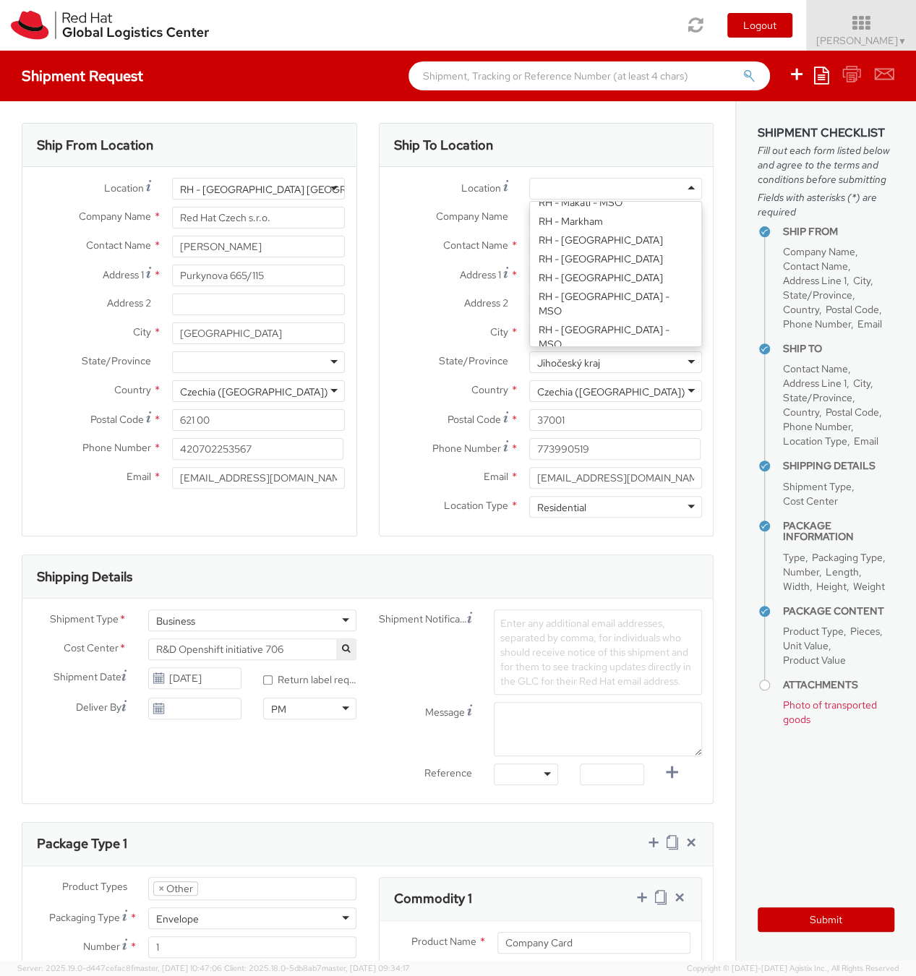
click at [602, 145] on div "Ship To Location" at bounding box center [547, 145] width 334 height 43
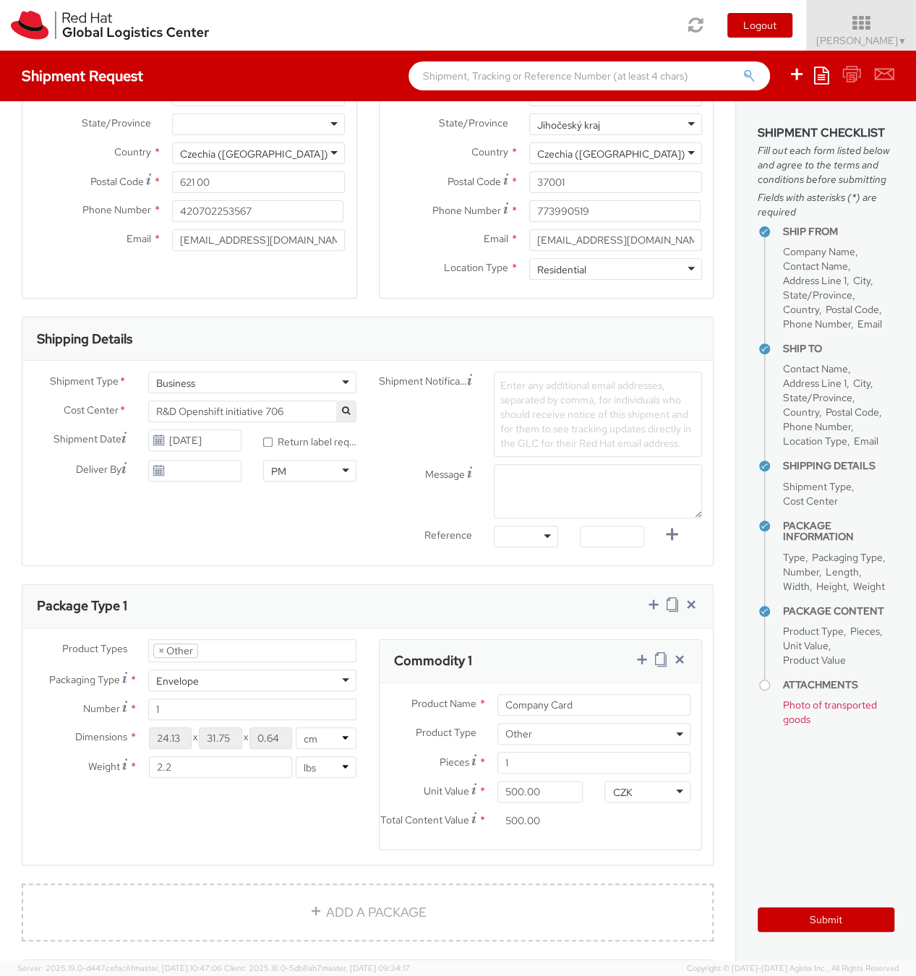
scroll to position [239, 0]
click at [192, 441] on input "09/22/2025" at bounding box center [194, 440] width 93 height 22
click at [223, 570] on td "23" at bounding box center [219, 575] width 26 height 22
type input "09/23/2025"
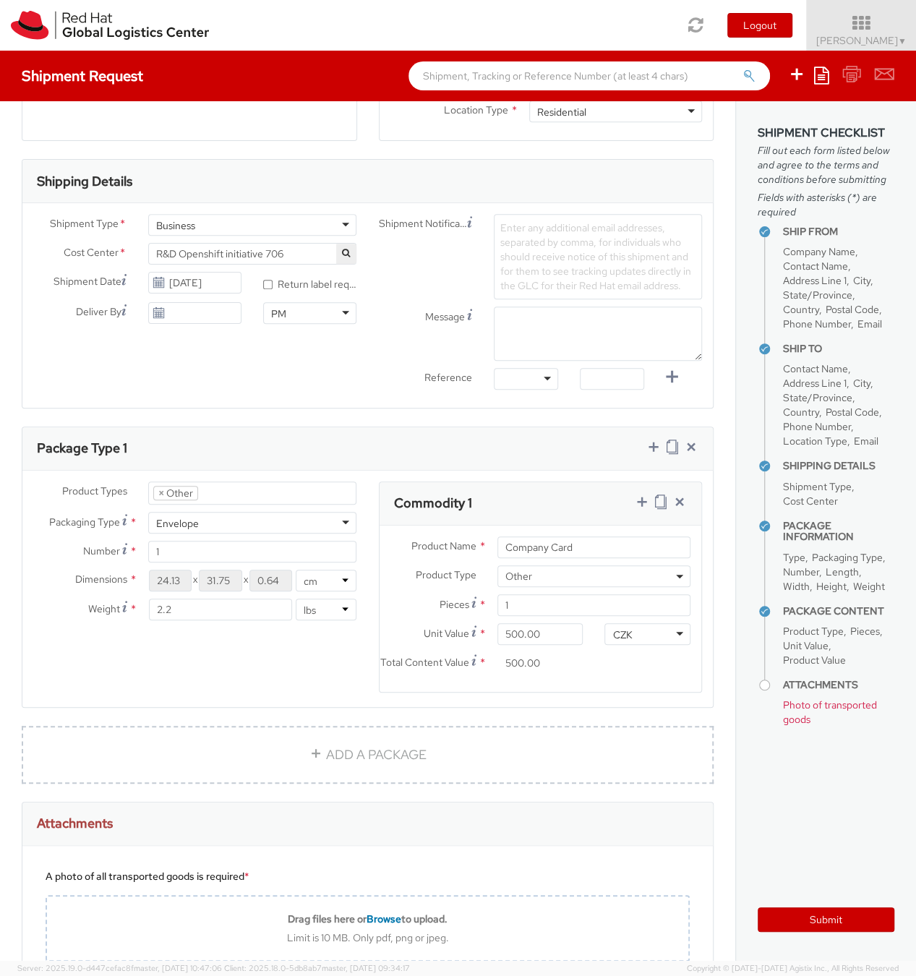
scroll to position [398, 0]
click at [547, 377] on div at bounding box center [526, 377] width 64 height 22
click at [517, 402] on div "Shipment Type * Business Business Batch Business Cost Center * R&D Openshift in…" at bounding box center [367, 303] width 690 height 205
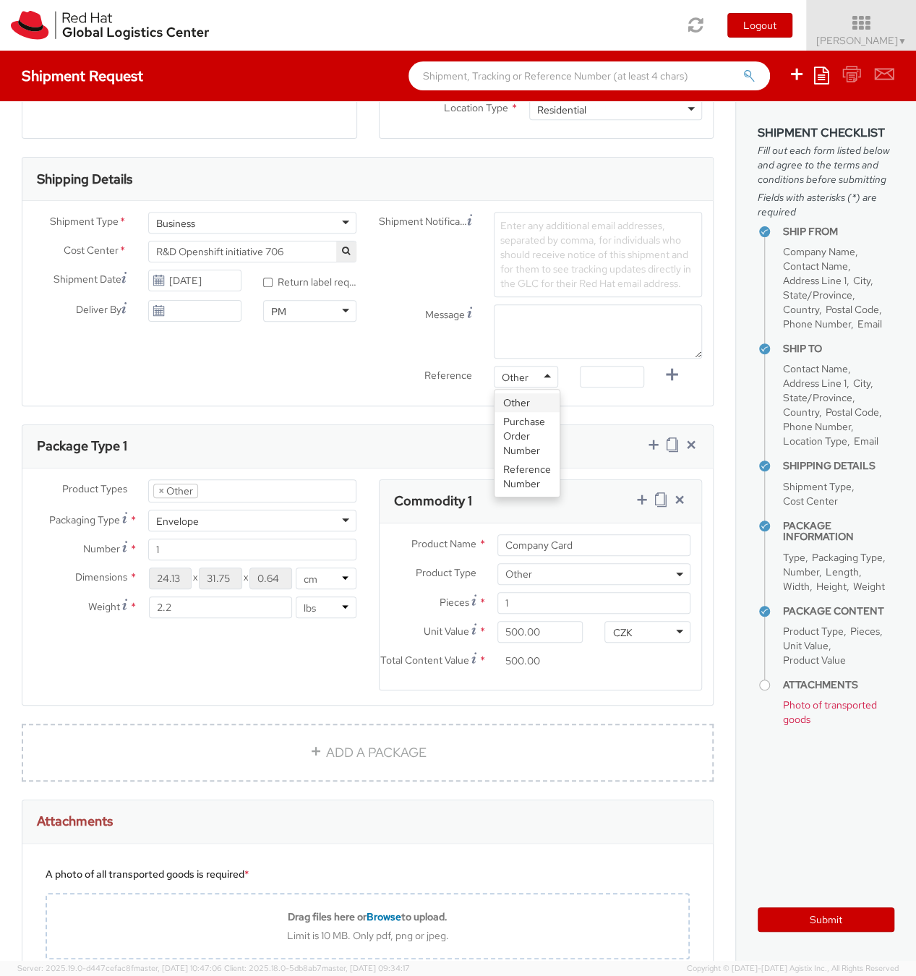
click at [524, 371] on div "Other" at bounding box center [515, 377] width 27 height 14
click at [522, 397] on div "Shipment Type * Business Business Batch Business Cost Center * R&D Openshift in…" at bounding box center [367, 303] width 690 height 205
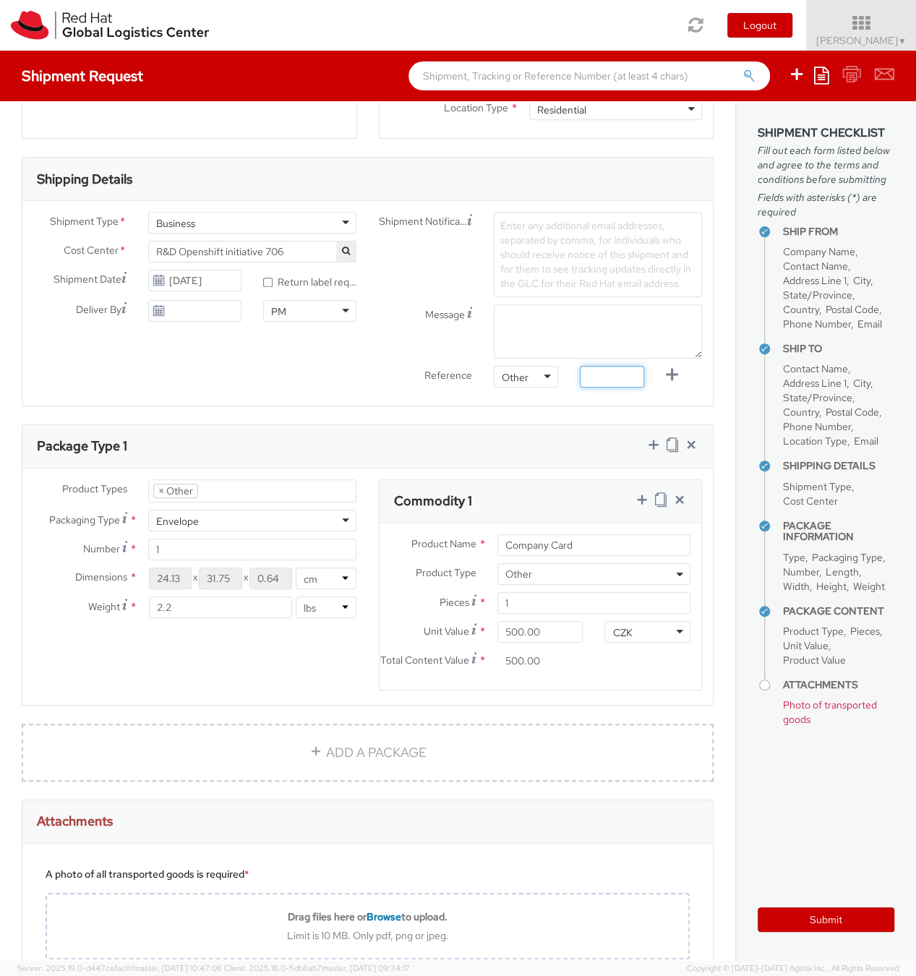
click at [612, 374] on input "text" at bounding box center [612, 377] width 64 height 22
drag, startPoint x: 506, startPoint y: 383, endPoint x: 514, endPoint y: 382, distance: 8.0
click at [510, 383] on div "Other" at bounding box center [515, 377] width 27 height 14
click at [596, 373] on input "text" at bounding box center [612, 377] width 64 height 22
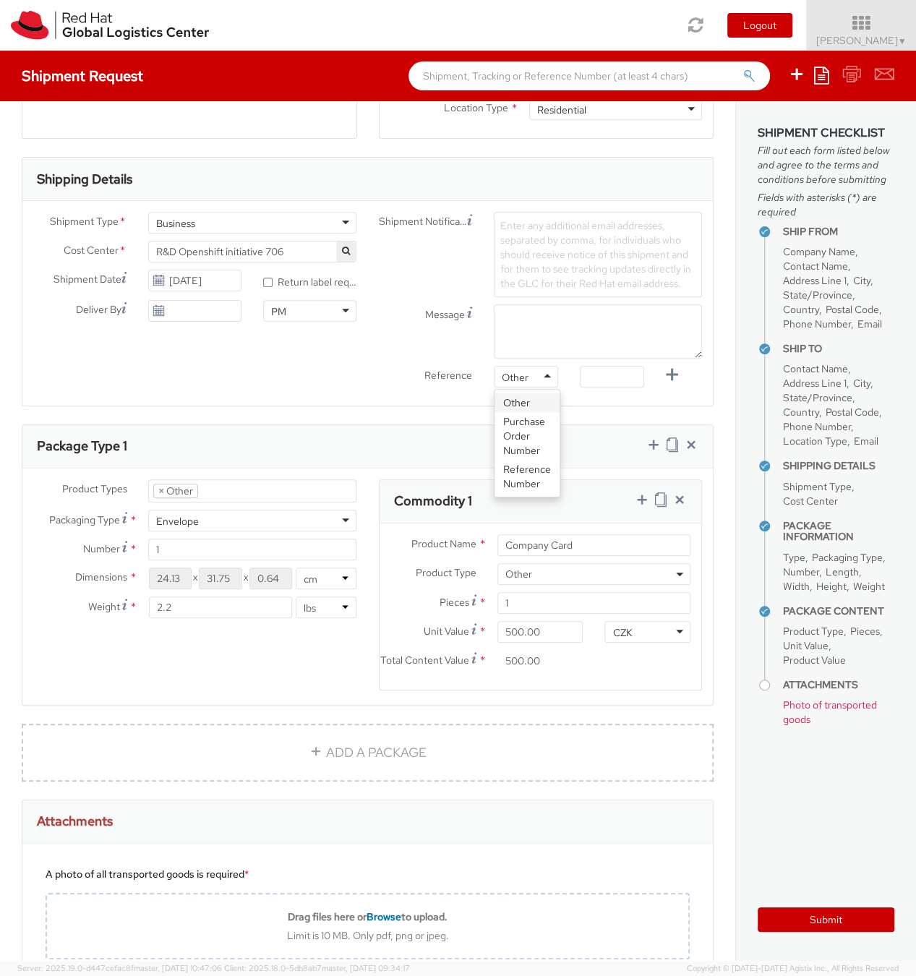
click at [543, 374] on div "Other" at bounding box center [526, 377] width 64 height 22
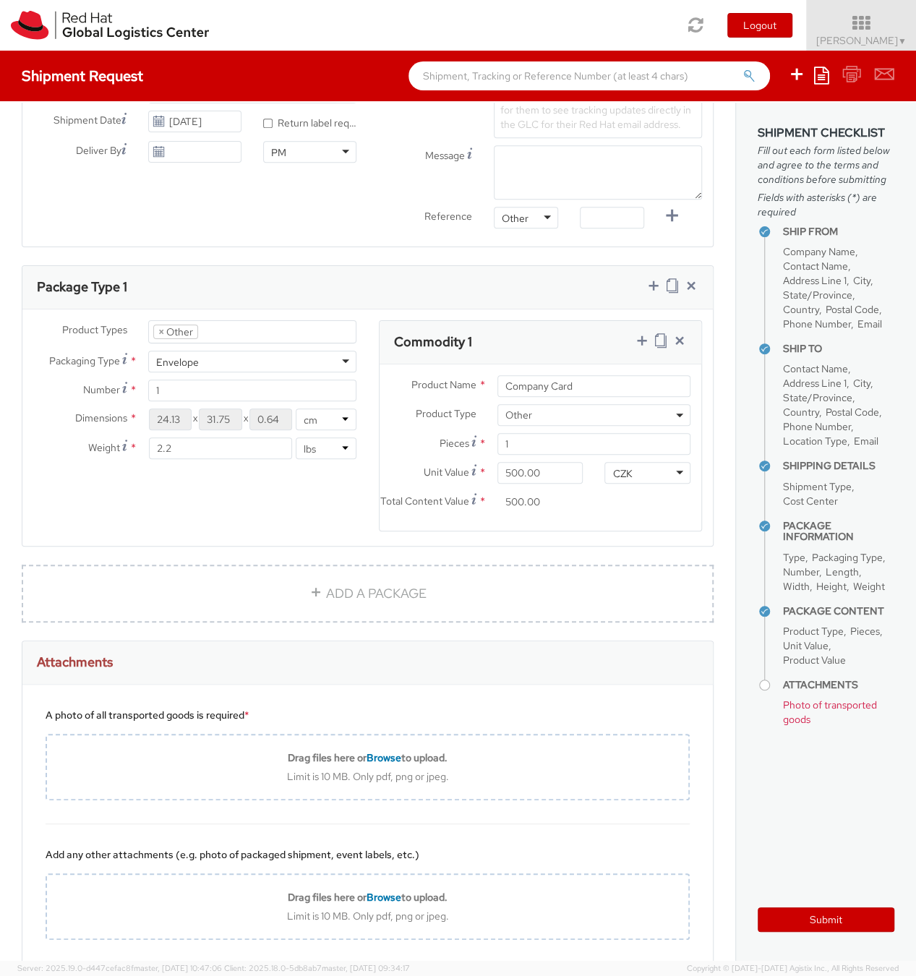
click at [371, 220] on label "Reference" at bounding box center [425, 215] width 115 height 17
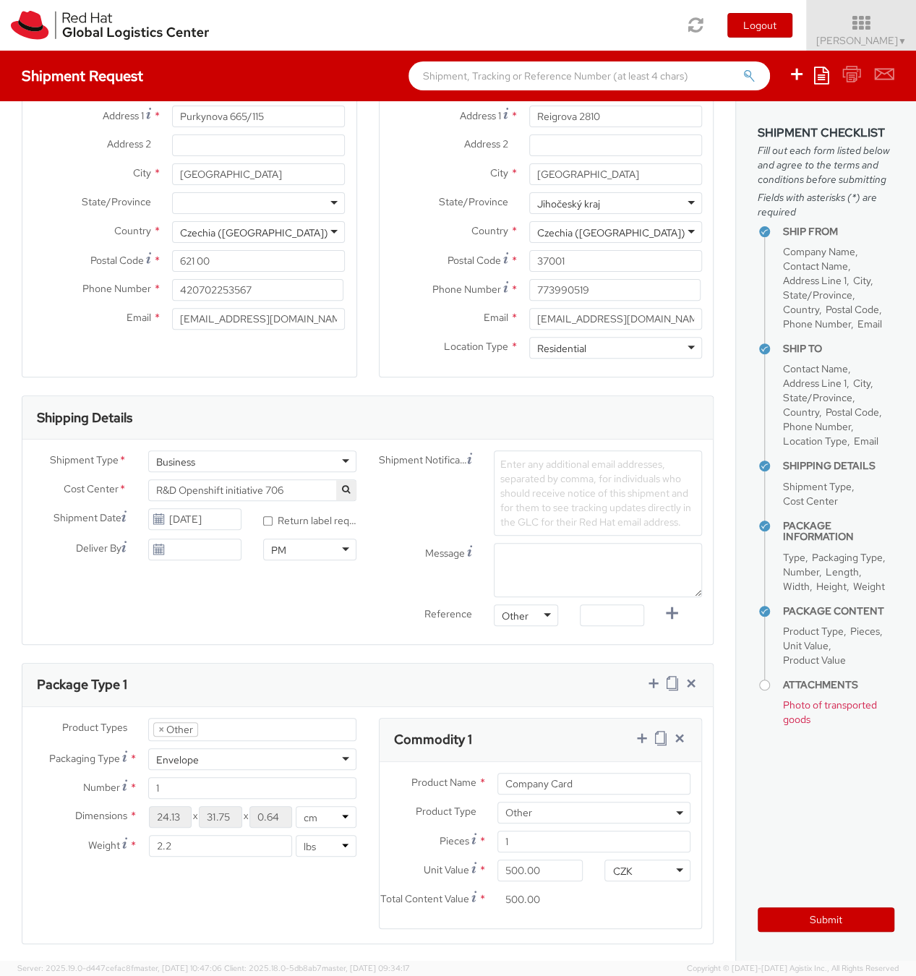
scroll to position [159, 0]
click at [499, 617] on div "Other" at bounding box center [526, 615] width 64 height 22
click at [372, 622] on div "Reference" at bounding box center [425, 616] width 115 height 24
click at [275, 459] on div "Business" at bounding box center [252, 461] width 208 height 22
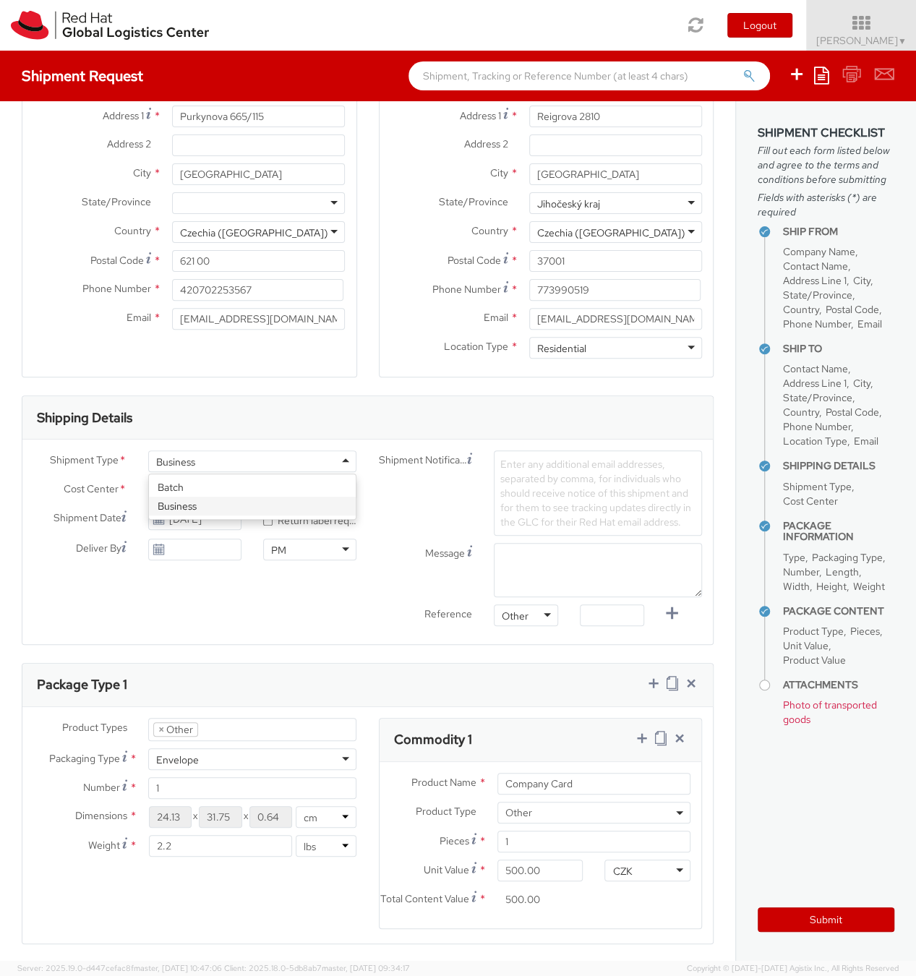
click at [108, 457] on span "Shipment Type" at bounding box center [84, 461] width 69 height 17
drag, startPoint x: 108, startPoint y: 457, endPoint x: 48, endPoint y: 461, distance: 60.2
click at [50, 461] on span "Shipment Type" at bounding box center [84, 461] width 69 height 17
copy span "Shipment Type"
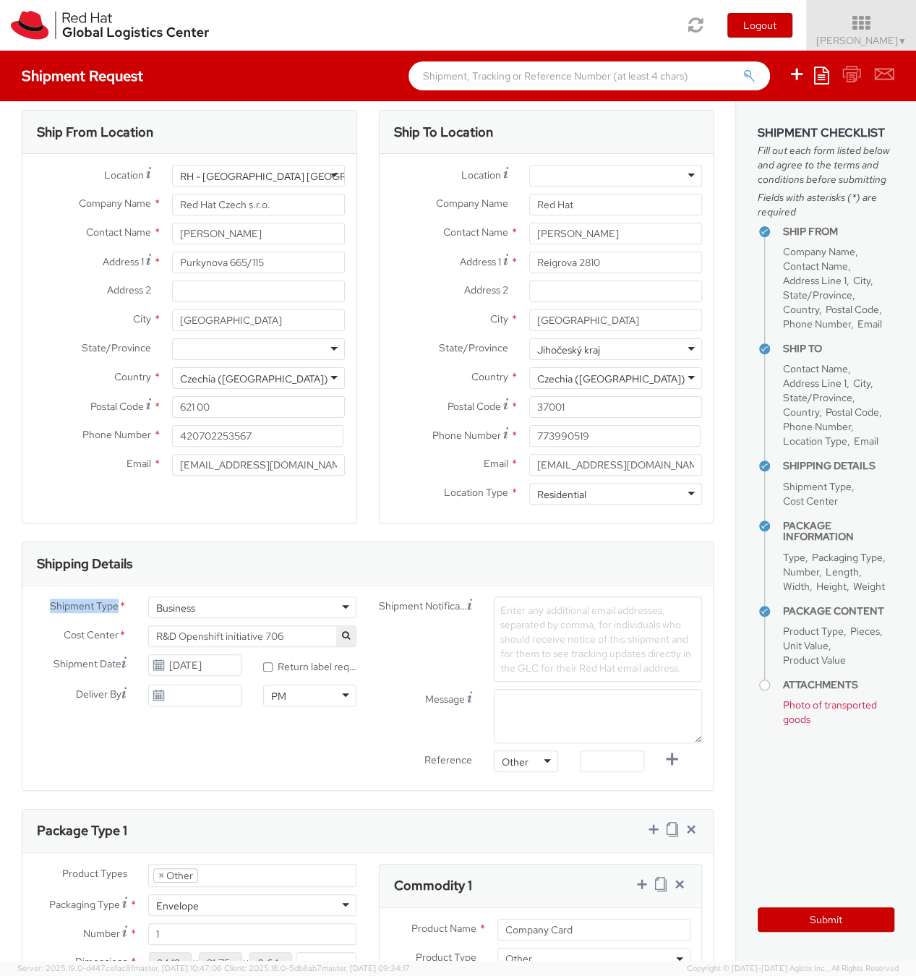
scroll to position [0, 0]
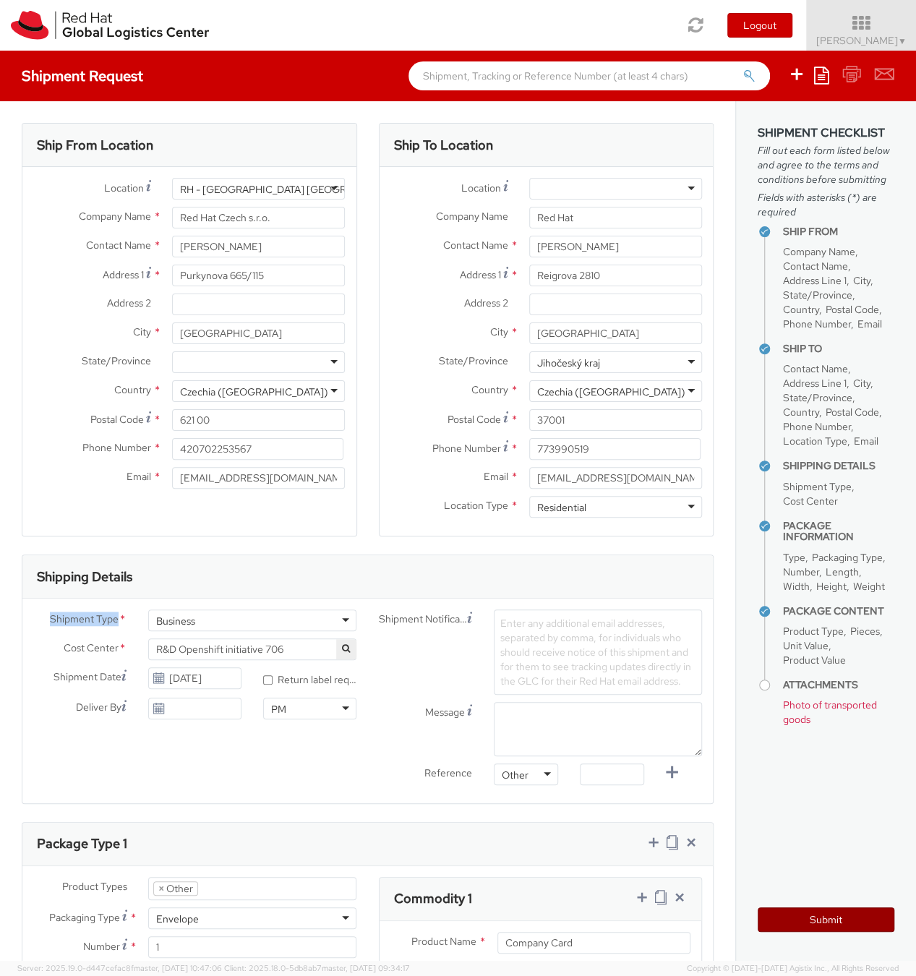
click at [844, 926] on button "Submit" at bounding box center [826, 919] width 137 height 25
drag, startPoint x: 807, startPoint y: 681, endPoint x: 857, endPoint y: 736, distance: 73.7
click at [857, 729] on li "Attachments Photo of transported goods" at bounding box center [838, 706] width 111 height 52
click at [856, 745] on aside "Shipment Checklist Fill out each form listed below and agree to the terms and c…" at bounding box center [825, 531] width 181 height 860
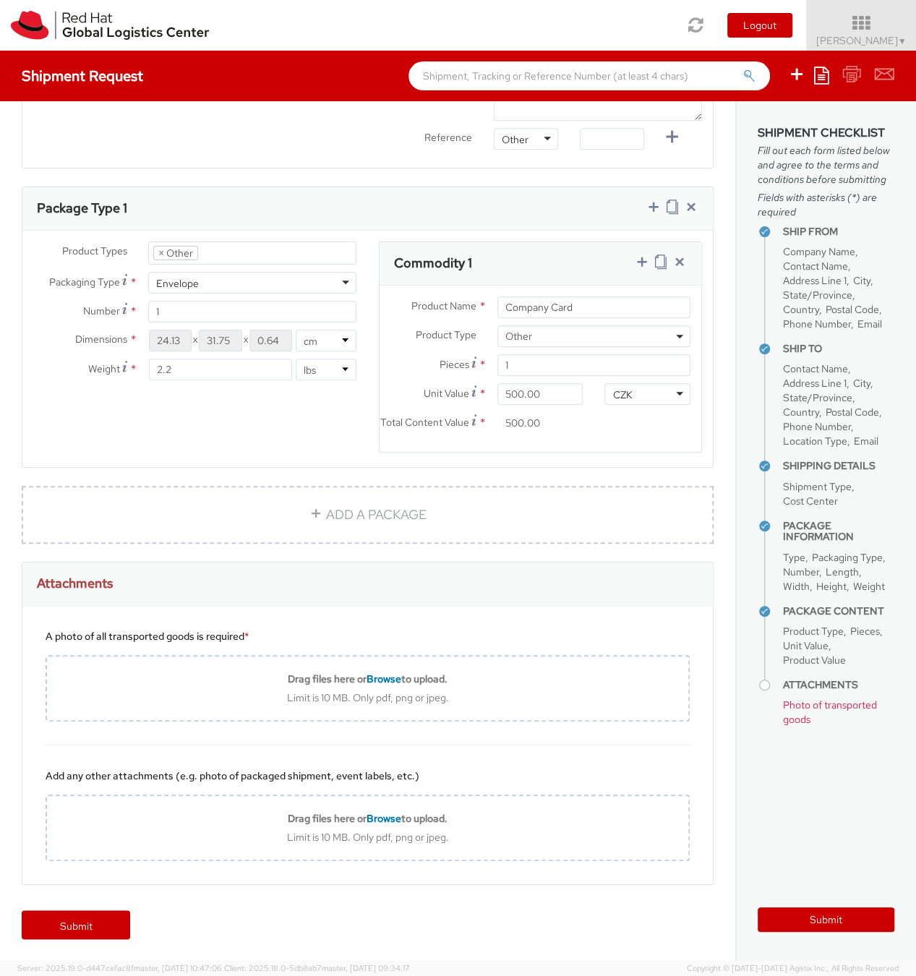
scroll to position [645, 0]
click at [111, 920] on link "Submit" at bounding box center [76, 924] width 108 height 29
click at [132, 498] on link "ADD A PACKAGE" at bounding box center [368, 515] width 692 height 58
select select
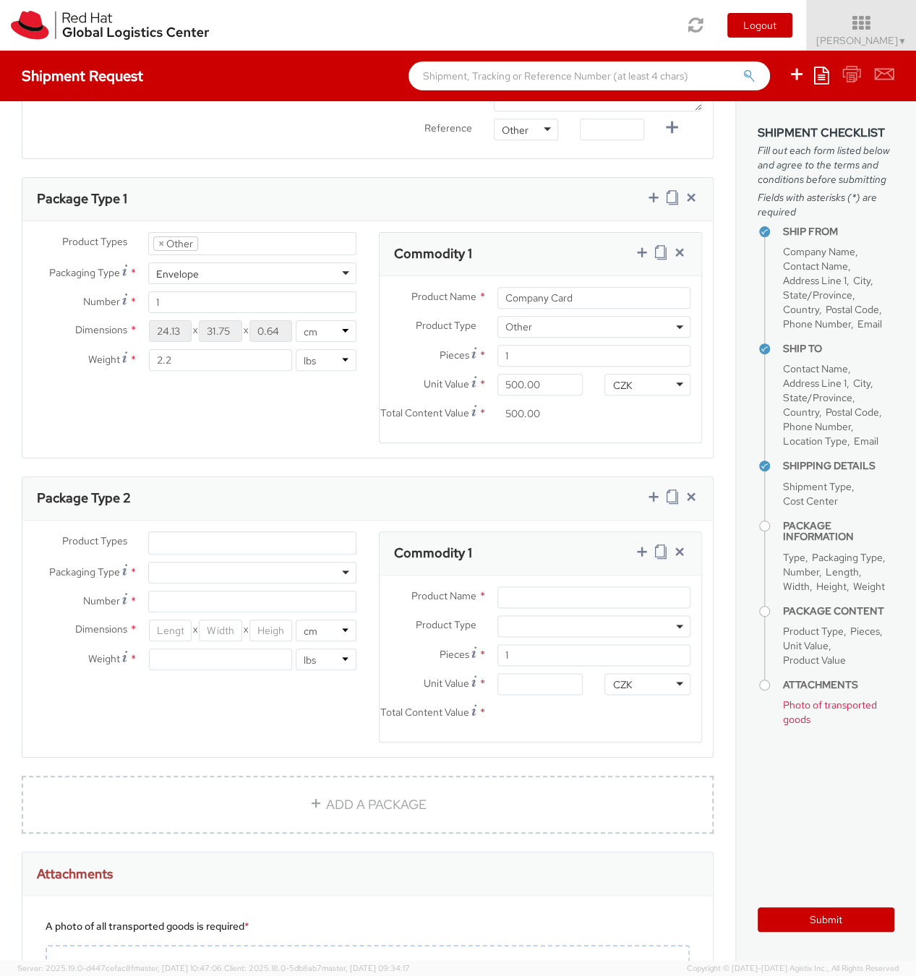
click at [83, 495] on div "Package Type 2" at bounding box center [367, 498] width 690 height 43
click at [86, 505] on h3 "Package Type 2" at bounding box center [84, 498] width 94 height 14
click at [690, 502] on icon at bounding box center [691, 496] width 14 height 14
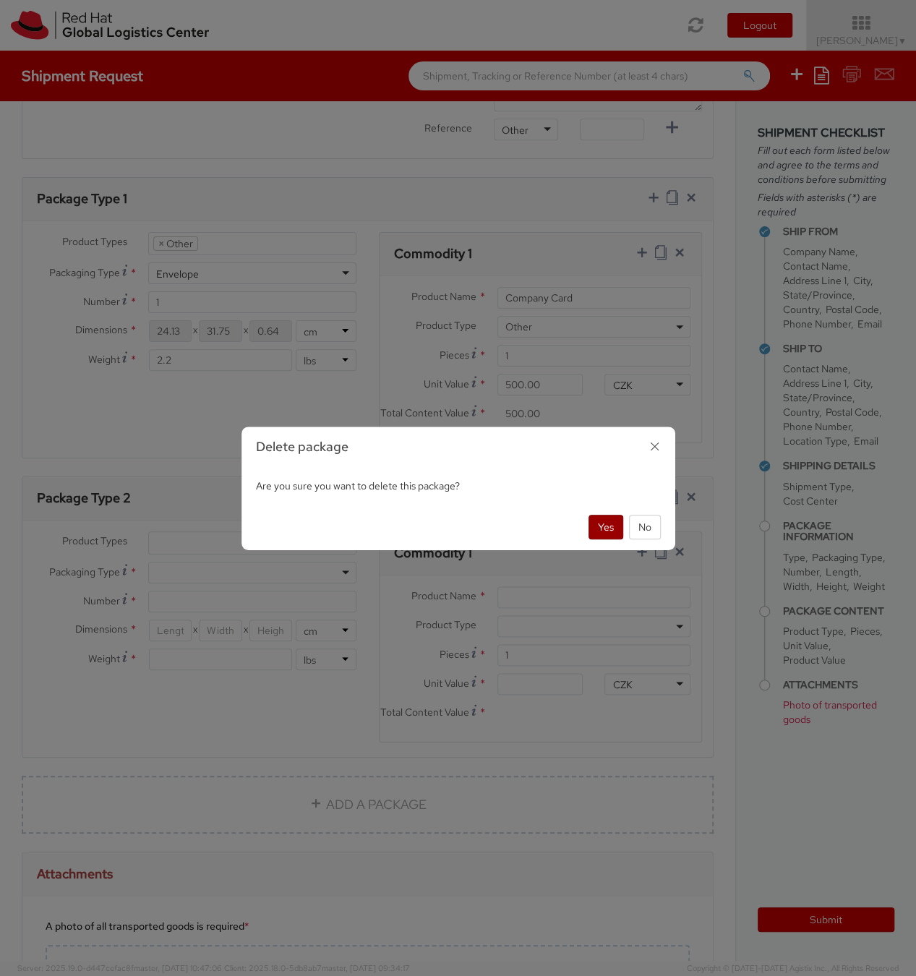
click at [602, 530] on button "Yes" at bounding box center [605, 527] width 35 height 25
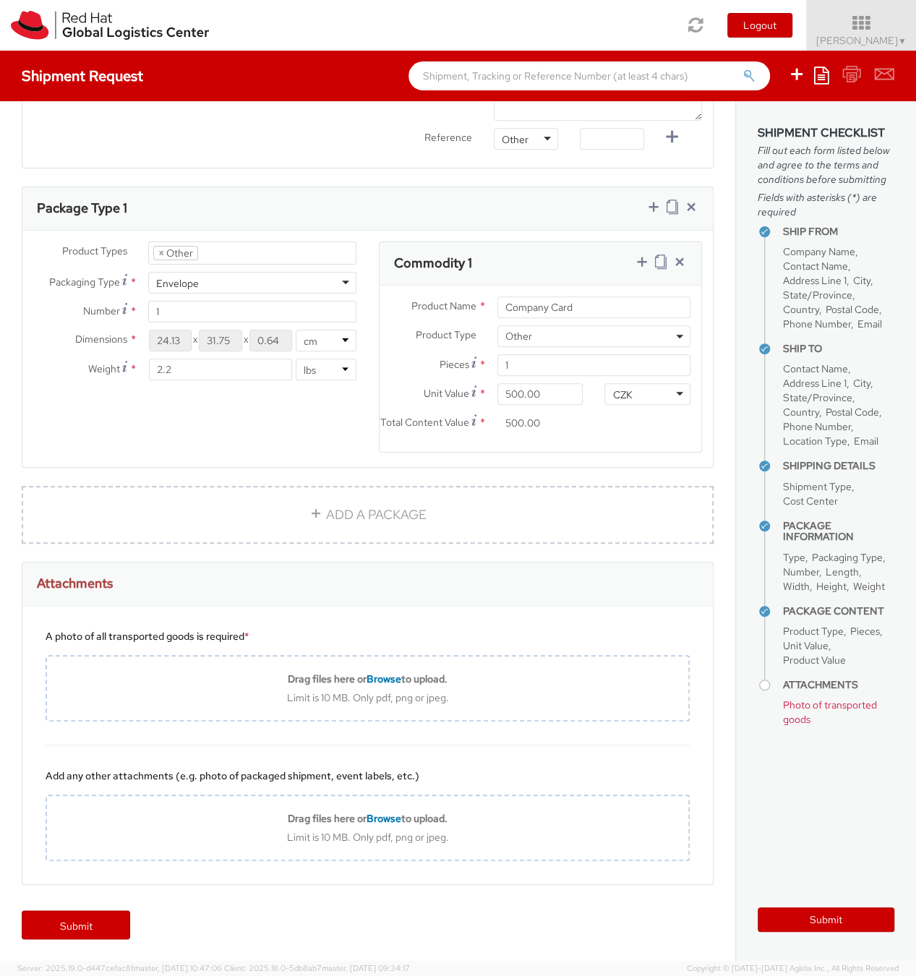
click at [10, 487] on div "Ship From Location Location * RH - Brno - Tech Park Brno - C RH - Brno - Tech P…" at bounding box center [367, 184] width 735 height 1437
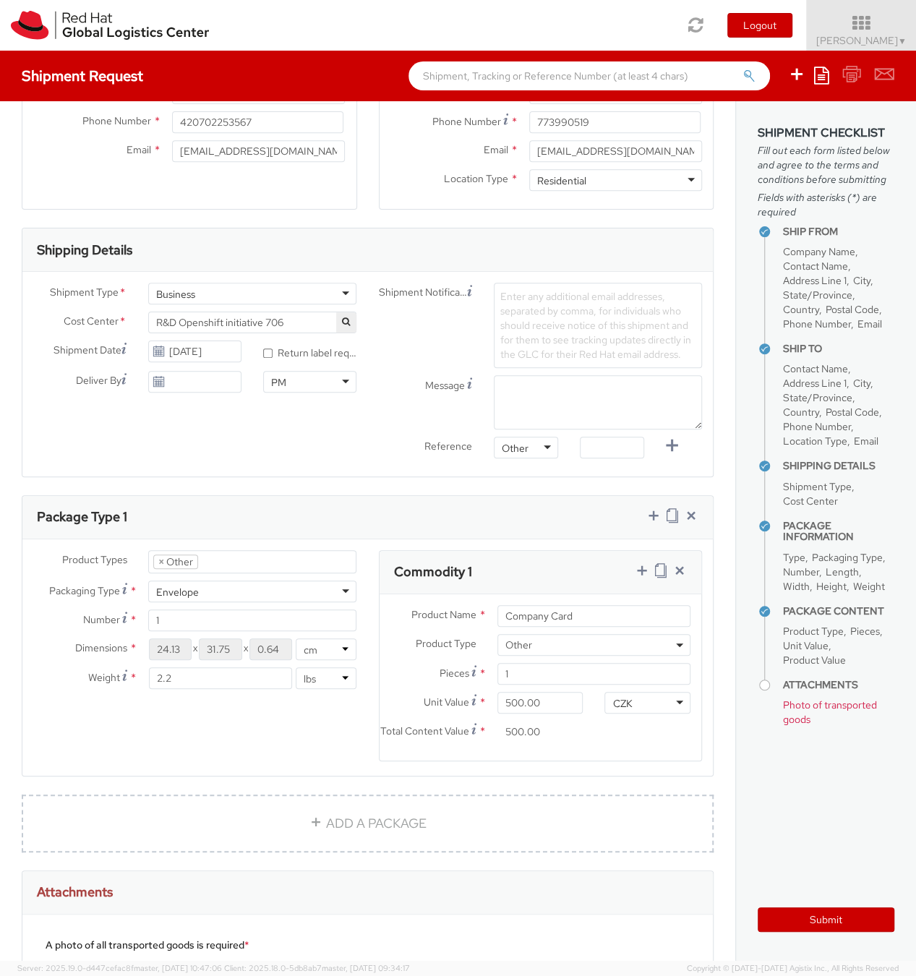
scroll to position [327, 0]
click at [176, 559] on li "× Other" at bounding box center [175, 561] width 45 height 14
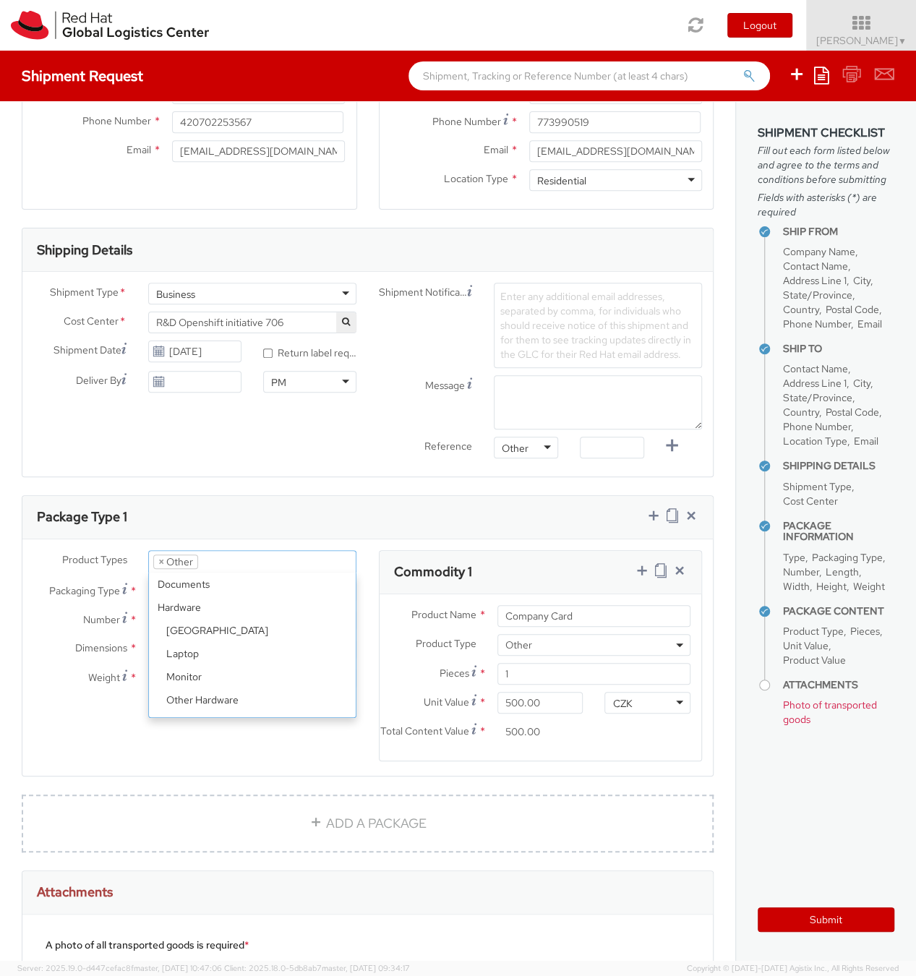
scroll to position [63, 0]
click at [176, 559] on li "× Other" at bounding box center [175, 561] width 45 height 14
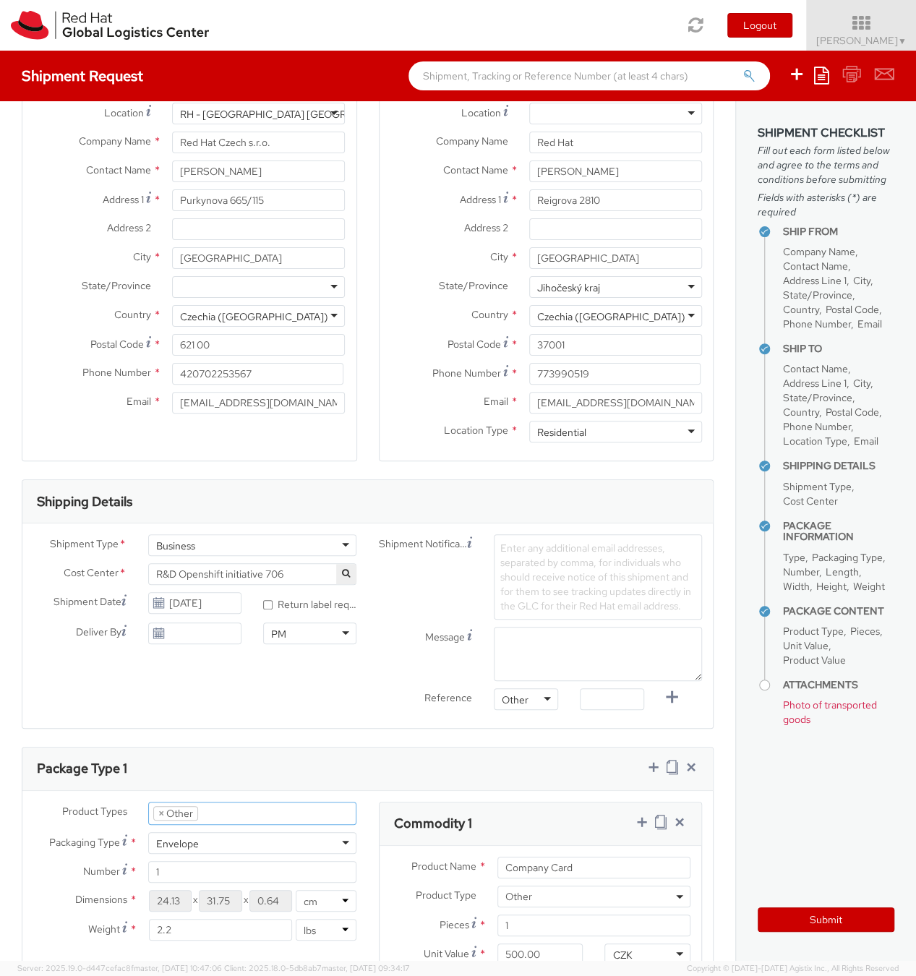
scroll to position [80, 0]
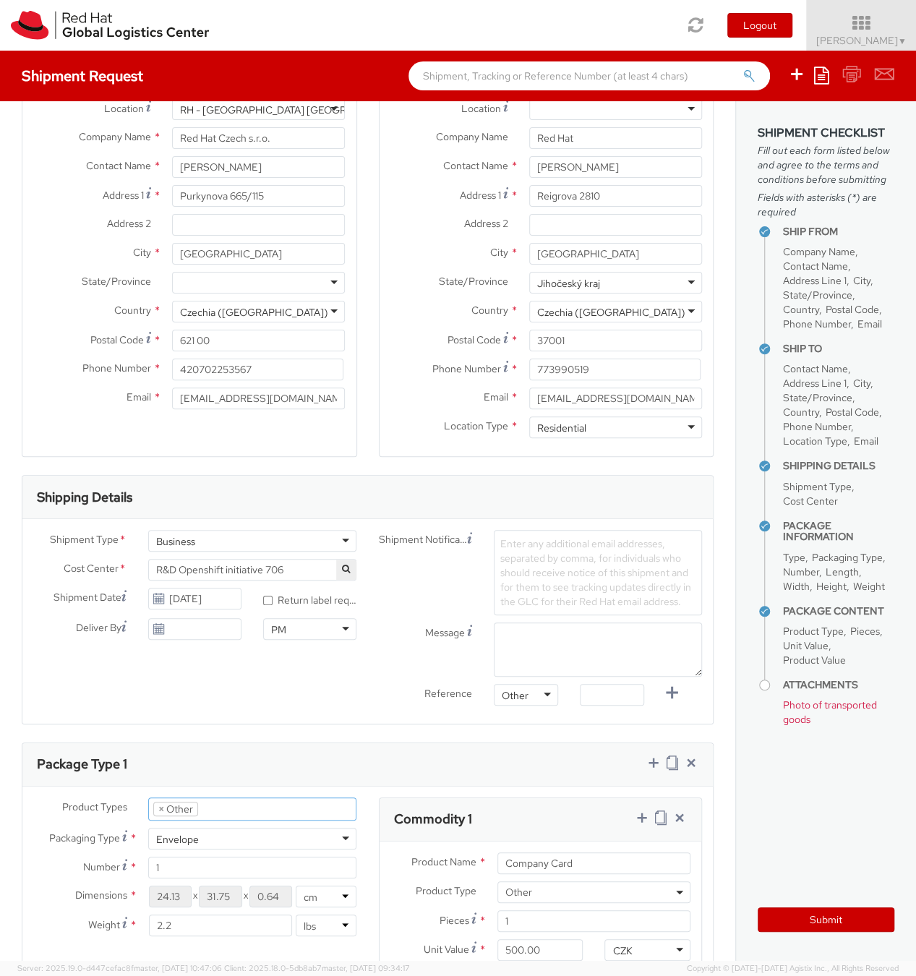
click at [267, 539] on div "Business" at bounding box center [252, 541] width 208 height 22
click at [140, 703] on div "Shipment Type * Business Business Batch Business Cost Center * R&D Openshift in…" at bounding box center [367, 621] width 690 height 183
click at [211, 830] on div "Envelope" at bounding box center [252, 839] width 208 height 22
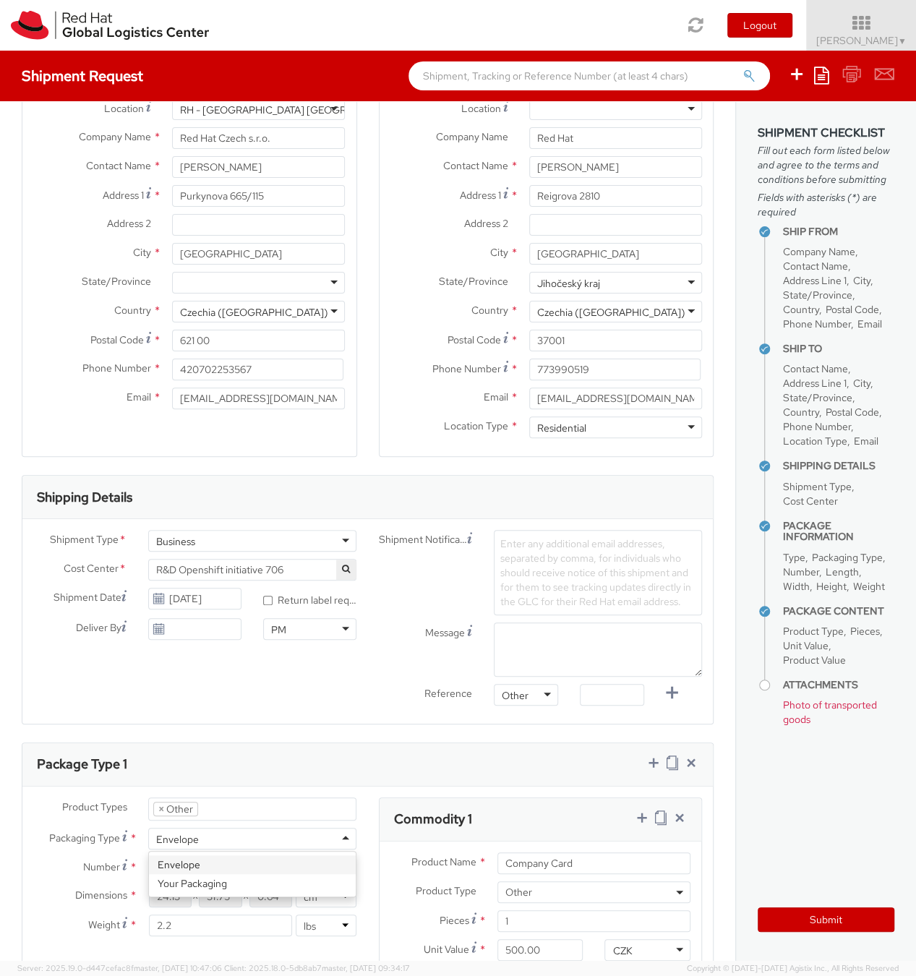
click at [215, 792] on div "Product Types * Documents Docking Station Laptop Monitor Other Hardware Server …" at bounding box center [367, 904] width 690 height 236
click at [213, 805] on li at bounding box center [209, 809] width 22 height 22
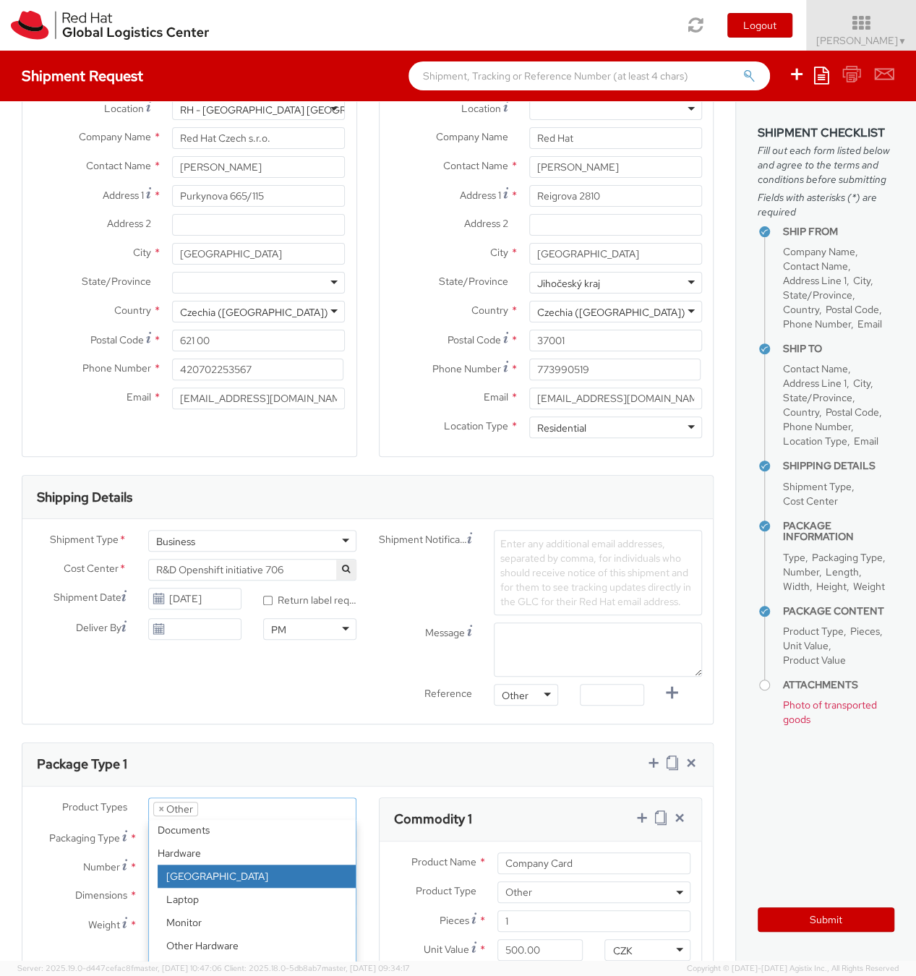
scroll to position [0, 0]
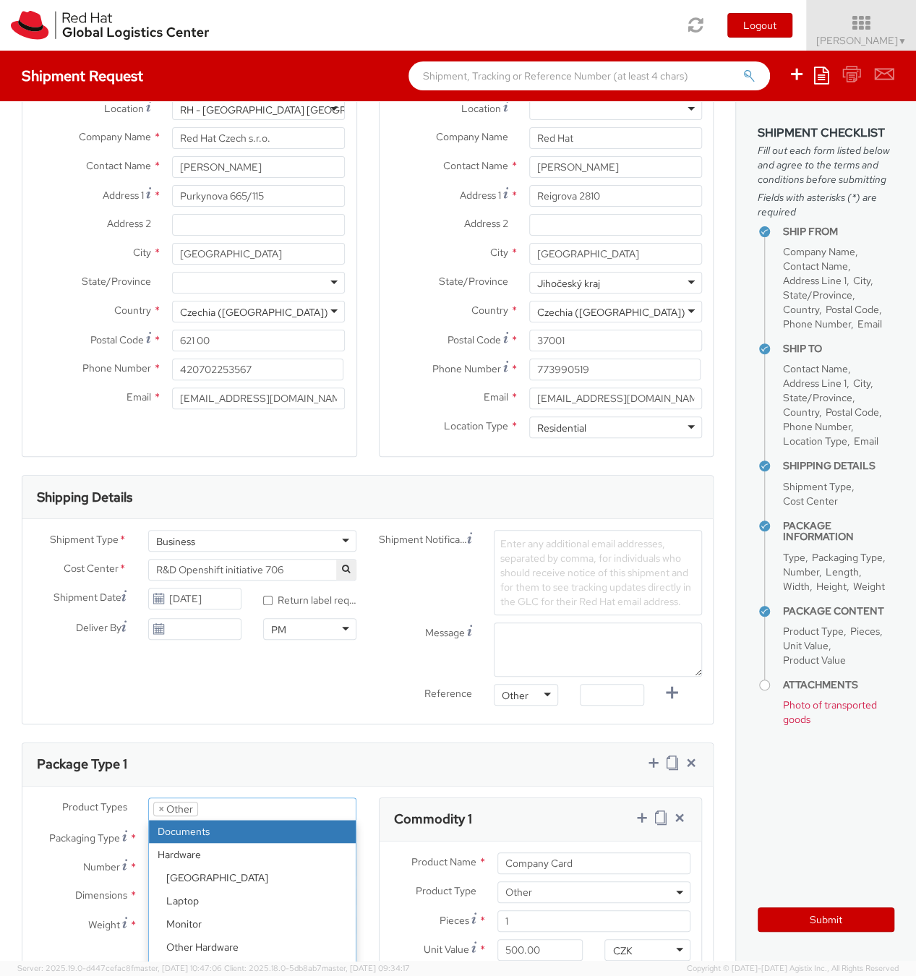
select select "DOCUMENT"
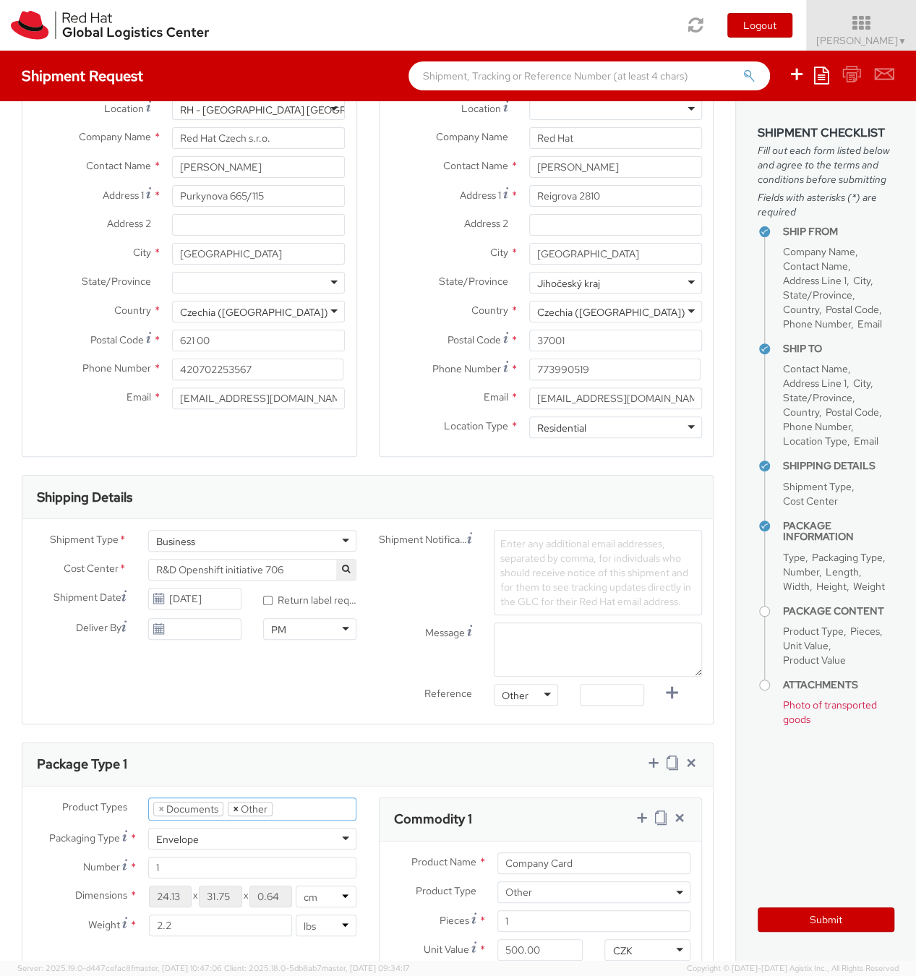
click at [235, 805] on span "×" at bounding box center [236, 808] width 6 height 13
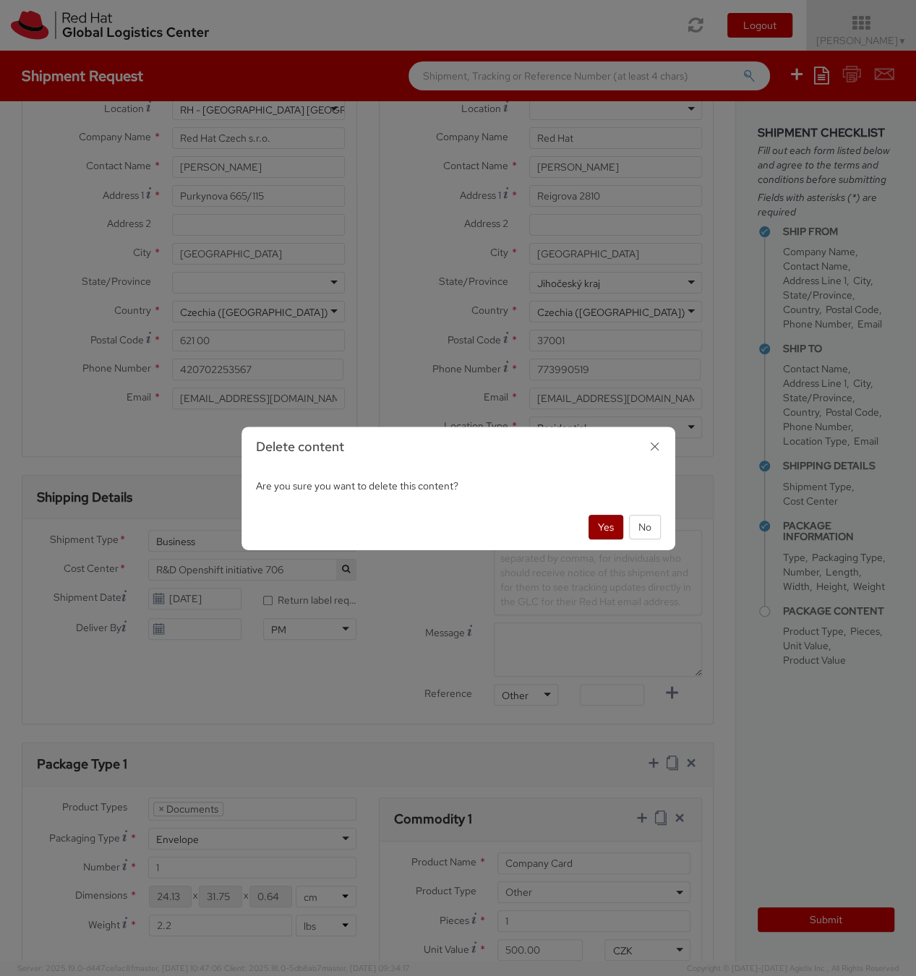
click at [600, 523] on button "Yes" at bounding box center [605, 527] width 35 height 25
type input "Documents"
select select "DOCUMENT"
type input "1.00"
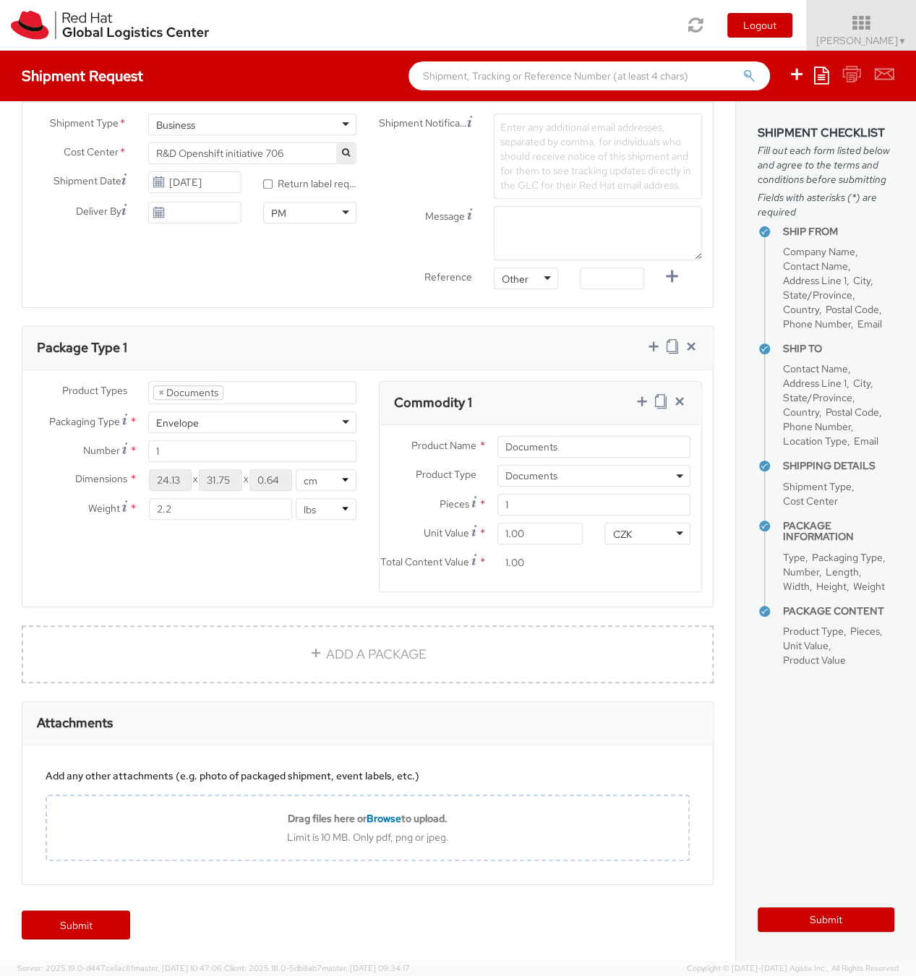
scroll to position [505, 0]
click at [575, 507] on div "Pieces * 1" at bounding box center [541, 508] width 322 height 29
click at [562, 523] on input "1.00" at bounding box center [539, 534] width 85 height 22
type input "5.00"
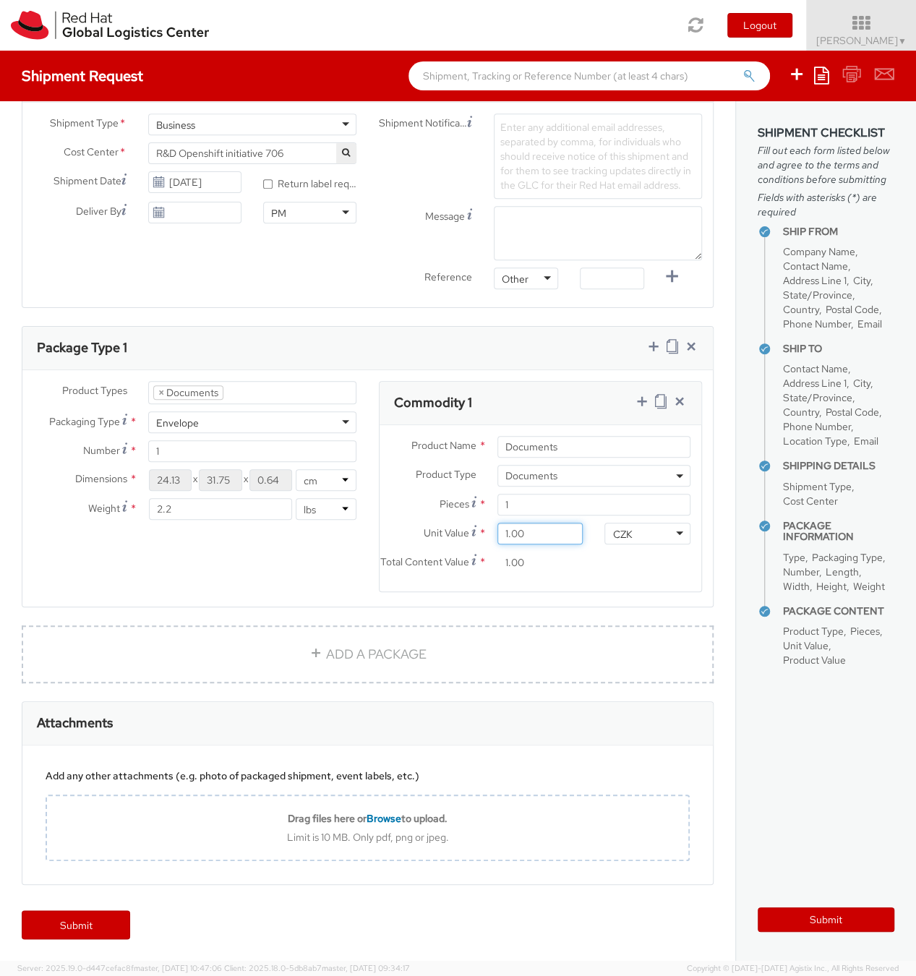
type input "5.00"
type input "50.00"
type input "500.00"
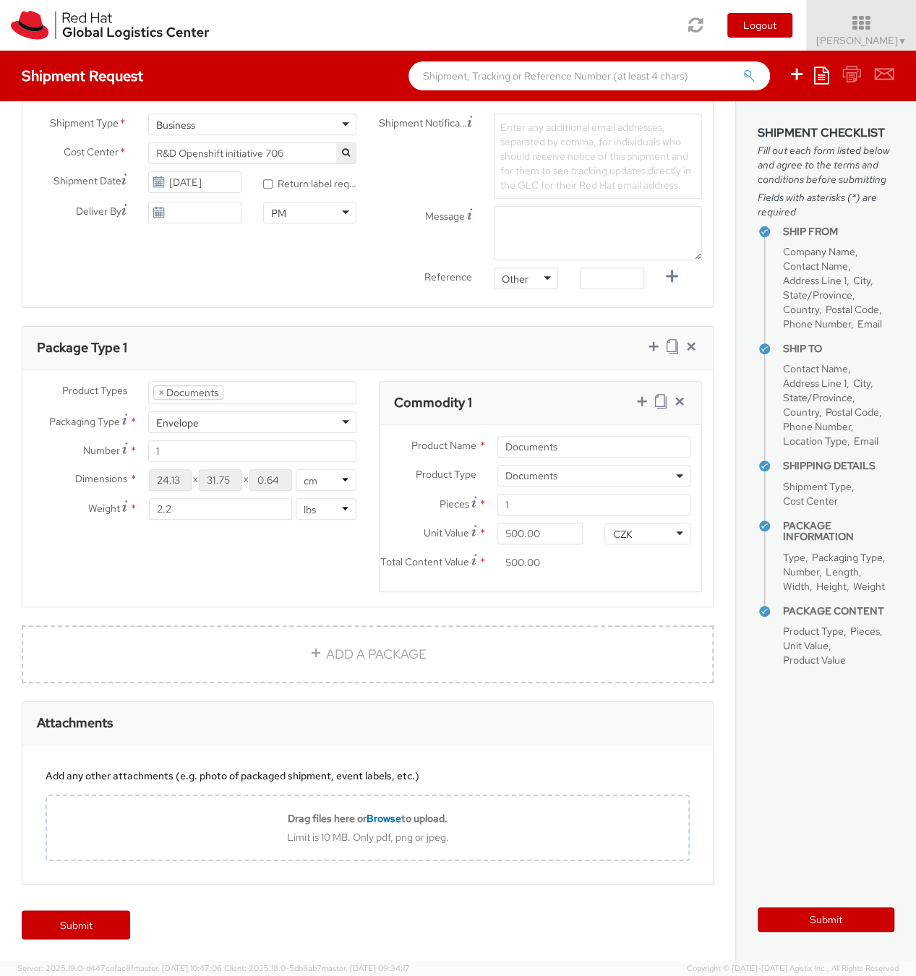
click at [292, 609] on div "Product Types * Documents Docking Station Laptop Monitor Other Hardware Server …" at bounding box center [367, 495] width 690 height 229
click at [571, 440] on input "Documents" at bounding box center [593, 447] width 193 height 22
type input "Company Card"
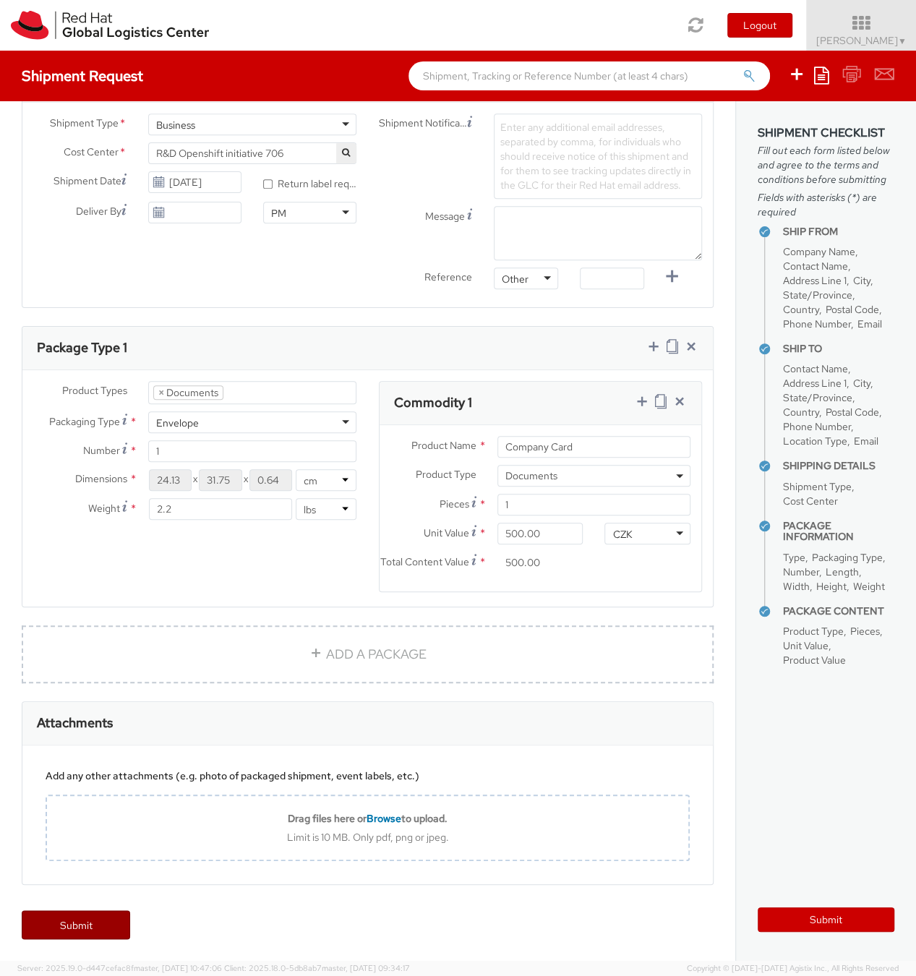
click at [107, 931] on link "Submit" at bounding box center [76, 924] width 108 height 29
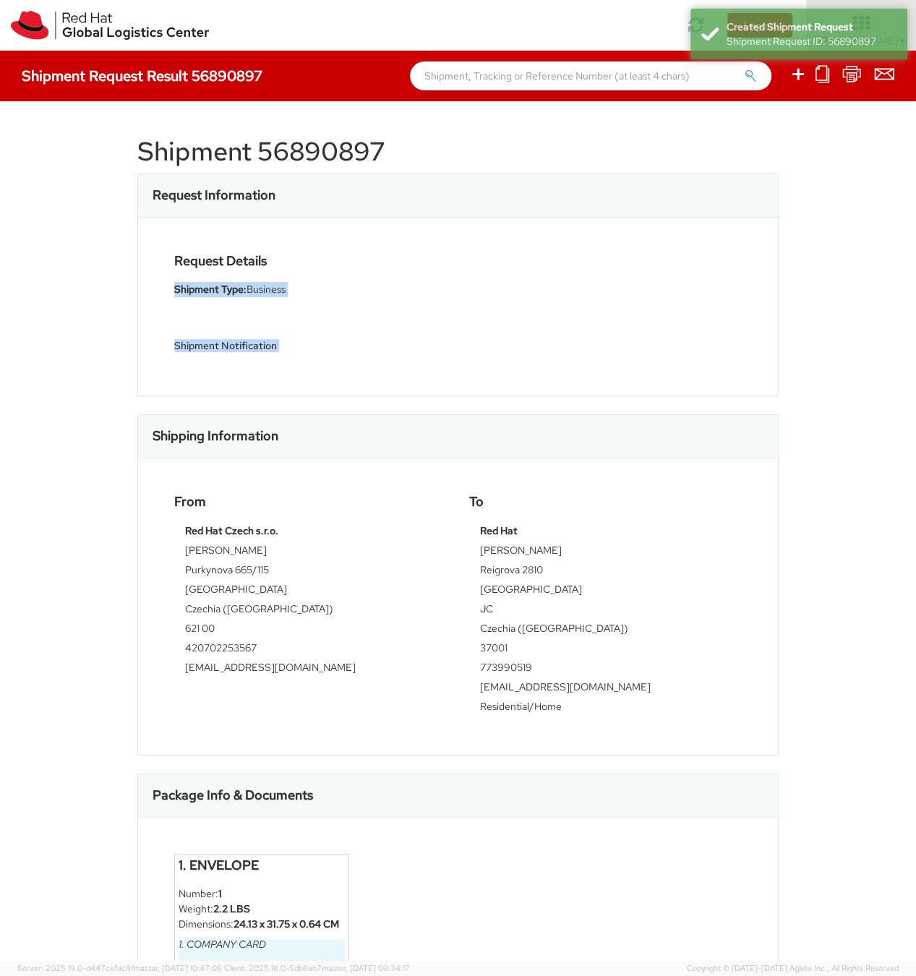
drag, startPoint x: 202, startPoint y: 310, endPoint x: 395, endPoint y: 436, distance: 230.4
click at [395, 436] on div "Shipment 56890897 Request Information Request Details Shipment Type: Business S…" at bounding box center [457, 531] width 641 height 816
click at [193, 497] on h4 "From" at bounding box center [310, 501] width 273 height 14
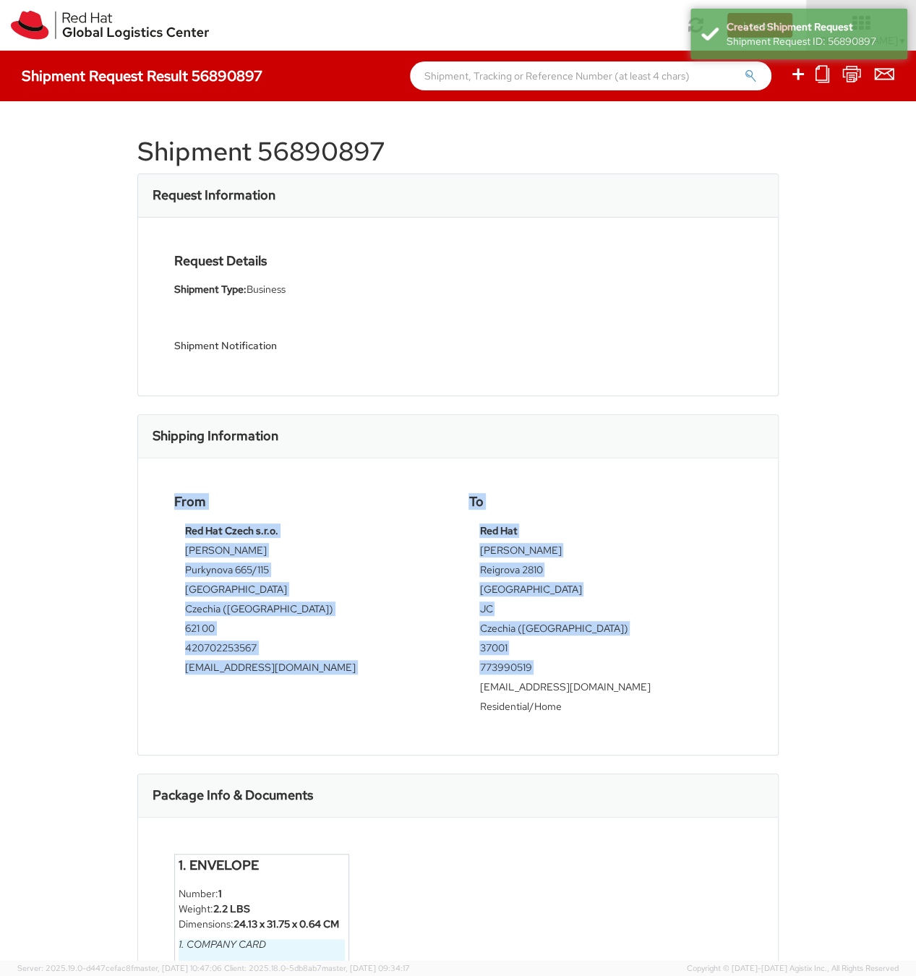
drag, startPoint x: 193, startPoint y: 497, endPoint x: 524, endPoint y: 691, distance: 383.6
click at [524, 691] on div "From Red Hat Czech s.r.o. Filip Lizuch Purkynova 665/115 BRNO Czechia (Czech Re…" at bounding box center [457, 606] width 589 height 224
click at [524, 691] on td "[EMAIL_ADDRESS][DOMAIN_NAME]" at bounding box center [604, 690] width 251 height 20
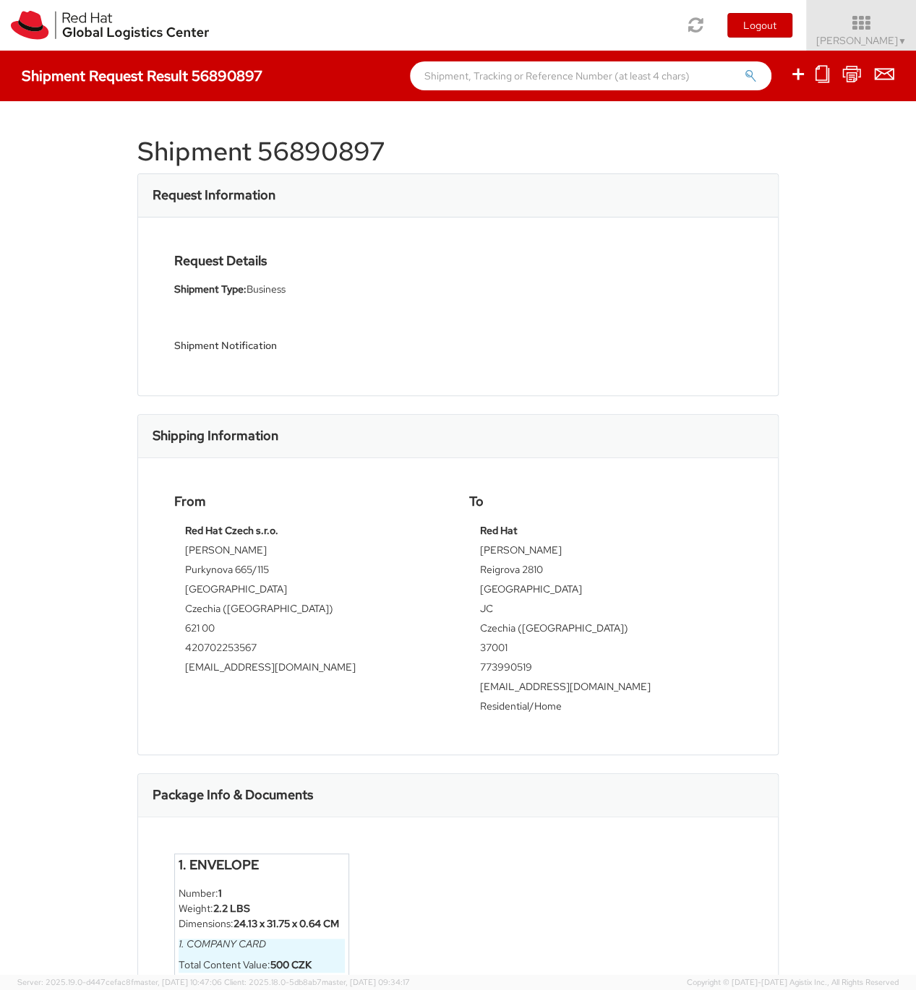
click at [81, 384] on div "Shipment 56890897 Request Information Request Details Shipment Type: Business S…" at bounding box center [458, 538] width 916 height 874
click at [345, 156] on h1 "Shipment 56890897" at bounding box center [457, 151] width 641 height 29
click at [74, 344] on div "Shipment 56890897 Request Information Request Details Shipment Type: Business S…" at bounding box center [458, 538] width 916 height 874
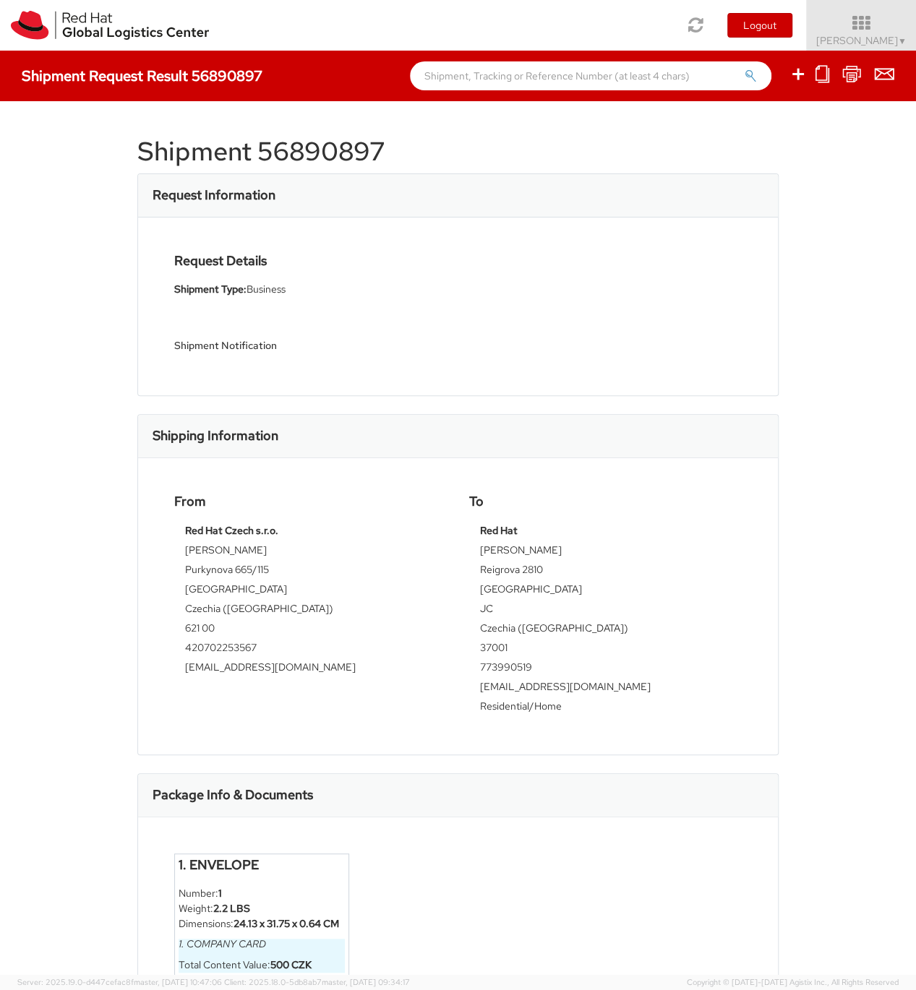
click at [53, 412] on div "Shipment 56890897 Request Information Request Details Shipment Type: Business S…" at bounding box center [458, 538] width 916 height 874
click at [846, 184] on div "Shipment 56890897 Request Information Request Details Shipment Type: Business S…" at bounding box center [458, 538] width 916 height 874
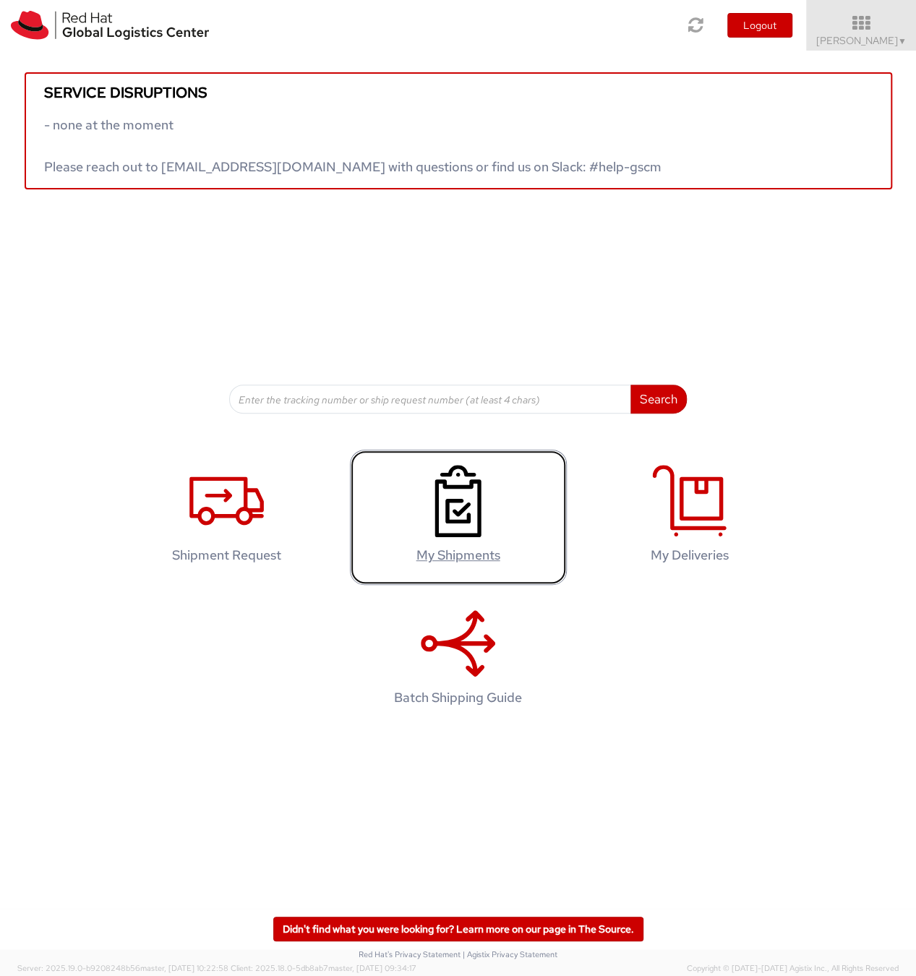
click at [452, 523] on use at bounding box center [457, 501] width 46 height 72
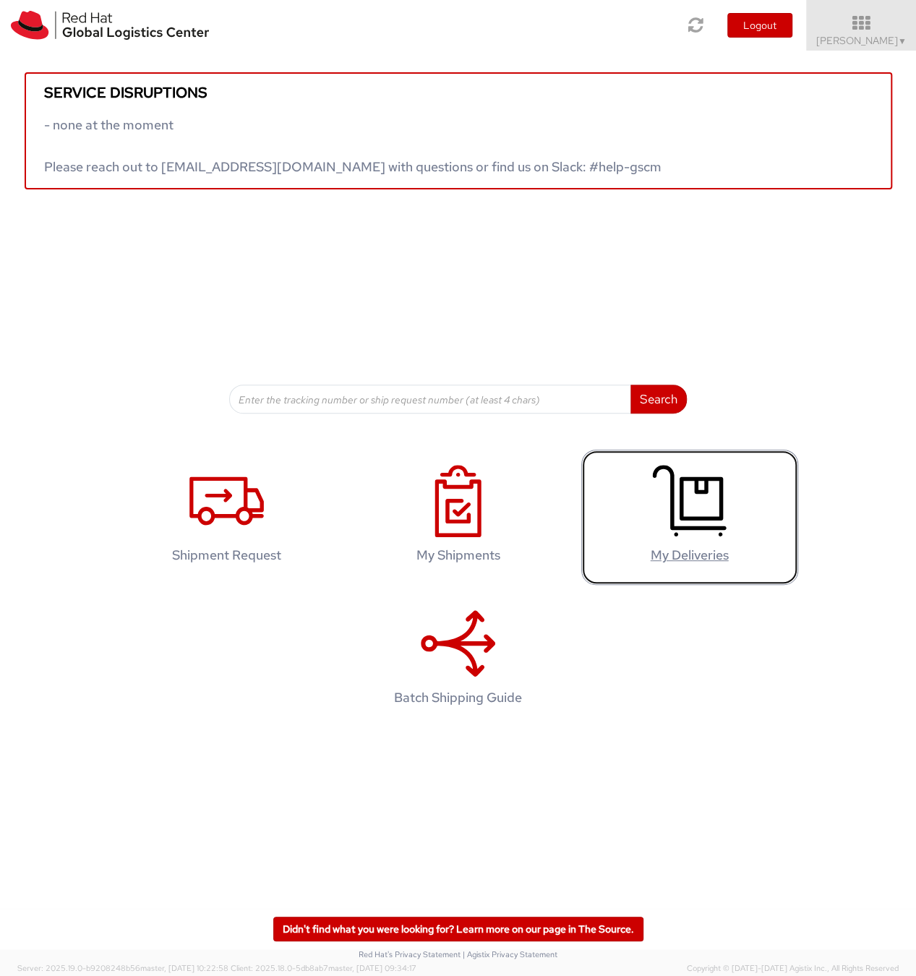
click at [703, 516] on use at bounding box center [689, 502] width 74 height 72
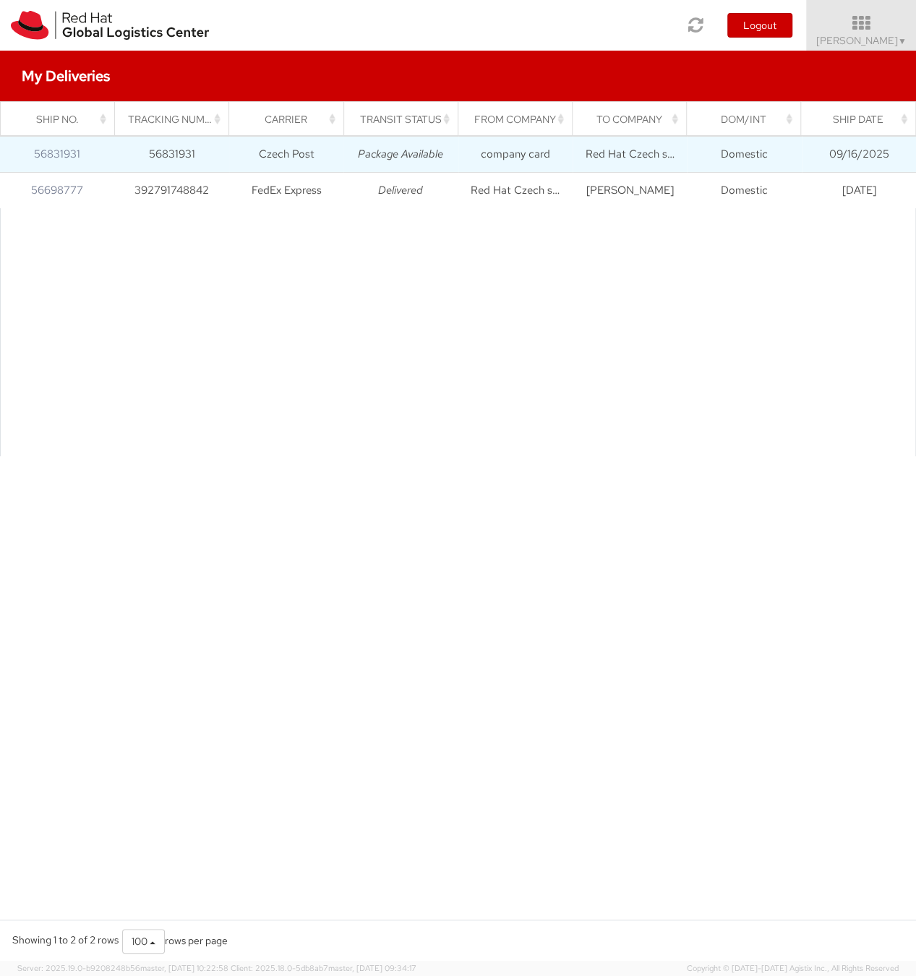
click at [488, 160] on td "company card" at bounding box center [515, 154] width 114 height 36
click at [106, 158] on td "56831931" at bounding box center [57, 154] width 114 height 36
click at [61, 153] on link "56831931" at bounding box center [57, 154] width 46 height 14
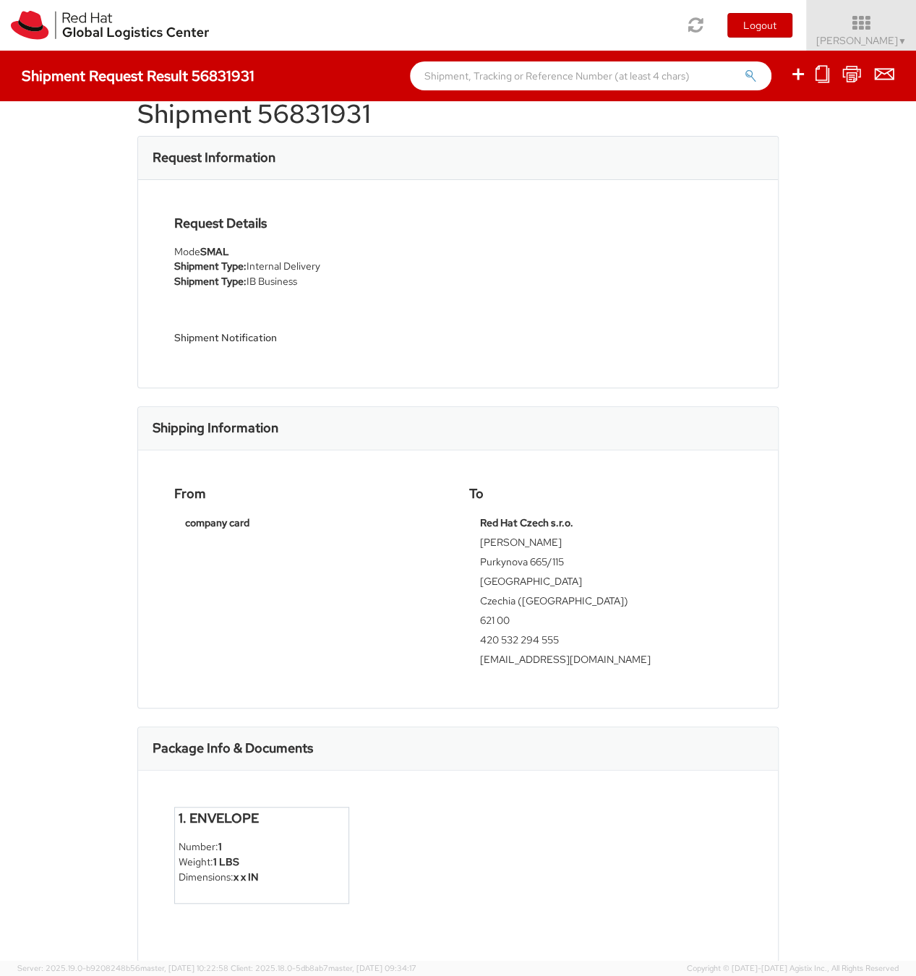
scroll to position [38, 0]
drag, startPoint x: 187, startPoint y: 849, endPoint x: 272, endPoint y: 878, distance: 89.4
click at [272, 878] on ul "Number: 1 Weight: 1 LBS Dimensions: x x IN" at bounding box center [262, 862] width 166 height 46
click at [272, 878] on li "Dimensions: x x IN" at bounding box center [262, 877] width 166 height 15
drag, startPoint x: 276, startPoint y: 882, endPoint x: 179, endPoint y: 842, distance: 104.7
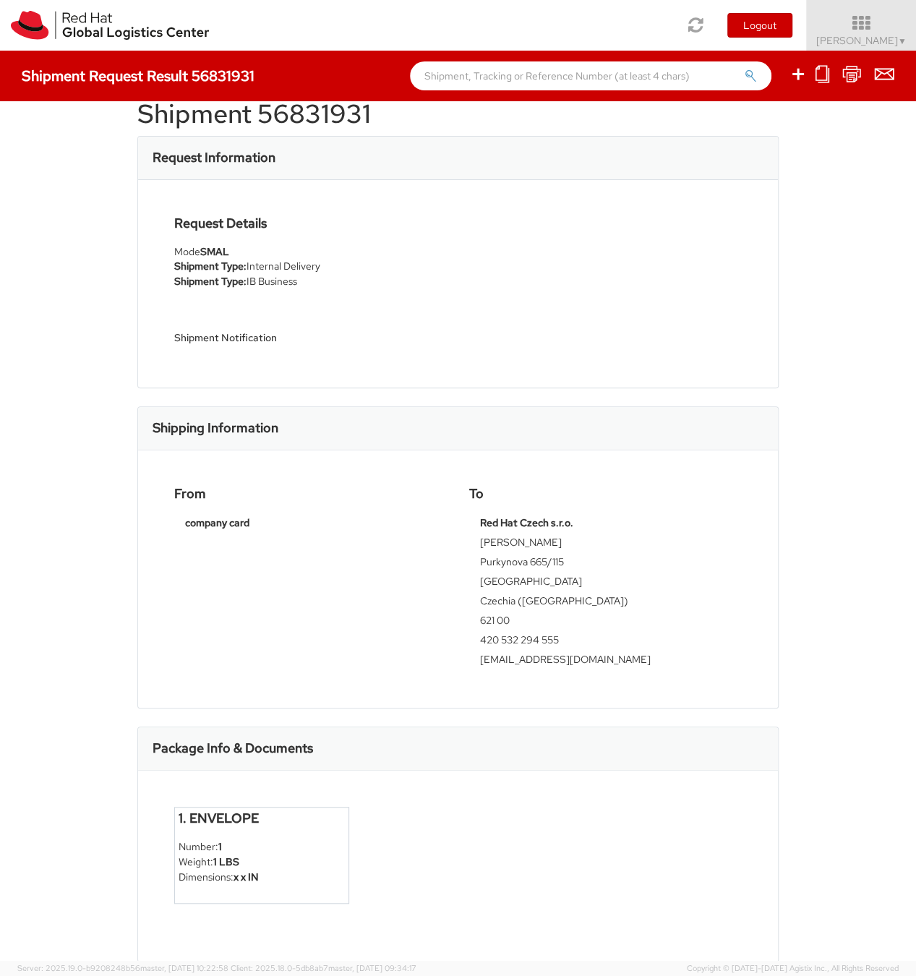
click at [179, 842] on ul "Number: 1 Weight: 1 LBS Dimensions: x x IN" at bounding box center [262, 862] width 166 height 46
click at [247, 848] on li "Number: 1" at bounding box center [262, 846] width 166 height 15
click at [239, 859] on strong "1 LBS" at bounding box center [226, 861] width 26 height 13
drag, startPoint x: 218, startPoint y: 862, endPoint x: 360, endPoint y: 860, distance: 141.7
click at [360, 860] on div "1. Envelope Number: 1 Weight: 1 LBS Dimensions: x x IN" at bounding box center [457, 866] width 589 height 119
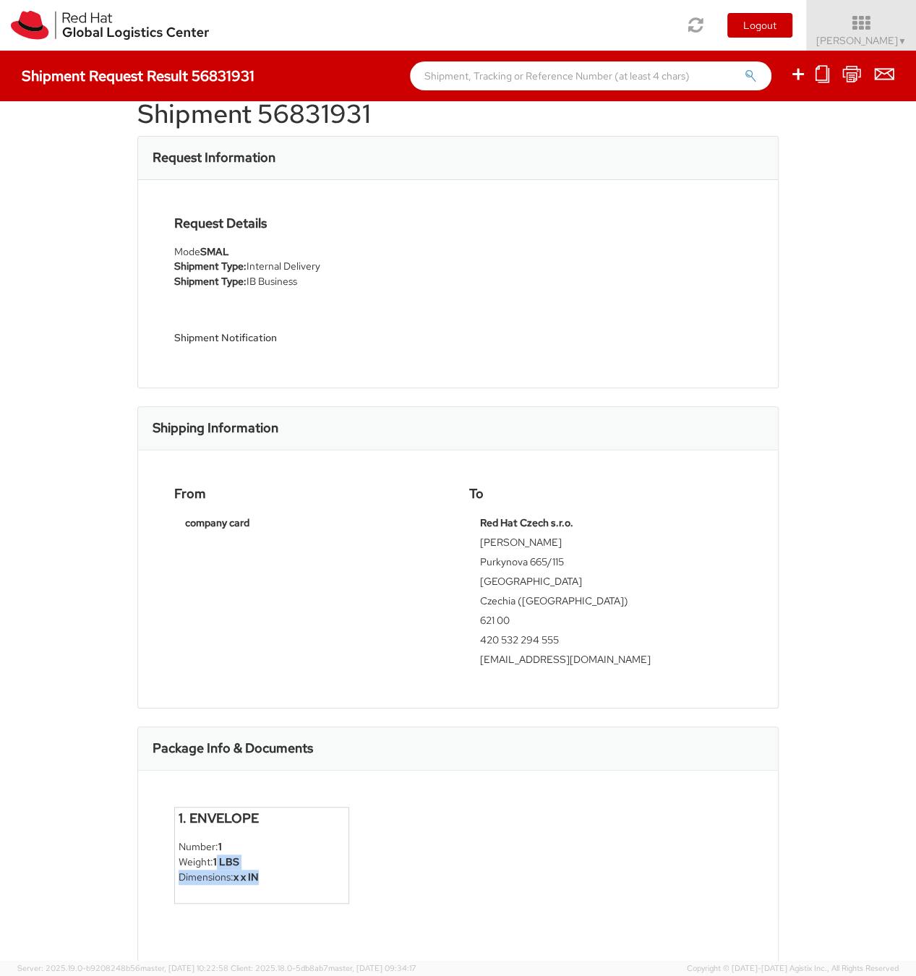
click at [353, 863] on div "1. Envelope Number: 1 Weight: 1 LBS Dimensions: x x IN" at bounding box center [261, 856] width 197 height 98
click at [189, 526] on strong "company card" at bounding box center [217, 522] width 64 height 13
drag, startPoint x: 189, startPoint y: 526, endPoint x: 239, endPoint y: 519, distance: 50.4
click at [239, 519] on strong "company card" at bounding box center [217, 522] width 64 height 13
copy strong "company card"
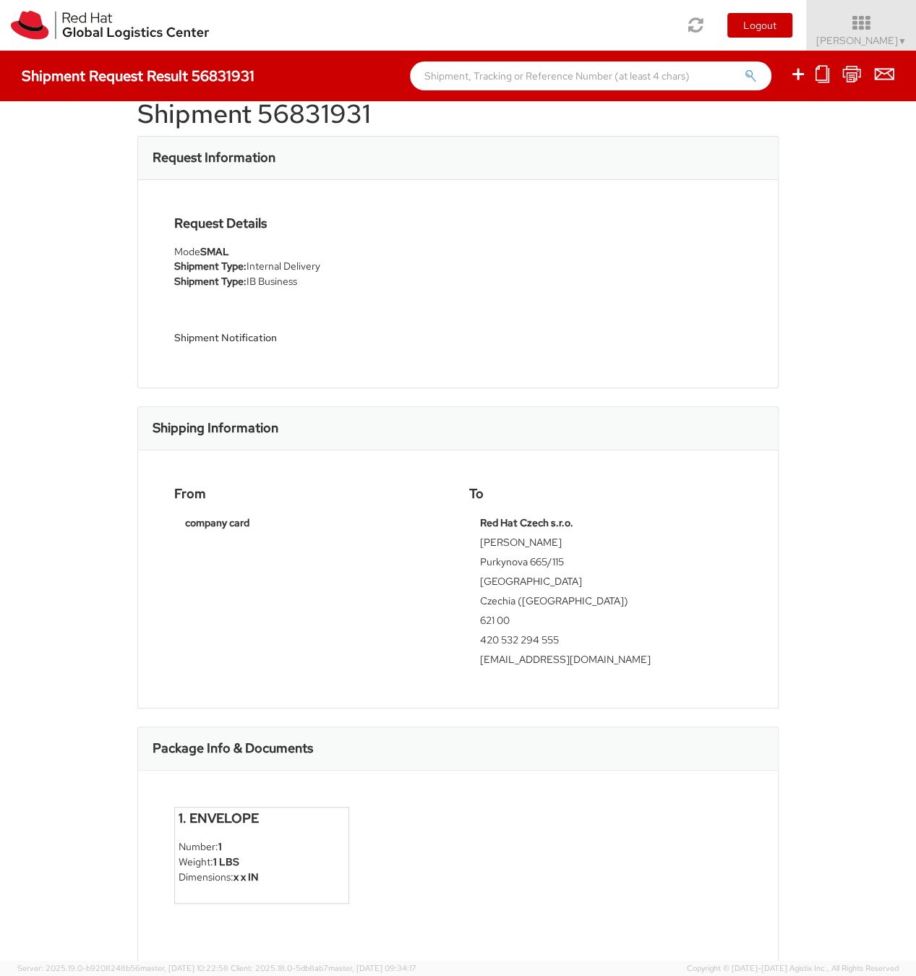
click at [331, 894] on div "1. Envelope Number: 1 Weight: 1 LBS Dimensions: x x IN" at bounding box center [261, 856] width 175 height 98
click at [212, 865] on li "Weight: 1 LBS" at bounding box center [262, 861] width 166 height 15
drag, startPoint x: 212, startPoint y: 865, endPoint x: 262, endPoint y: 866, distance: 49.9
click at [262, 866] on li "Weight: 1 LBS" at bounding box center [262, 861] width 166 height 15
copy li ": 1 LBS"
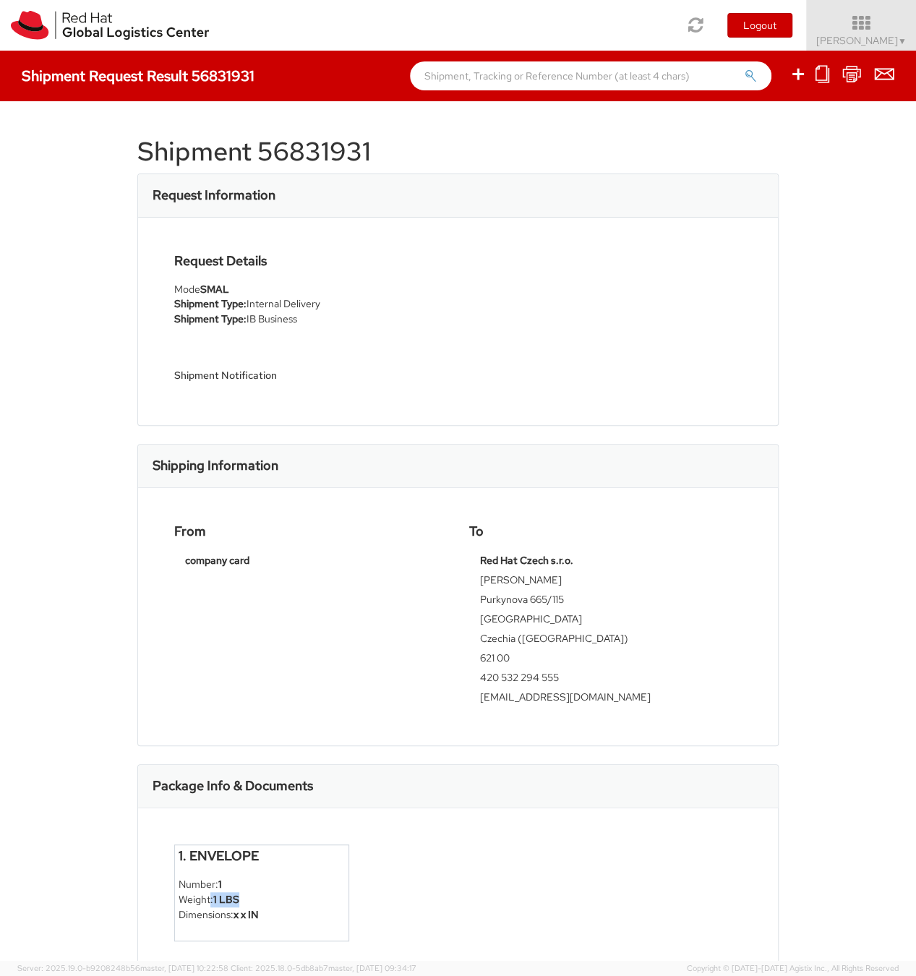
scroll to position [0, 0]
click at [281, 318] on li "Shipment Type: IB Business" at bounding box center [310, 319] width 273 height 15
click at [48, 212] on div "Shipment 56831931 Request Information Request Details Mode SMAL Shipment Type: …" at bounding box center [458, 531] width 916 height 860
drag, startPoint x: 96, startPoint y: 164, endPoint x: 426, endPoint y: 406, distance: 409.0
click at [391, 330] on div "Shipment 56831931 Request Information Request Details Mode SMAL Shipment Type: …" at bounding box center [458, 531] width 916 height 860
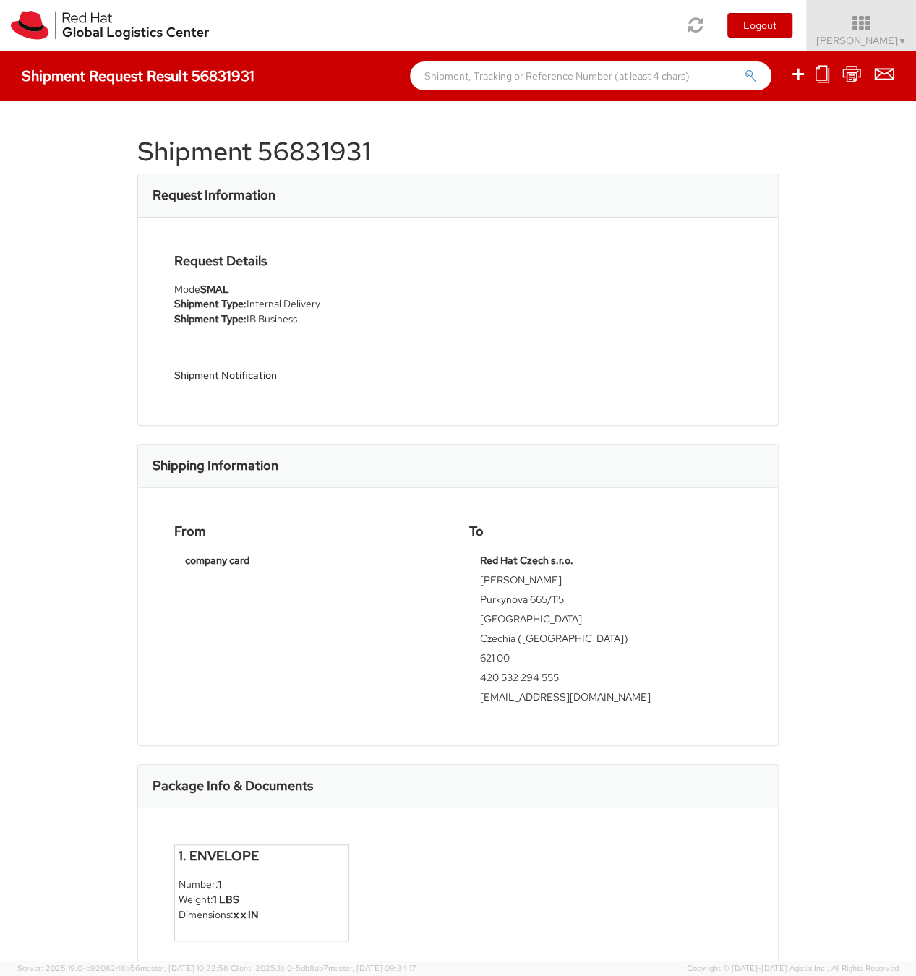
click at [426, 406] on div "Request Details Mode SMAL Shipment Type: Internal Delivery Shipment Type: IB Bu…" at bounding box center [458, 321] width 640 height 207
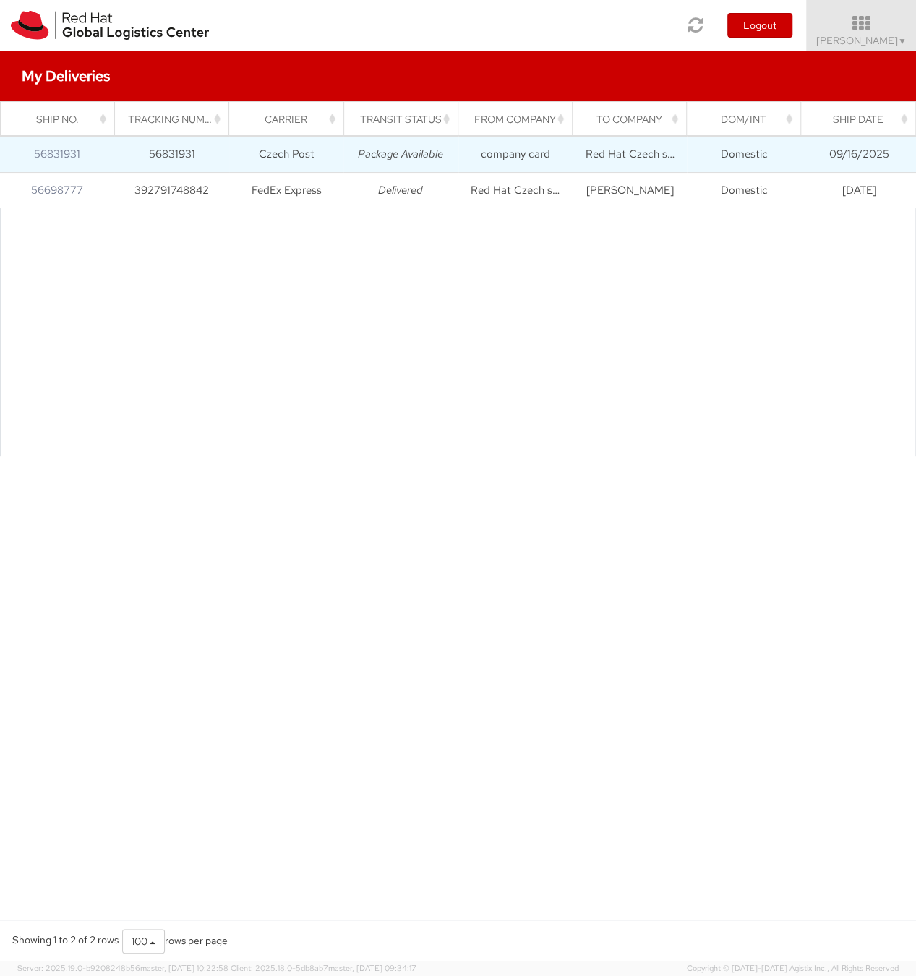
click at [158, 150] on td "56831931" at bounding box center [171, 154] width 114 height 36
click at [51, 156] on link "56831931" at bounding box center [57, 154] width 46 height 14
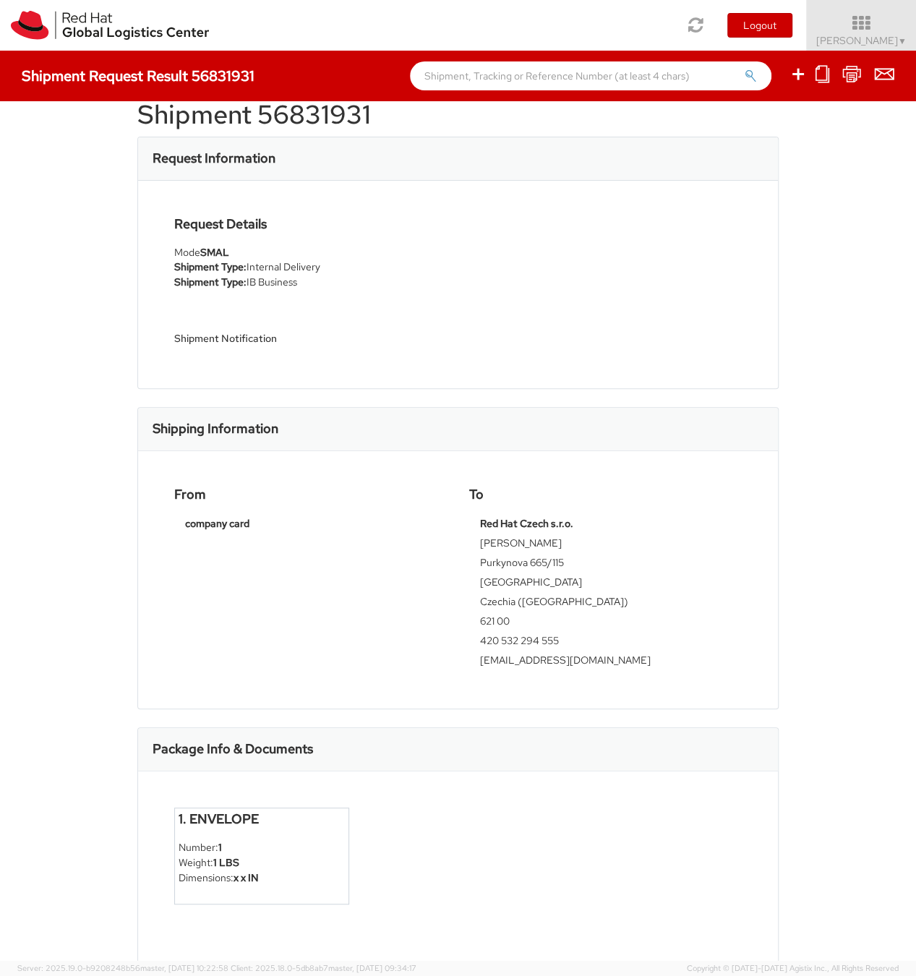
scroll to position [38, 0]
click at [264, 857] on li "Weight: 1 LBS" at bounding box center [262, 861] width 166 height 15
drag, startPoint x: 182, startPoint y: 824, endPoint x: 336, endPoint y: 956, distance: 202.5
click at [330, 948] on div "1. Envelope Number: 1 Weight: 1 LBS Dimensions: x x IN" at bounding box center [458, 867] width 640 height 192
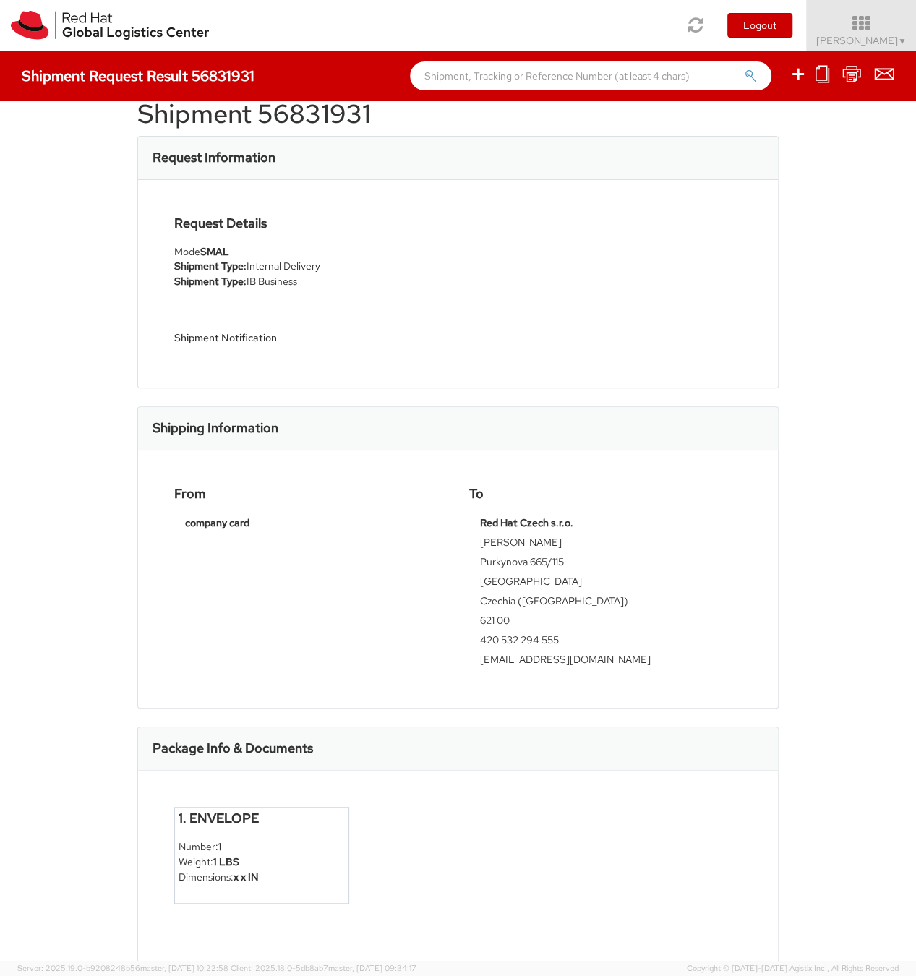
drag, startPoint x: 336, startPoint y: 956, endPoint x: 370, endPoint y: 711, distance: 246.7
click at [337, 953] on div "1. Envelope Number: 1 Weight: 1 LBS Dimensions: x x IN" at bounding box center [458, 867] width 640 height 192
click at [443, 603] on div "From company card To Red Hat Czech s.r.o. [PERSON_NAME] Purkynova 665/115 [GEOG…" at bounding box center [458, 578] width 640 height 257
click at [452, 535] on div "From company card To Red Hat Czech s.r.o. [PERSON_NAME] Purkynova 665/115 [GEOG…" at bounding box center [457, 579] width 589 height 185
click at [452, 533] on div "From company card" at bounding box center [310, 511] width 294 height 48
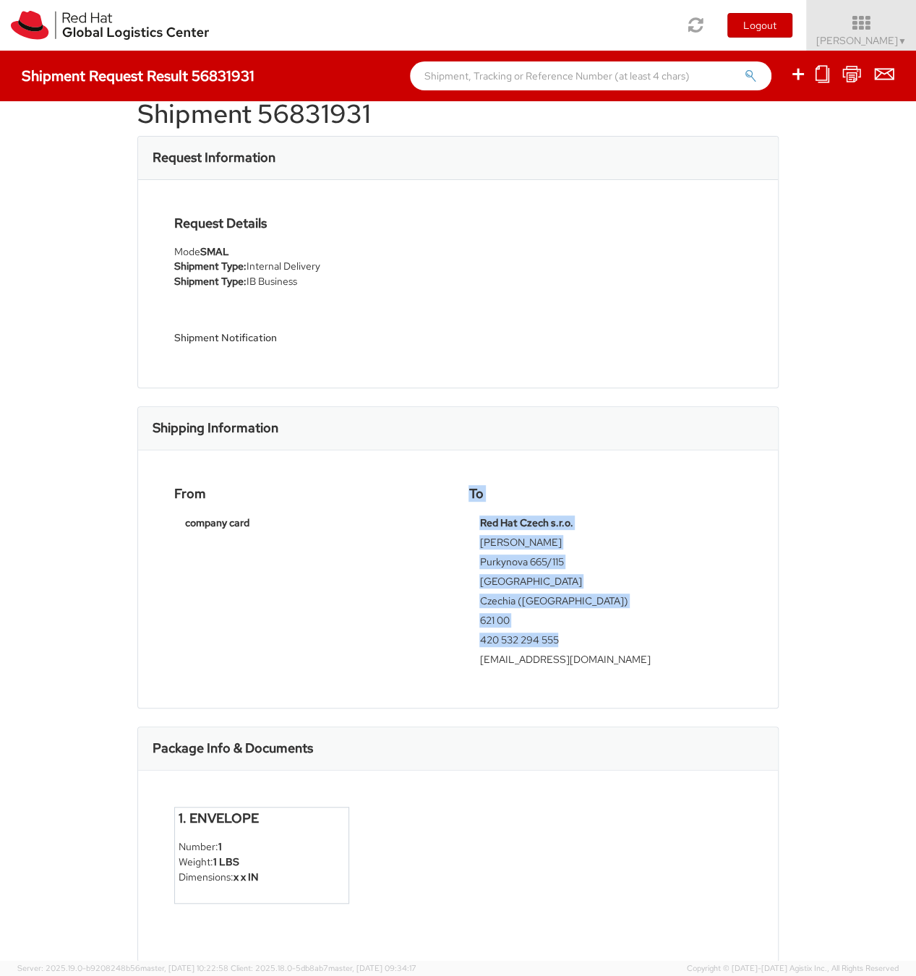
drag, startPoint x: 448, startPoint y: 483, endPoint x: 637, endPoint y: 708, distance: 293.5
click at [660, 688] on div "From company card To Red Hat Czech s.r.o. [PERSON_NAME] Purkynova 665/115 [GEOG…" at bounding box center [458, 578] width 640 height 257
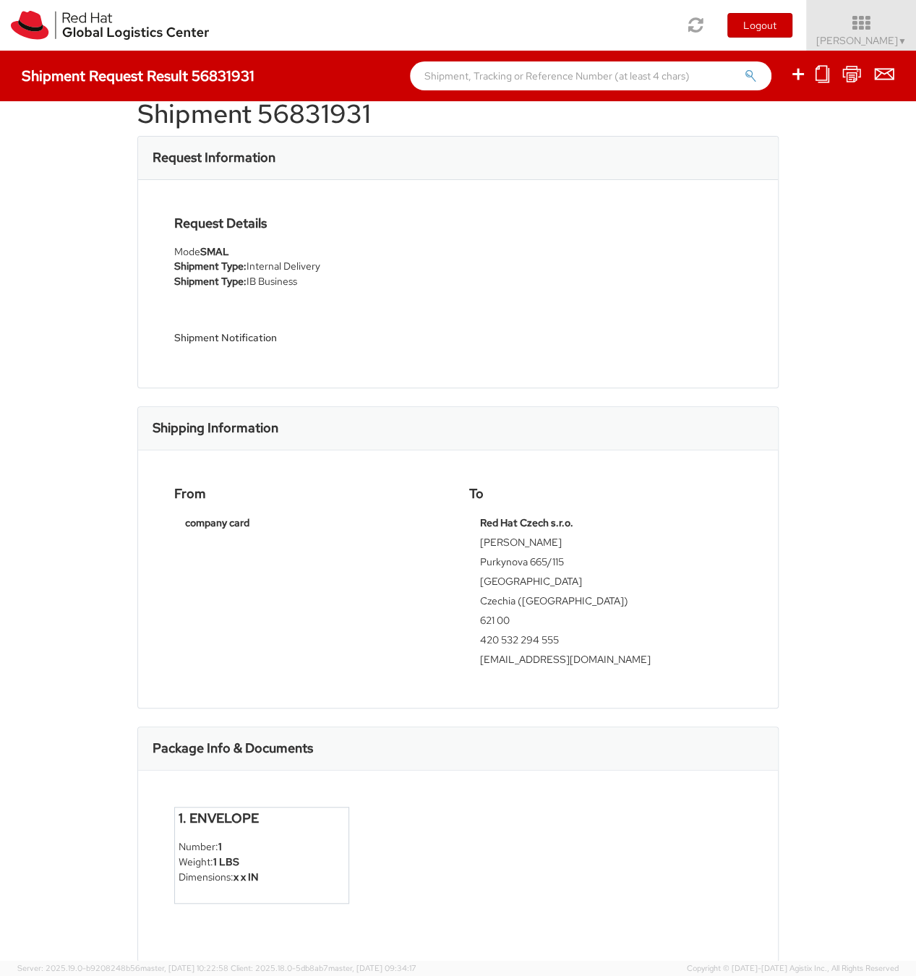
click at [637, 708] on div "Shipment 56831931 Request Information Request Details Mode SMAL Shipment Type: …" at bounding box center [457, 493] width 641 height 816
drag, startPoint x: 209, startPoint y: 267, endPoint x: 321, endPoint y: 330, distance: 128.8
click at [319, 328] on div "Request Details Mode SMAL Shipment Type: Internal Delivery Shipment Type: IB Bu…" at bounding box center [310, 283] width 294 height 135
click at [313, 331] on div "Shipment Notification" at bounding box center [310, 327] width 273 height 47
drag, startPoint x: 150, startPoint y: 335, endPoint x: 330, endPoint y: 398, distance: 190.7
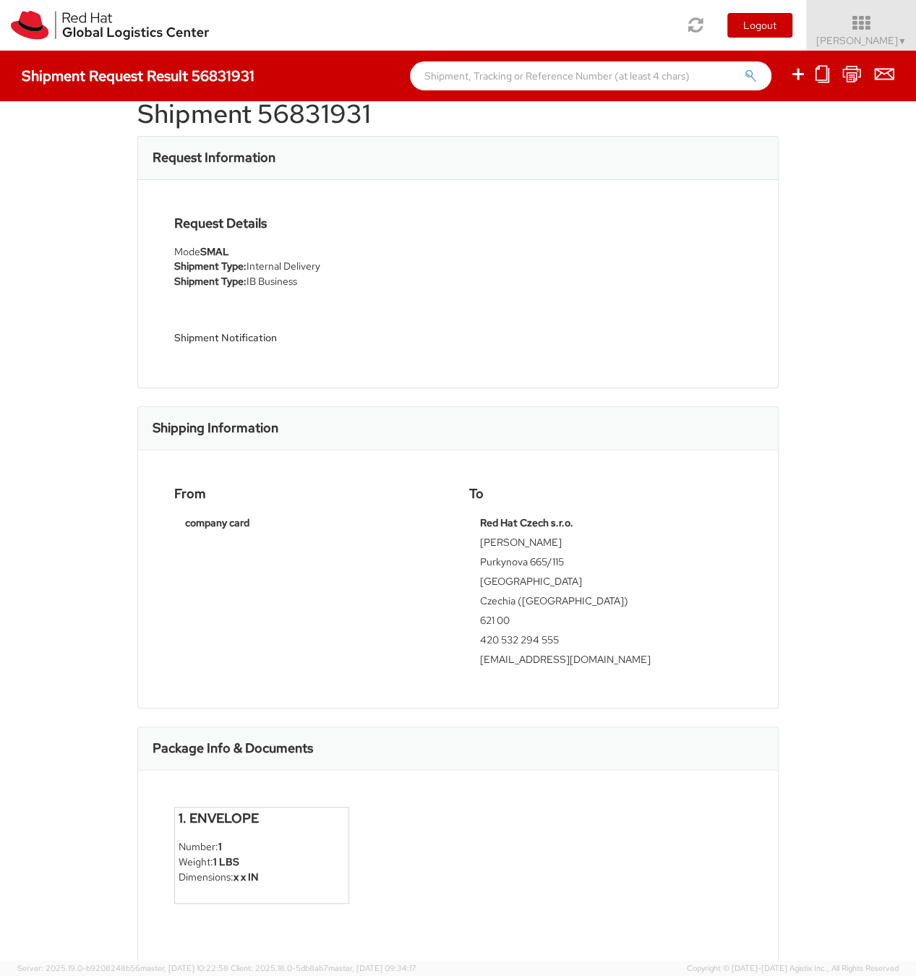
click at [334, 354] on div "Request Details Mode SMAL Shipment Type: Internal Delivery Shipment Type: IB Bu…" at bounding box center [458, 283] width 640 height 207
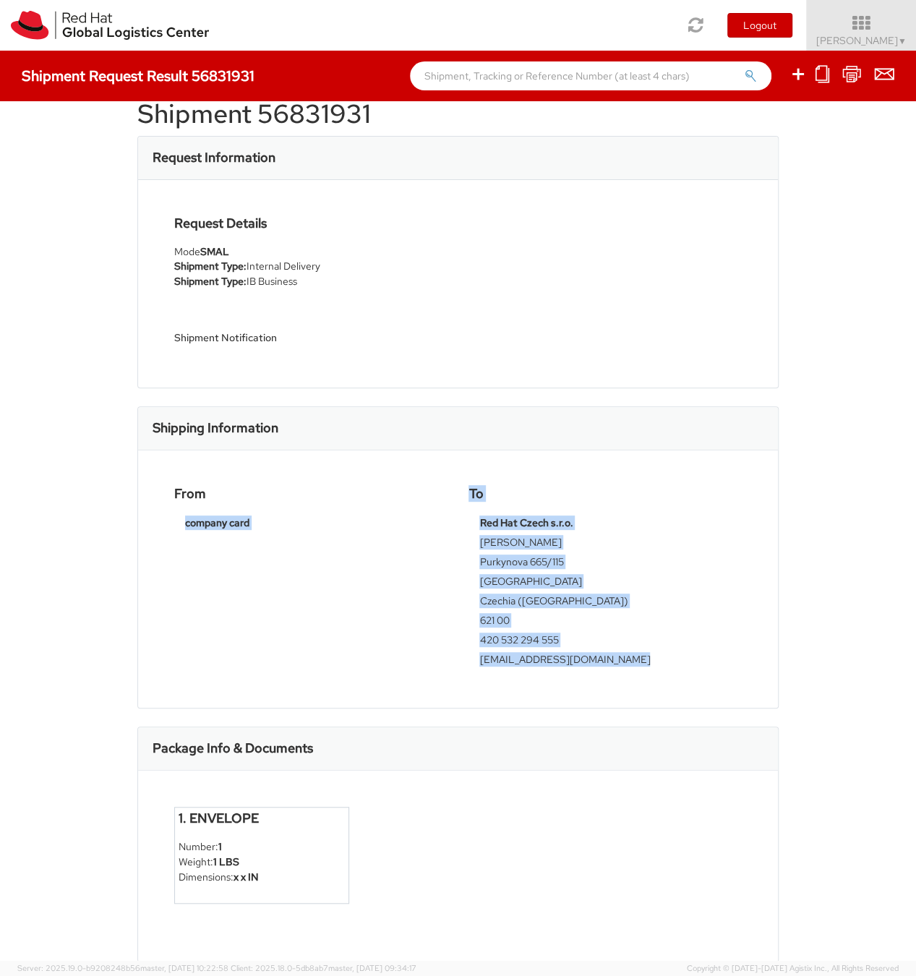
drag, startPoint x: 247, startPoint y: 560, endPoint x: 336, endPoint y: 625, distance: 110.8
click at [323, 620] on div "From company card To Red Hat Czech s.r.o. [PERSON_NAME] Purkynova 665/115 [GEOG…" at bounding box center [457, 579] width 589 height 185
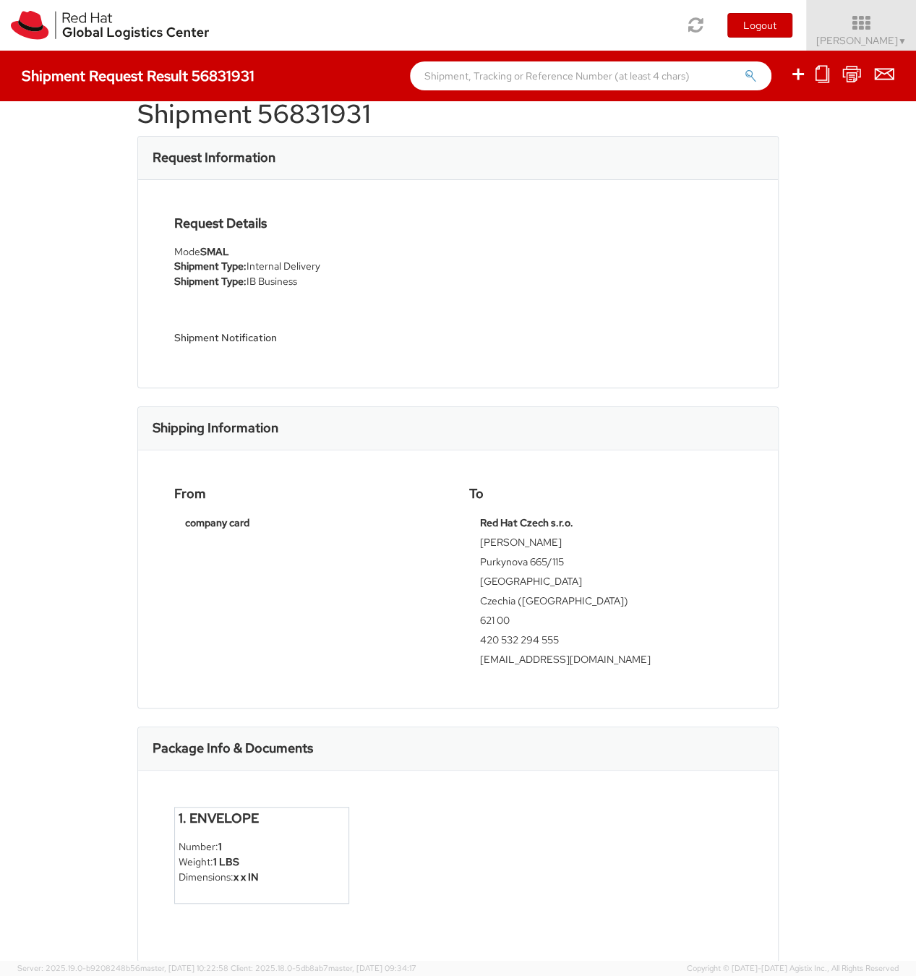
click at [433, 512] on div "From company card" at bounding box center [310, 511] width 294 height 48
click at [431, 515] on div "company card" at bounding box center [310, 525] width 273 height 20
drag, startPoint x: 228, startPoint y: 823, endPoint x: 426, endPoint y: 894, distance: 210.4
click at [399, 884] on div "1. Envelope Number: 1 Weight: 1 LBS Dimensions: x x IN" at bounding box center [457, 866] width 589 height 119
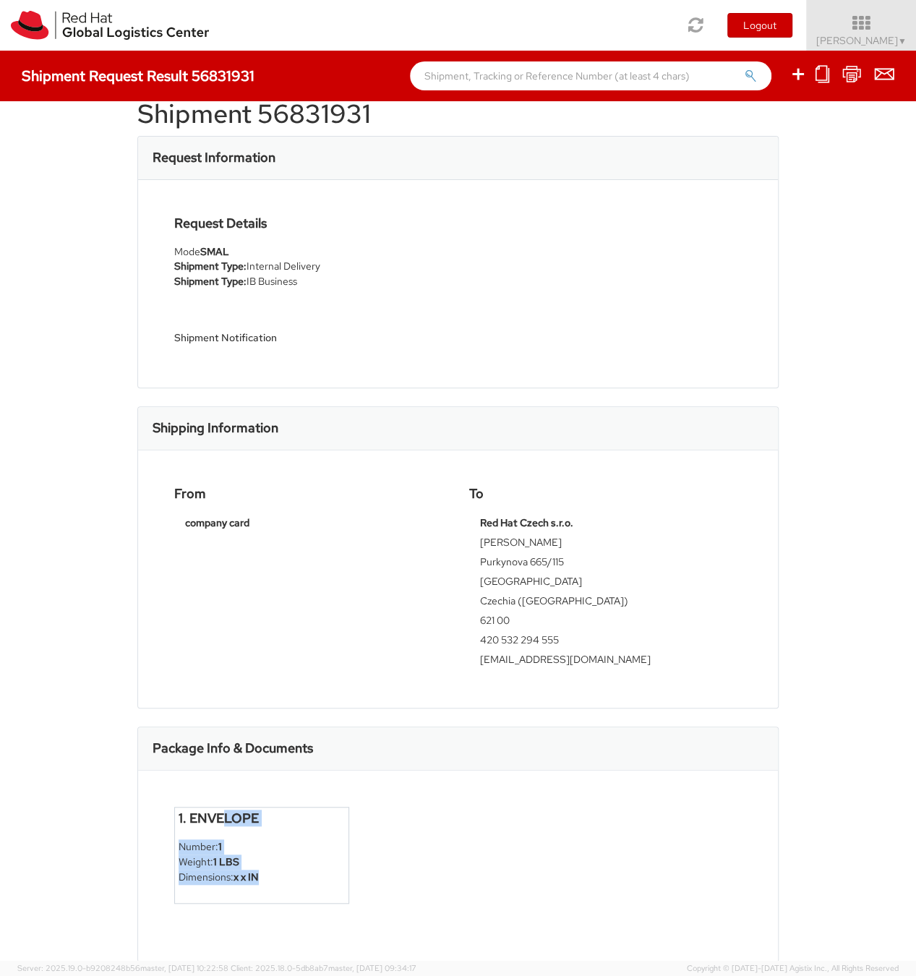
click at [425, 894] on div "1. Envelope Number: 1 Weight: 1 LBS Dimensions: x x IN" at bounding box center [457, 866] width 589 height 119
drag, startPoint x: 210, startPoint y: 830, endPoint x: 374, endPoint y: 886, distance: 174.2
click at [361, 880] on div "1. Envelope Number: 1 Weight: 1 LBS Dimensions: x x IN" at bounding box center [458, 867] width 640 height 192
click at [374, 886] on div "1. Envelope Number: 1 Weight: 1 LBS Dimensions: x x IN" at bounding box center [457, 866] width 589 height 119
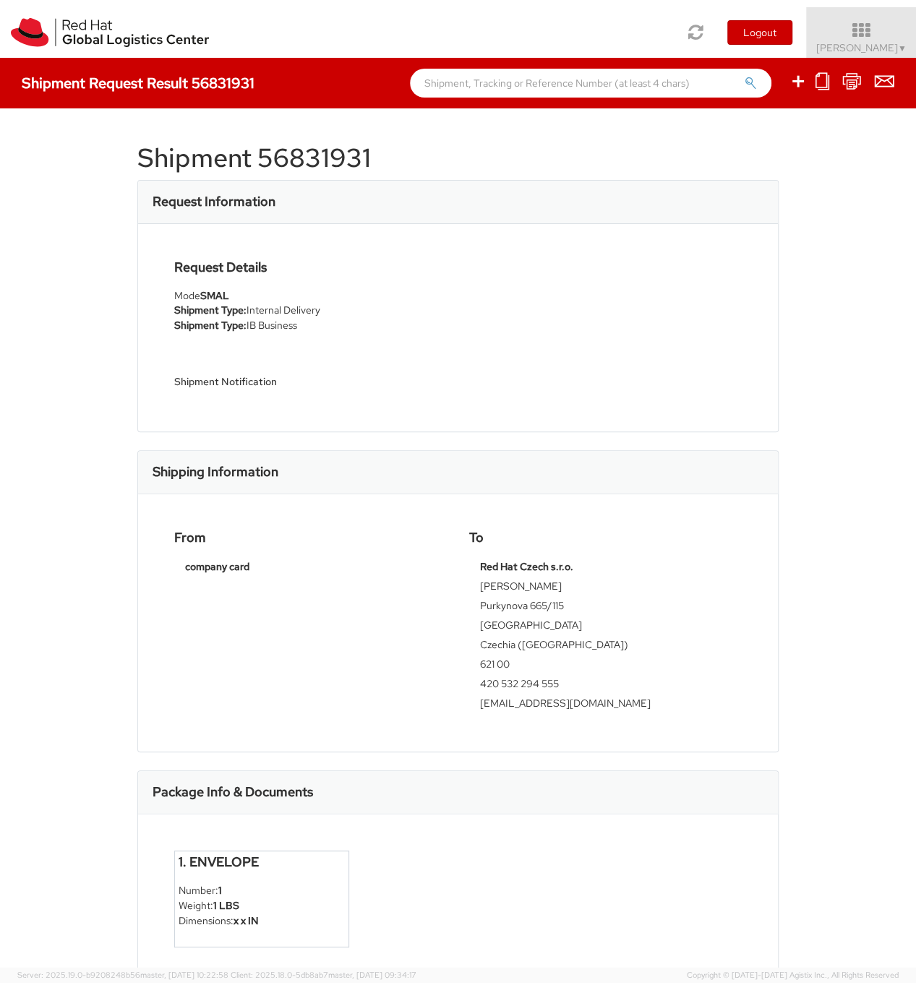
scroll to position [0, 0]
